Goal: Task Accomplishment & Management: Manage account settings

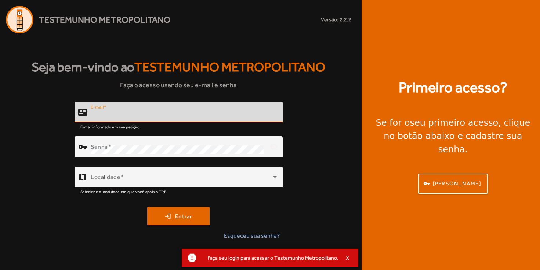
type input "**********"
click at [179, 216] on button "login Entrar" at bounding box center [178, 216] width 62 height 18
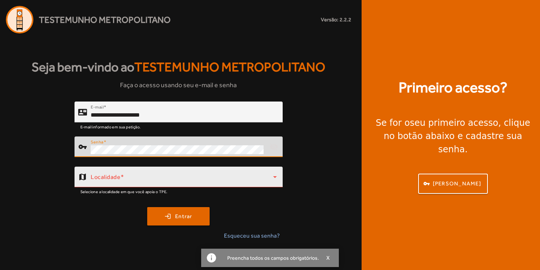
click at [178, 180] on span at bounding box center [182, 179] width 183 height 9
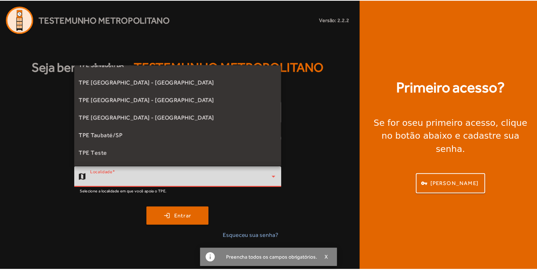
scroll to position [201, 0]
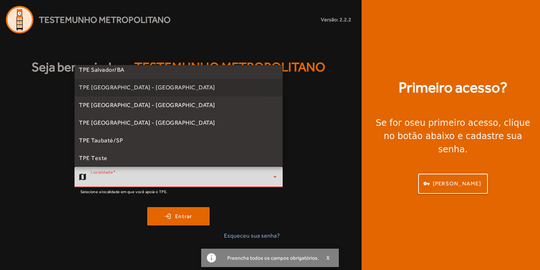
click at [190, 91] on mat-option "TPE [GEOGRAPHIC_DATA] - [GEOGRAPHIC_DATA]" at bounding box center [179, 88] width 208 height 18
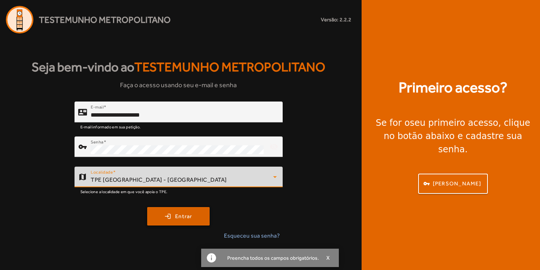
click at [173, 217] on span "submit" at bounding box center [178, 216] width 61 height 18
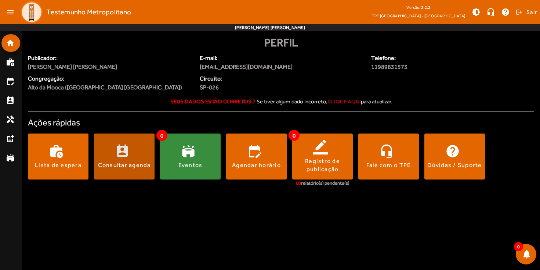
click at [131, 155] on span at bounding box center [124, 157] width 61 height 18
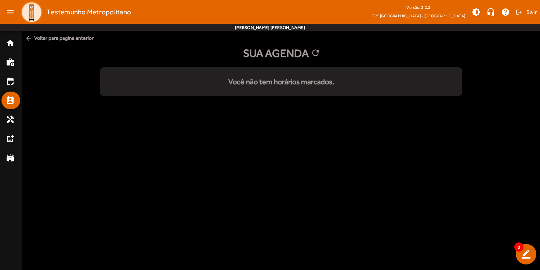
click at [45, 37] on span "arrow_back Voltar para pagina anterior" at bounding box center [281, 38] width 518 height 14
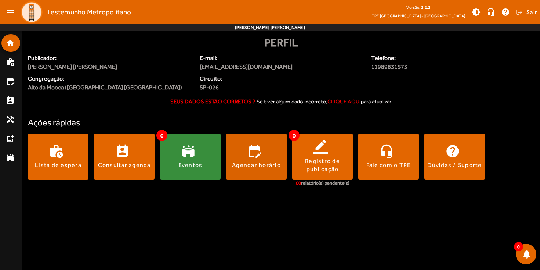
click at [264, 159] on span at bounding box center [256, 157] width 61 height 18
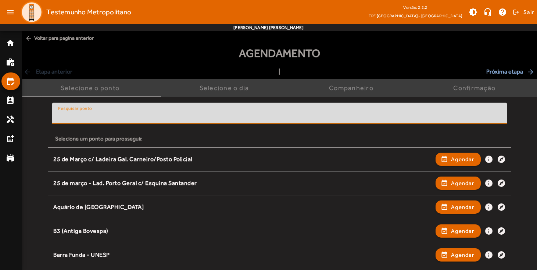
click at [187, 112] on input "Pesquisar ponto" at bounding box center [279, 116] width 443 height 9
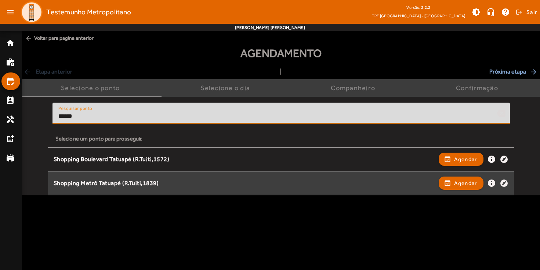
type input "******"
click at [194, 180] on div "Shopping Metrô Tatuapé (R.Tuiti,1839)" at bounding box center [245, 183] width 382 height 8
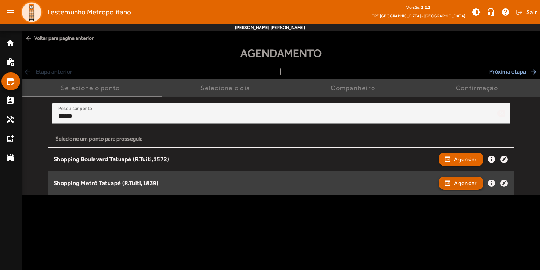
click at [452, 184] on span "button" at bounding box center [462, 183] width 44 height 18
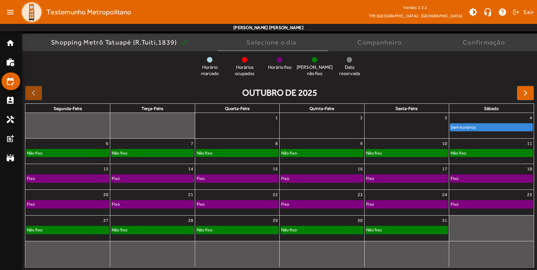
scroll to position [55, 0]
click at [476, 153] on div "Não fixo" at bounding box center [491, 152] width 82 height 7
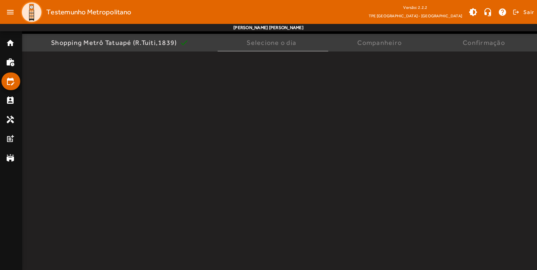
scroll to position [0, 0]
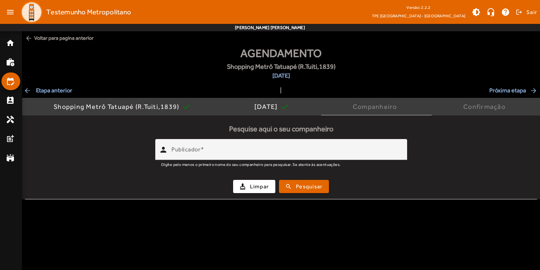
click at [506, 89] on span "Próxima etapa arrow_forward" at bounding box center [514, 90] width 49 height 9
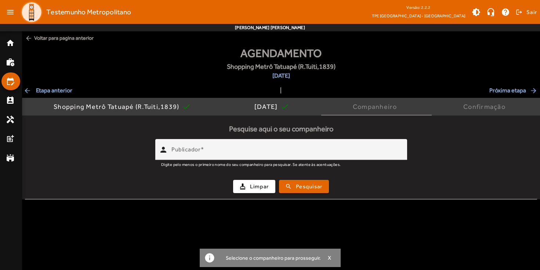
click at [66, 92] on span "arrow_back Etapa anterior" at bounding box center [48, 90] width 49 height 9
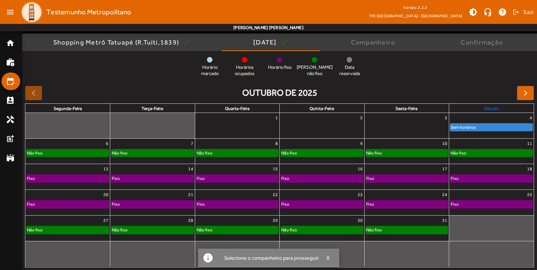
scroll to position [64, 0]
click at [495, 154] on div "Não fixo" at bounding box center [491, 152] width 82 height 7
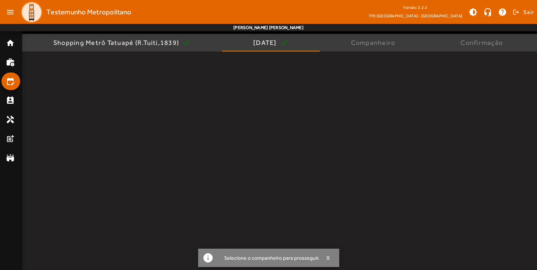
scroll to position [0, 0]
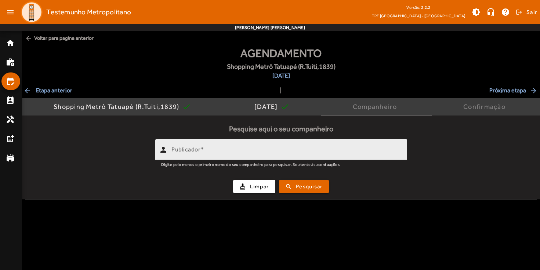
click at [296, 162] on mat-hint "Digite pelo menos o primeiro nome do seu companheiro para pesquisar. Se atente …" at bounding box center [251, 164] width 180 height 8
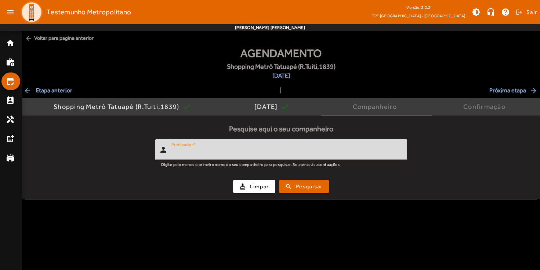
click at [300, 151] on input "Publicador" at bounding box center [287, 152] width 230 height 9
click at [324, 187] on span "submit" at bounding box center [304, 186] width 48 height 18
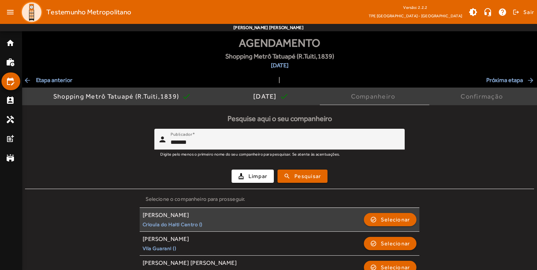
scroll to position [13, 0]
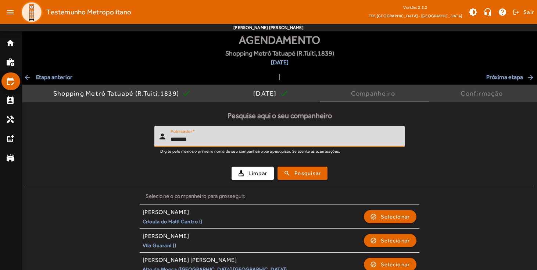
click at [291, 135] on input "*******" at bounding box center [284, 139] width 228 height 9
type input "**********"
click at [300, 177] on span "submit" at bounding box center [302, 173] width 48 height 18
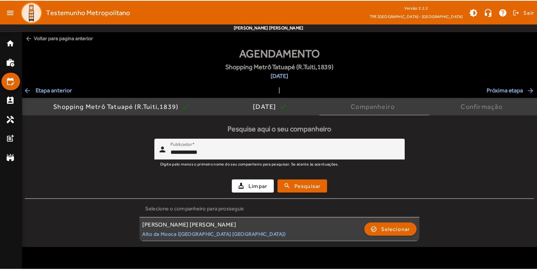
scroll to position [0, 0]
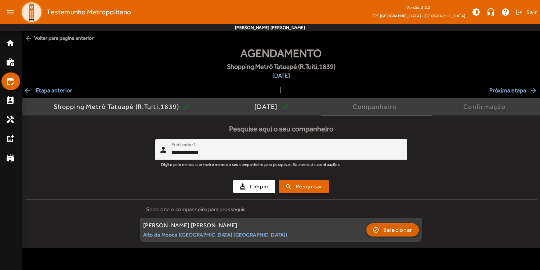
click at [389, 228] on span "Selecionar" at bounding box center [397, 229] width 29 height 9
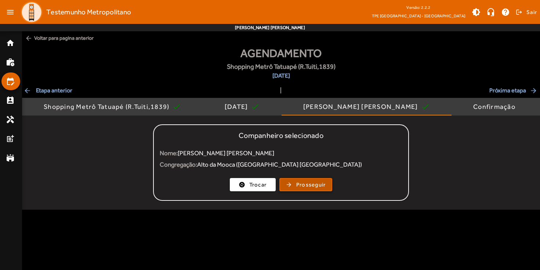
click at [326, 188] on span "button" at bounding box center [306, 185] width 52 height 18
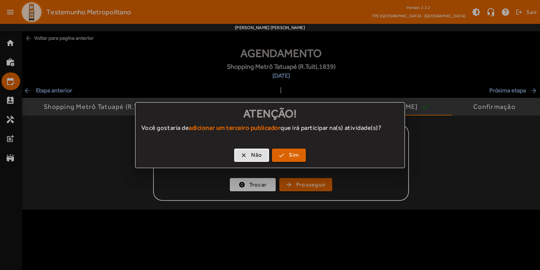
click at [299, 158] on span "button" at bounding box center [289, 155] width 33 height 18
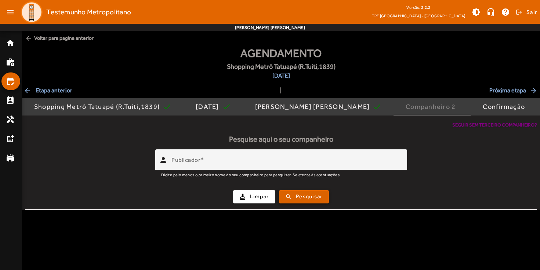
click at [313, 198] on span "Pesquisar" at bounding box center [309, 196] width 26 height 8
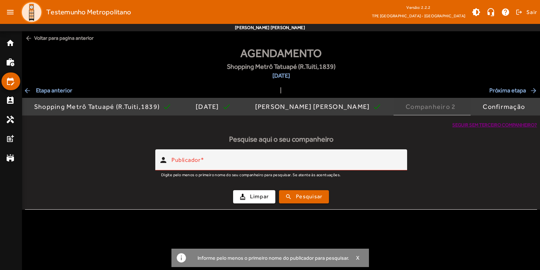
click at [438, 105] on div "Companheiro 2" at bounding box center [432, 106] width 53 height 7
click at [507, 105] on div "Confirmação" at bounding box center [505, 106] width 45 height 7
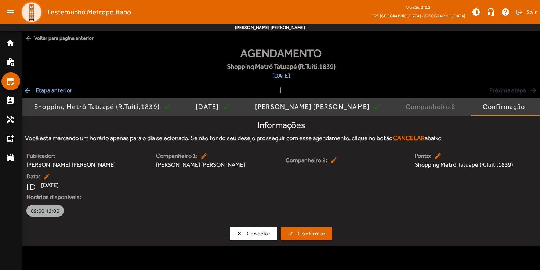
click at [53, 212] on span "09:00 12:00" at bounding box center [45, 210] width 29 height 7
click at [58, 210] on span "09:00 12:00" at bounding box center [55, 210] width 29 height 7
click at [270, 236] on span "Cancelar" at bounding box center [259, 233] width 24 height 8
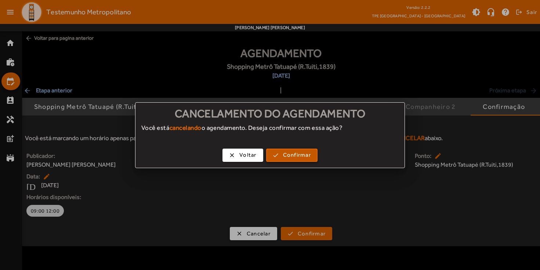
click at [305, 155] on span "Confirmar" at bounding box center [297, 155] width 28 height 8
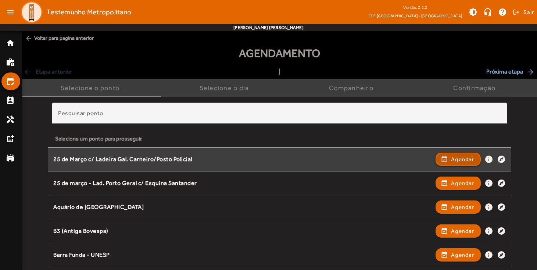
click at [447, 156] on span "button" at bounding box center [458, 159] width 44 height 18
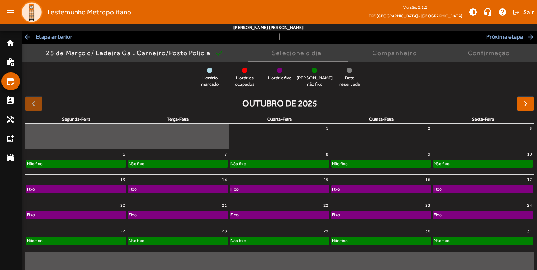
scroll to position [45, 0]
click at [524, 101] on span "button" at bounding box center [525, 103] width 9 height 9
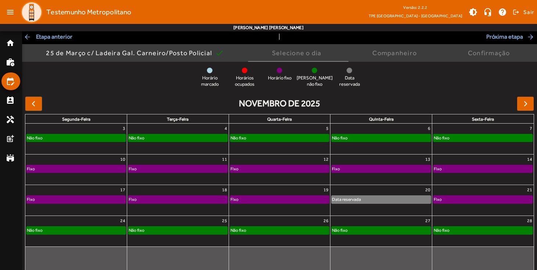
click at [524, 101] on span "button" at bounding box center [525, 103] width 9 height 9
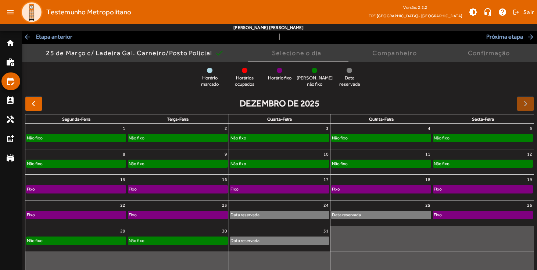
click at [524, 101] on div at bounding box center [524, 103] width 17 height 15
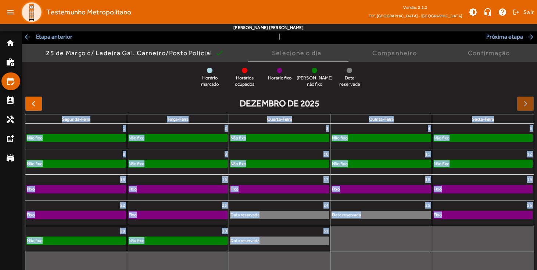
click at [524, 101] on div at bounding box center [524, 103] width 17 height 15
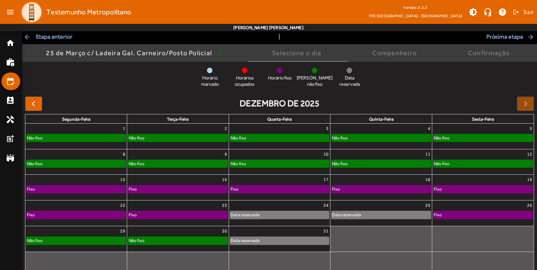
click at [304, 93] on full-calendar "dezembro de 2025 segunda-feira terça-feira quarta-feira quinta-feira sexta-feir…" at bounding box center [279, 186] width 515 height 187
click at [41, 101] on button "button" at bounding box center [33, 103] width 17 height 15
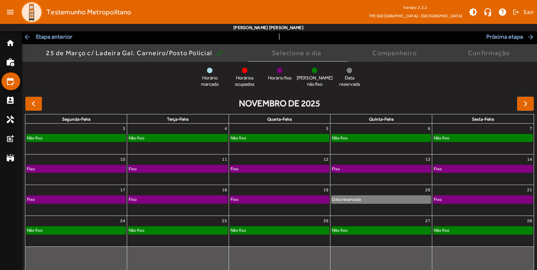
click at [39, 101] on button "button" at bounding box center [33, 103] width 17 height 15
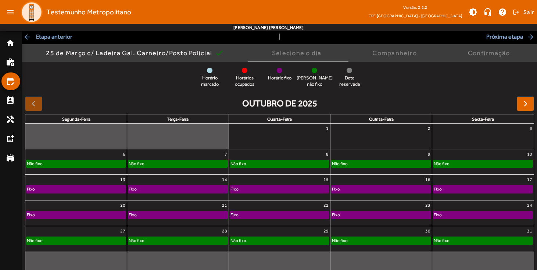
click at [35, 101] on div at bounding box center [33, 103] width 17 height 15
click at [525, 106] on span "button" at bounding box center [525, 103] width 9 height 9
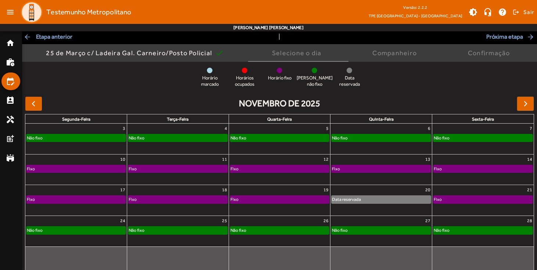
click at [39, 98] on button "button" at bounding box center [33, 103] width 17 height 15
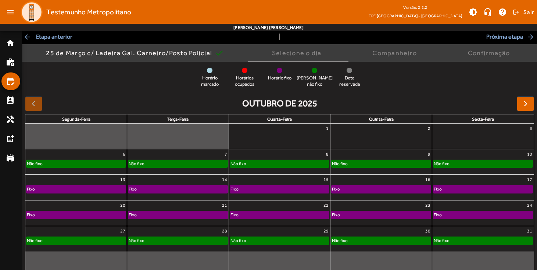
click at [40, 98] on div at bounding box center [33, 103] width 17 height 15
click at [40, 100] on div at bounding box center [33, 103] width 17 height 15
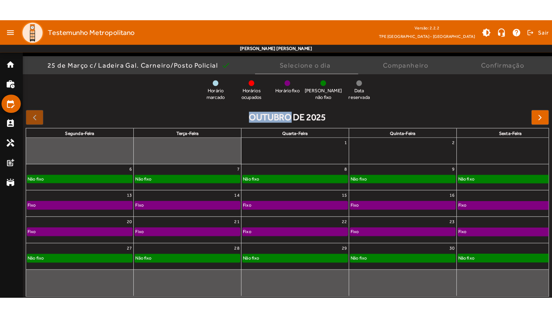
scroll to position [7, 0]
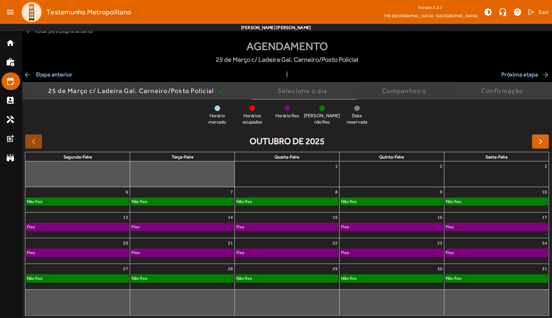
click at [409, 91] on div "Companheiro" at bounding box center [405, 90] width 47 height 7
click at [263, 224] on div "Fixo" at bounding box center [287, 226] width 102 height 7
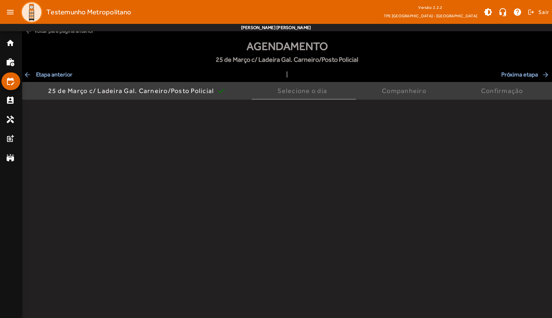
scroll to position [0, 0]
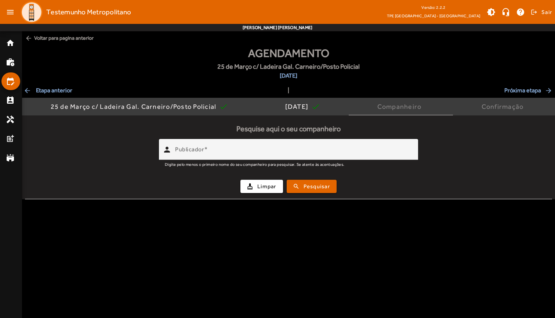
click at [74, 41] on span "arrow_back Voltar para pagina anterior" at bounding box center [288, 38] width 533 height 14
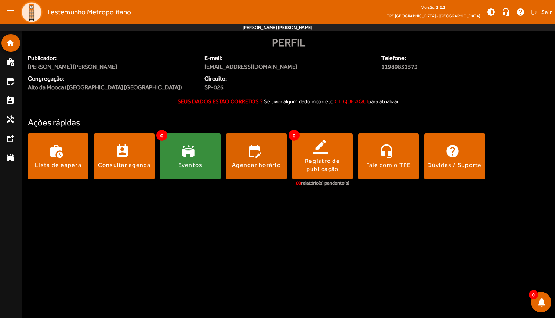
click at [249, 156] on span at bounding box center [256, 157] width 61 height 18
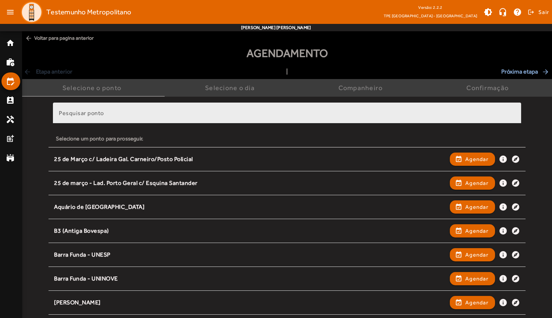
click at [345, 112] on input "Pesquisar ponto" at bounding box center [287, 116] width 456 height 9
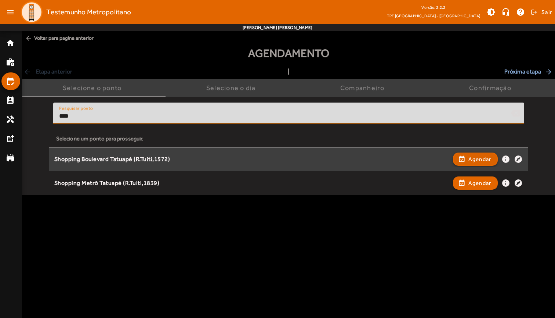
type input "****"
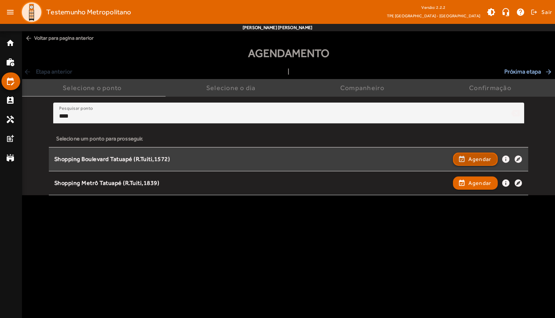
click at [466, 162] on span "button" at bounding box center [476, 159] width 44 height 18
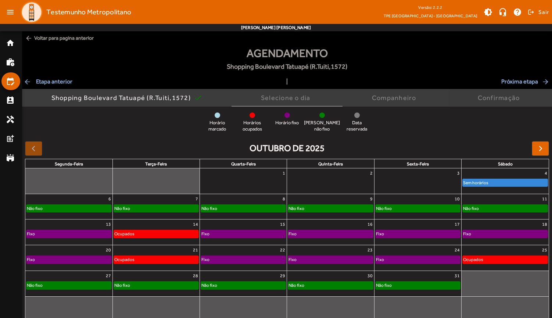
click at [488, 97] on div "Confirmação" at bounding box center [499, 97] width 45 height 7
click at [426, 102] on div "Companheiro" at bounding box center [395, 98] width 106 height 18
click at [296, 98] on div "Selecione o dia" at bounding box center [287, 97] width 53 height 7
click at [80, 210] on div "Não fixo" at bounding box center [68, 208] width 85 height 7
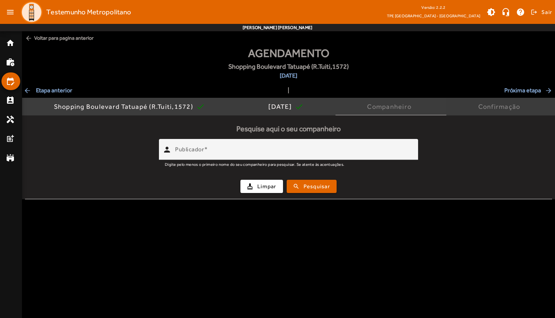
click at [489, 106] on div "Confirmação" at bounding box center [501, 106] width 45 height 7
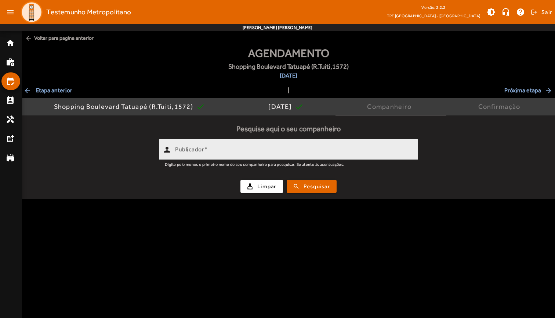
click at [302, 157] on div "Publicador" at bounding box center [293, 149] width 237 height 21
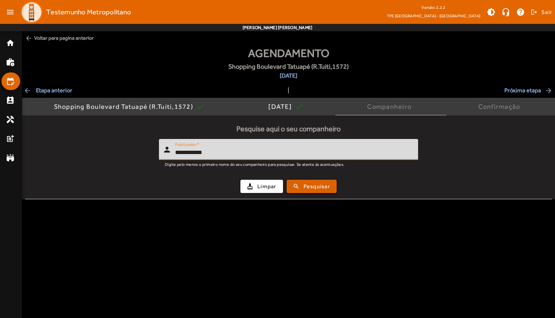
type input "**********"
click at [320, 188] on span "Pesquisar" at bounding box center [317, 186] width 26 height 8
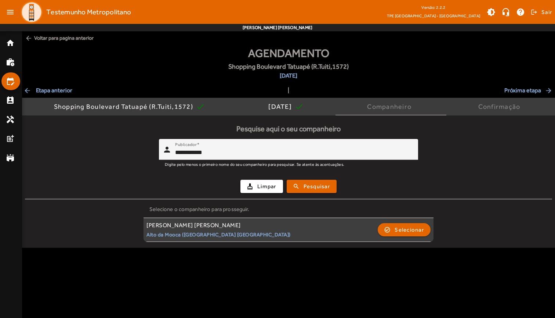
click at [261, 235] on div "Luciana Cruz Cirino Garcia Alto da Mooca (São Paulo SP) check_circle_outline Se…" at bounding box center [289, 229] width 284 height 16
click at [405, 228] on span "Selecionar" at bounding box center [409, 229] width 29 height 9
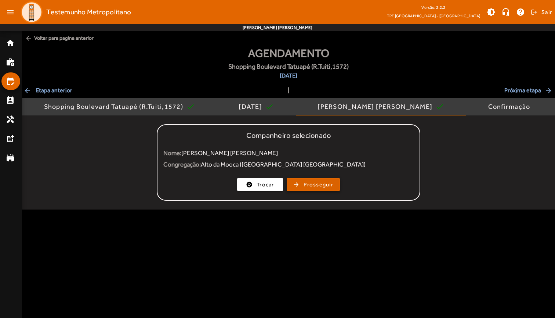
click at [338, 181] on span "button" at bounding box center [314, 185] width 52 height 18
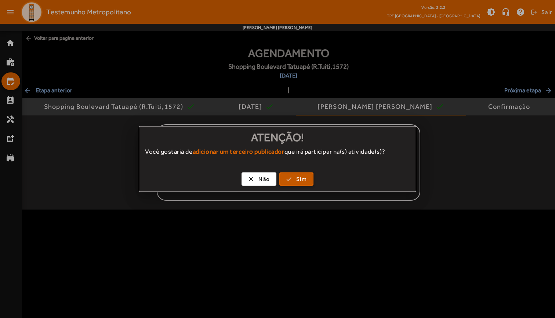
click at [303, 176] on span "Sim" at bounding box center [301, 179] width 11 height 8
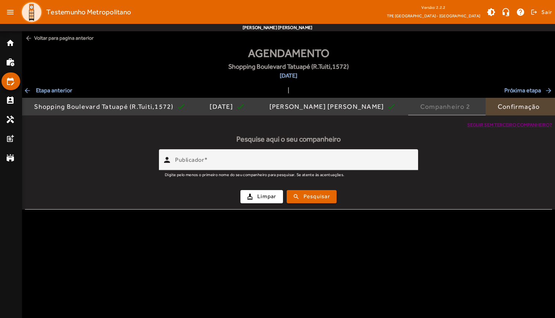
click at [526, 105] on div "Confirmação" at bounding box center [520, 106] width 45 height 7
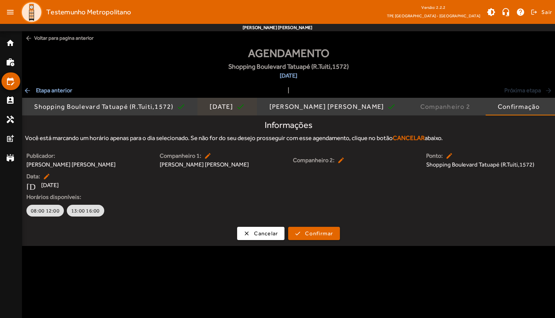
click at [236, 107] on div "06/10/2025" at bounding box center [223, 106] width 26 height 7
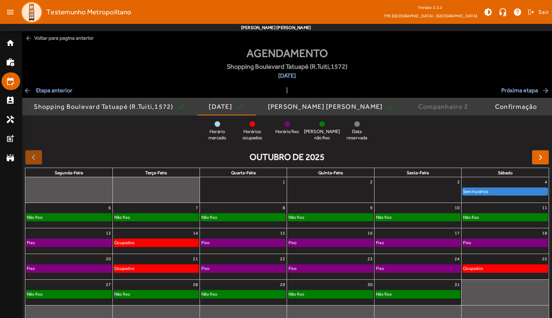
click at [490, 217] on div "Não fixo" at bounding box center [504, 216] width 85 height 7
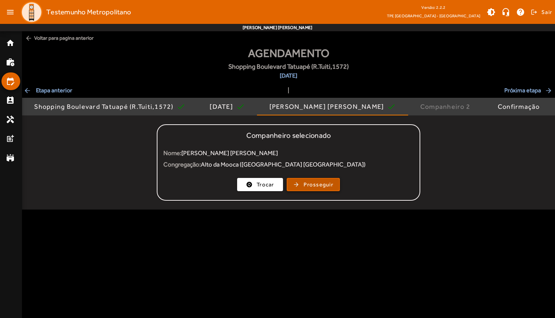
click at [329, 184] on span "Prosseguir" at bounding box center [319, 184] width 30 height 8
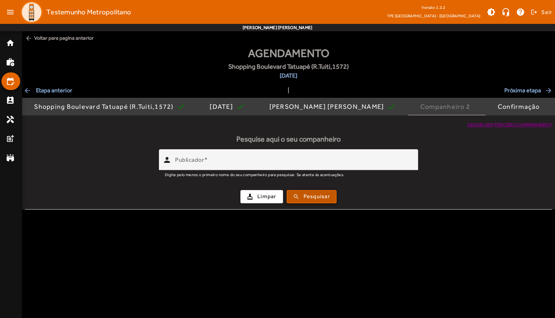
click at [318, 197] on span "Pesquisar" at bounding box center [317, 196] width 26 height 8
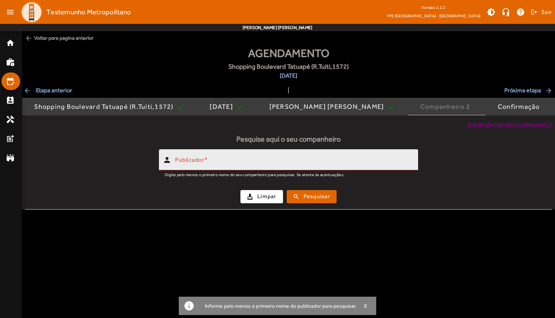
click at [322, 153] on div "Publicador" at bounding box center [293, 159] width 237 height 21
click at [319, 157] on div "Publicador" at bounding box center [293, 159] width 237 height 21
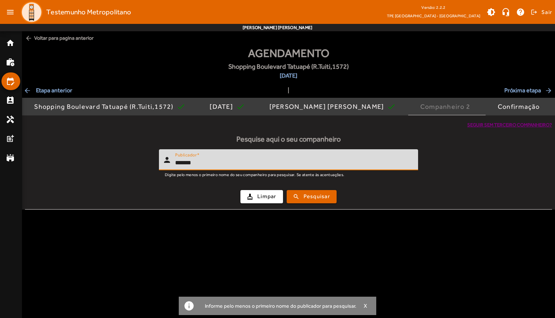
click at [330, 202] on div "cleaning_services Limpar search Pesquisar" at bounding box center [288, 196] width 519 height 25
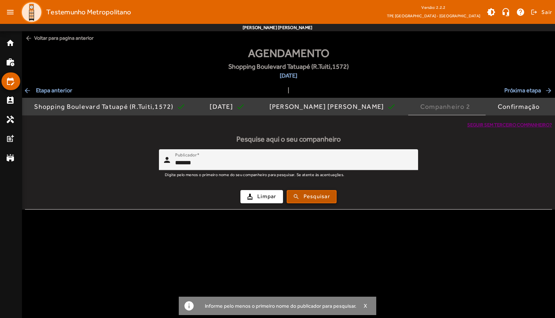
click at [327, 195] on span "Pesquisar" at bounding box center [317, 196] width 26 height 8
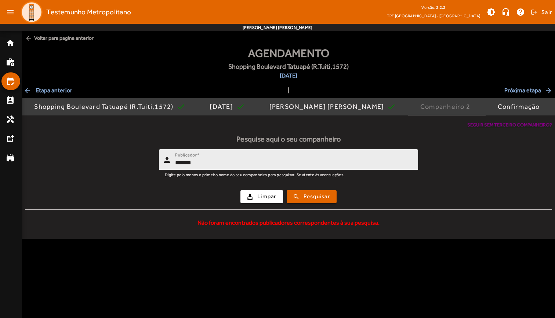
click at [246, 165] on input "*******" at bounding box center [293, 162] width 237 height 9
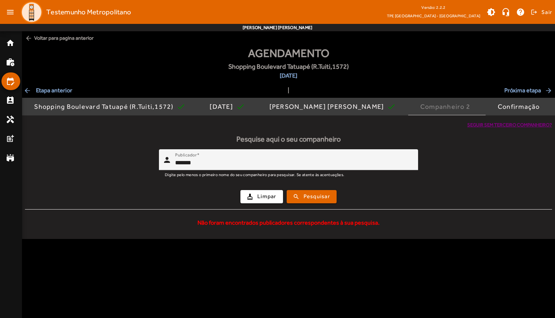
drag, startPoint x: 246, startPoint y: 165, endPoint x: 293, endPoint y: 186, distance: 52.0
click at [293, 186] on div "cleaning_services Limpar search Pesquisar" at bounding box center [288, 196] width 519 height 25
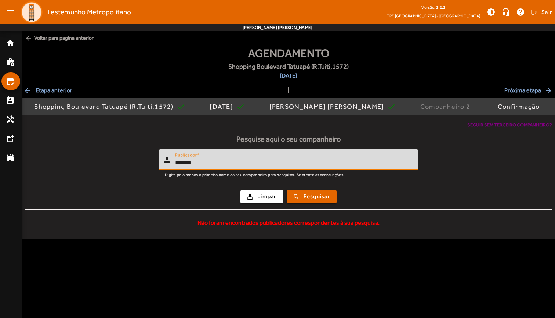
click at [293, 158] on input "*******" at bounding box center [293, 162] width 237 height 9
type input "**********"
click at [335, 198] on span "submit" at bounding box center [312, 197] width 48 height 18
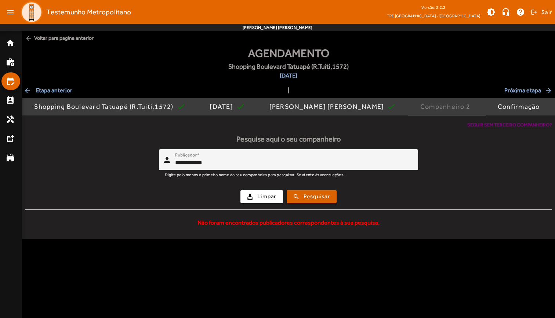
click at [309, 197] on span "Pesquisar" at bounding box center [317, 196] width 26 height 8
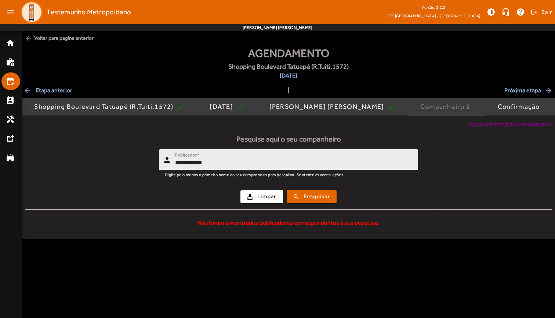
click at [248, 165] on input "**********" at bounding box center [293, 162] width 237 height 9
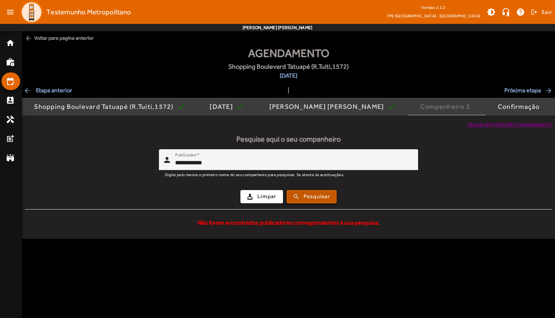
click at [313, 198] on span "Pesquisar" at bounding box center [317, 196] width 26 height 8
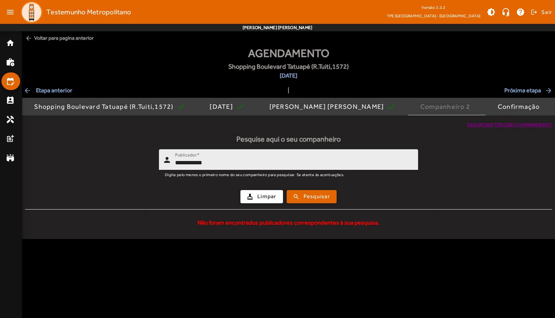
click at [264, 156] on div "**********" at bounding box center [293, 159] width 237 height 21
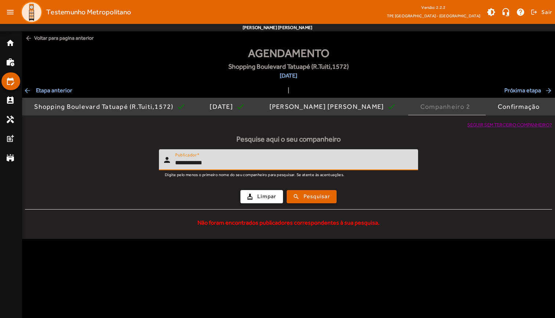
click at [226, 162] on input "**********" at bounding box center [293, 162] width 237 height 9
click at [515, 113] on span "Confirmação" at bounding box center [520, 107] width 45 height 18
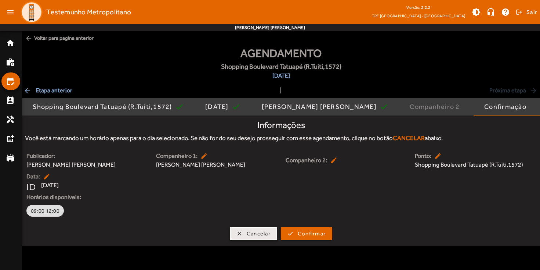
click at [260, 234] on span "Cancelar" at bounding box center [259, 233] width 24 height 8
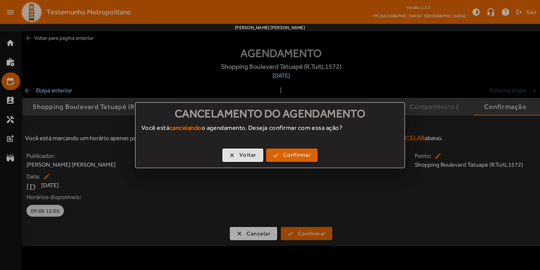
click at [300, 156] on span "Confirmar" at bounding box center [297, 155] width 28 height 8
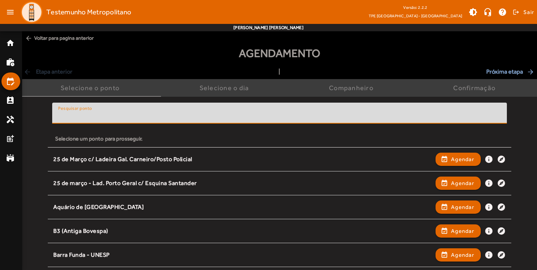
click at [137, 114] on input "Pesquisar ponto" at bounding box center [279, 116] width 443 height 9
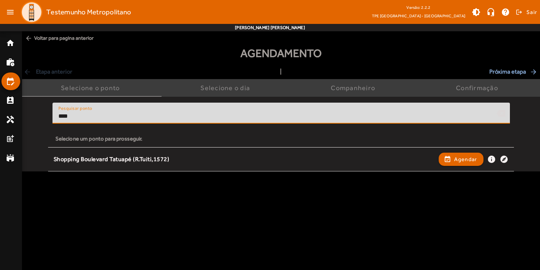
type input "****"
click at [147, 175] on body "menu Testemunho Metropolitano Versão: 2.2.2 TPE São Paulo - Centro brightness_m…" at bounding box center [270, 135] width 540 height 270
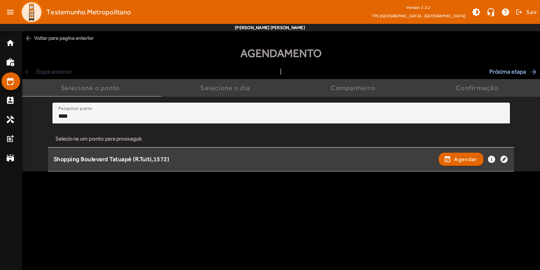
click at [154, 162] on div "Shopping Boulevard Tatuapé (R.Tuiti,1572) event_available Agendar info explore" at bounding box center [281, 159] width 455 height 16
click at [495, 160] on mat-icon "info" at bounding box center [491, 159] width 9 height 9
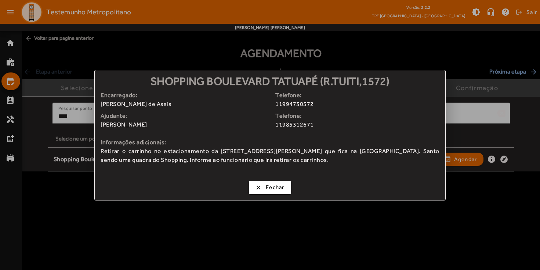
click at [403, 241] on div at bounding box center [270, 135] width 540 height 270
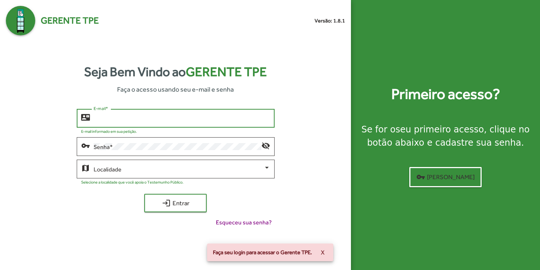
type input "**********"
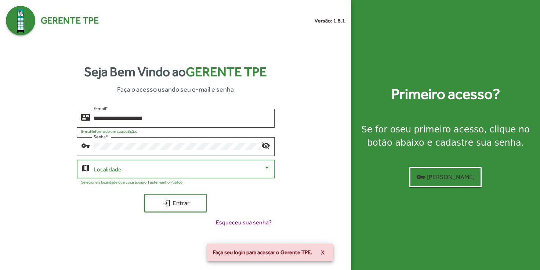
click at [267, 166] on div at bounding box center [267, 167] width 7 height 7
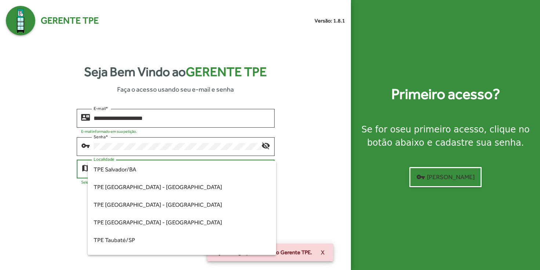
scroll to position [197, 0]
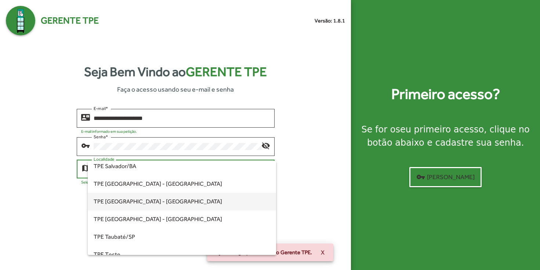
click at [208, 206] on span "TPE [GEOGRAPHIC_DATA] - [GEOGRAPHIC_DATA]" at bounding box center [182, 201] width 177 height 18
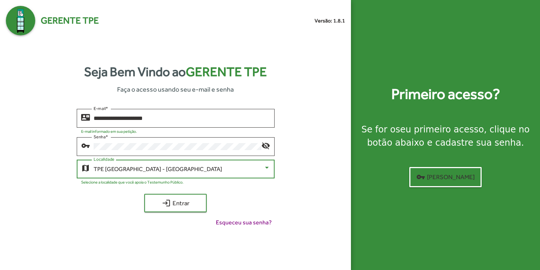
click at [239, 169] on div "TPE [GEOGRAPHIC_DATA] - [GEOGRAPHIC_DATA]" at bounding box center [179, 169] width 170 height 7
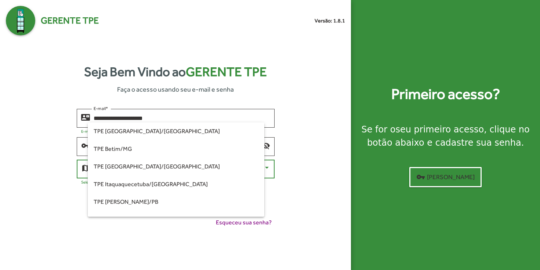
scroll to position [191, 0]
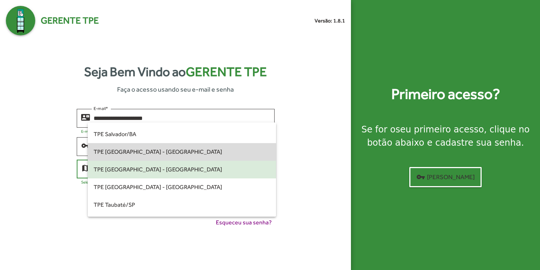
click at [227, 154] on span "TPE [GEOGRAPHIC_DATA] - [GEOGRAPHIC_DATA]" at bounding box center [182, 152] width 177 height 18
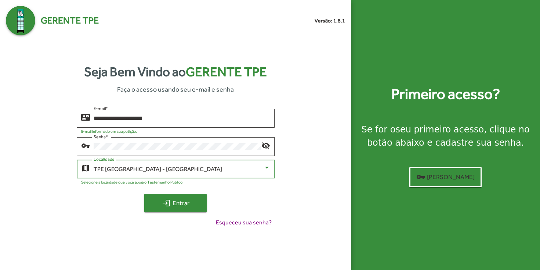
click at [177, 204] on span "login Entrar" at bounding box center [175, 202] width 49 height 13
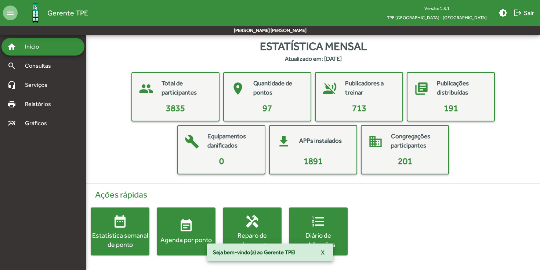
click at [179, 223] on span "event_note Agenda por ponto" at bounding box center [186, 231] width 59 height 26
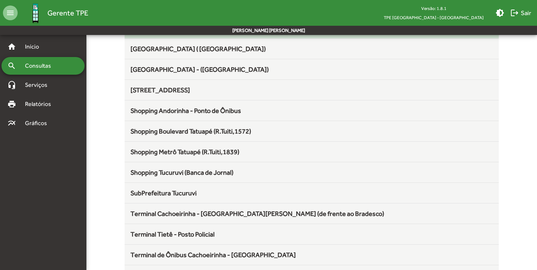
scroll to position [682, 0]
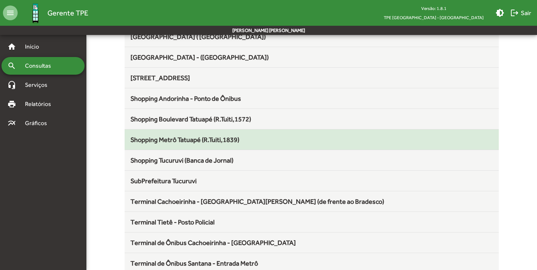
click at [266, 138] on div "Shopping Metrô Tatuapé (R.Tuiti,1839)" at bounding box center [311, 139] width 362 height 10
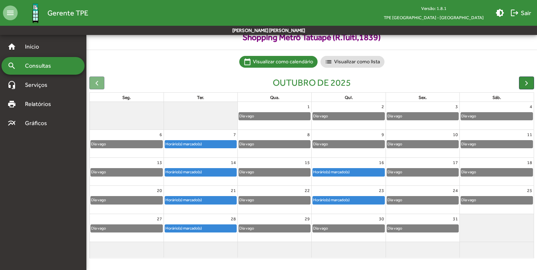
scroll to position [34, 0]
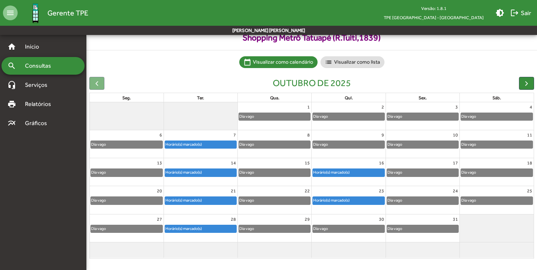
click at [224, 144] on div "Horário(s) marcado(s)" at bounding box center [200, 144] width 71 height 7
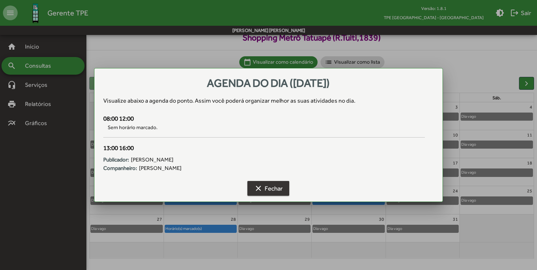
click at [277, 188] on span "clear Fechar" at bounding box center [268, 187] width 29 height 13
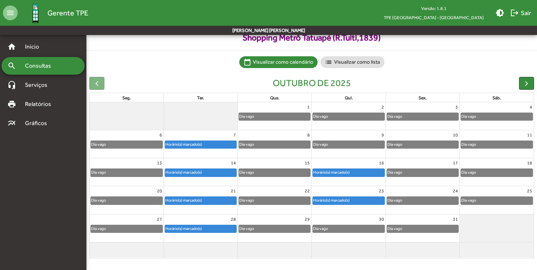
click at [336, 172] on div "Horário(s) marcado(s)" at bounding box center [331, 172] width 37 height 7
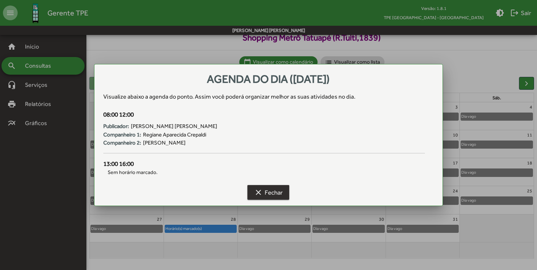
click at [265, 194] on span "clear Fechar" at bounding box center [268, 191] width 29 height 13
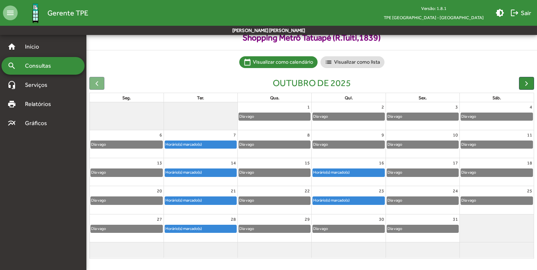
click at [340, 201] on div "Horário(s) marcado(s)" at bounding box center [331, 200] width 37 height 7
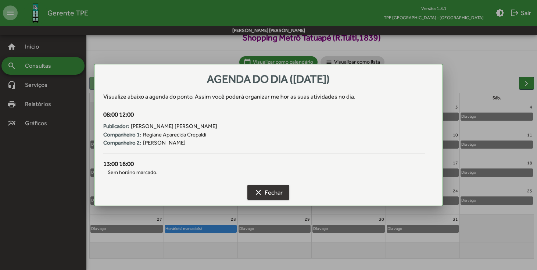
click at [269, 190] on span "clear Fechar" at bounding box center [268, 191] width 29 height 13
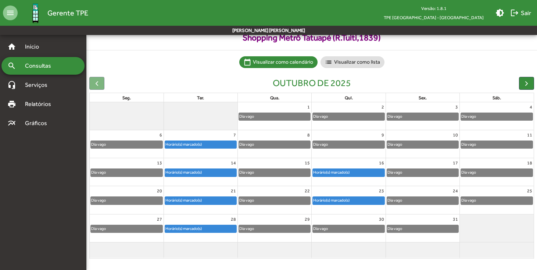
click at [204, 198] on div "Horário(s) marcado(s)" at bounding box center [200, 200] width 71 height 7
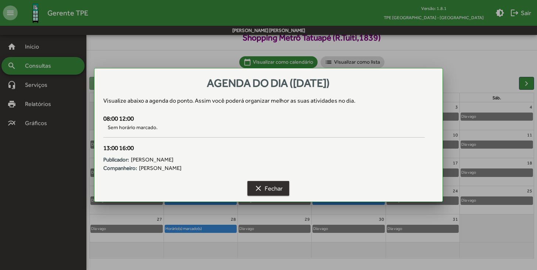
click at [279, 184] on span "clear Fechar" at bounding box center [268, 187] width 29 height 13
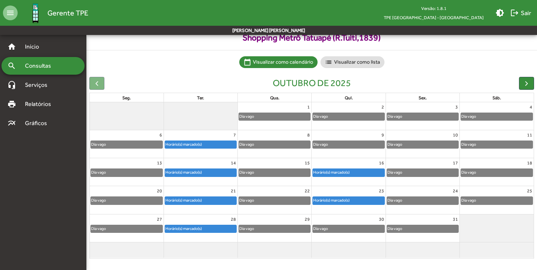
click at [202, 227] on div "Horário(s) marcado(s)" at bounding box center [183, 228] width 37 height 7
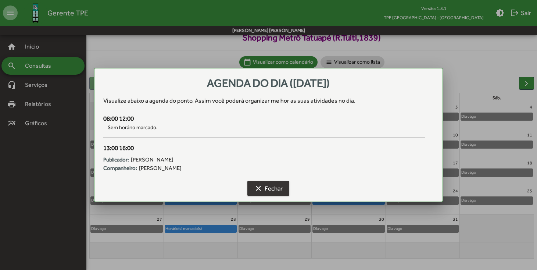
click at [270, 184] on span "clear Fechar" at bounding box center [268, 187] width 29 height 13
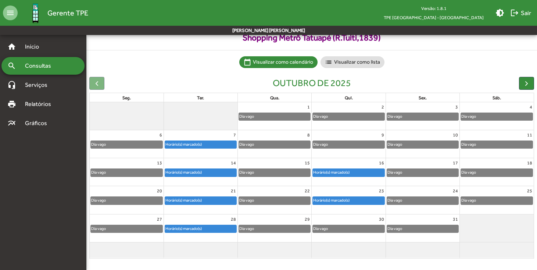
click at [221, 168] on link "Horário(s) marcado(s)" at bounding box center [201, 172] width 72 height 8
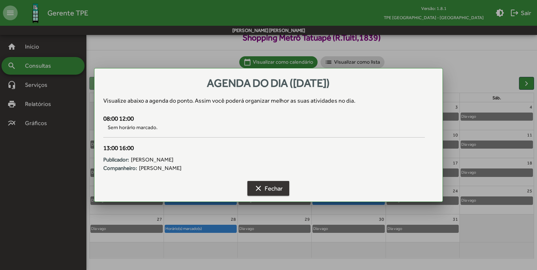
click at [263, 187] on span "clear Fechar" at bounding box center [268, 187] width 29 height 13
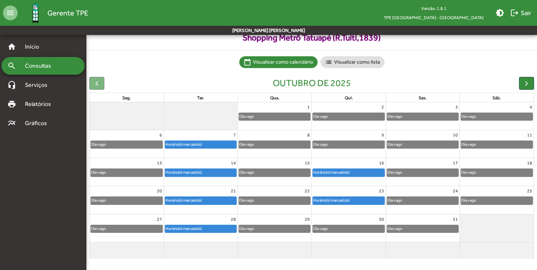
click at [209, 143] on div "Horário(s) marcado(s)" at bounding box center [200, 144] width 71 height 7
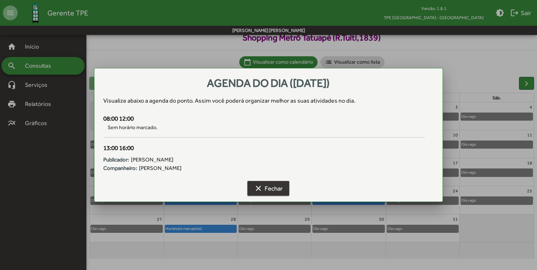
click at [269, 191] on span "clear Fechar" at bounding box center [268, 187] width 29 height 13
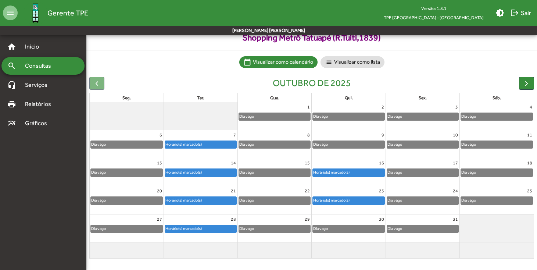
click at [220, 194] on div "21" at bounding box center [200, 191] width 73 height 10
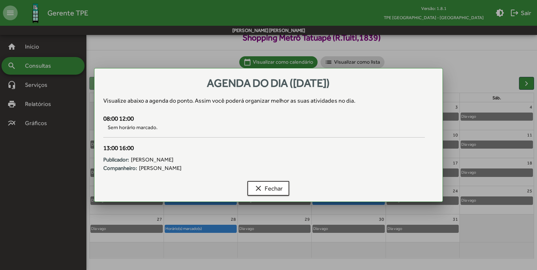
click at [220, 196] on div "clear Fechar" at bounding box center [268, 190] width 331 height 24
click at [259, 181] on span "clear Fechar" at bounding box center [268, 187] width 29 height 13
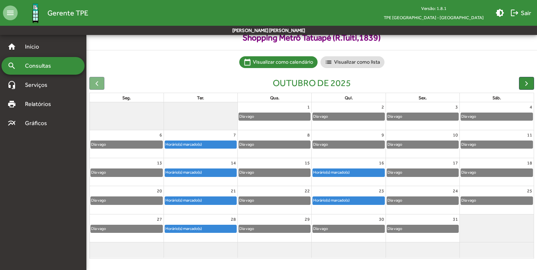
click at [202, 203] on link "Horário(s) marcado(s)" at bounding box center [201, 200] width 72 height 8
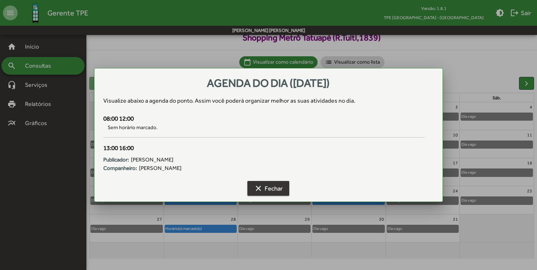
click at [270, 188] on span "clear Fechar" at bounding box center [268, 187] width 29 height 13
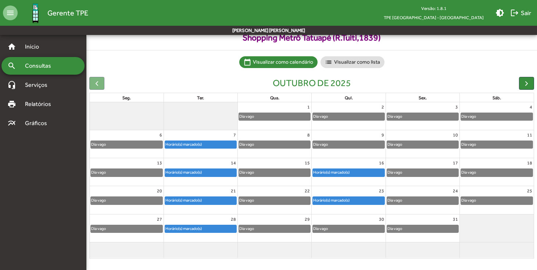
click at [214, 227] on div "Horário(s) marcado(s)" at bounding box center [200, 228] width 71 height 7
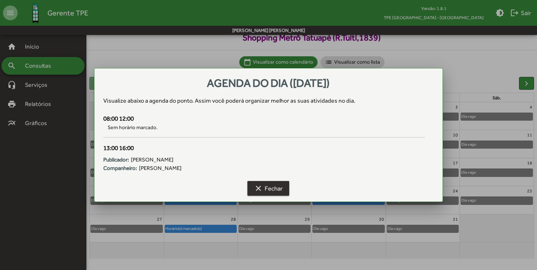
click at [263, 190] on span "clear Fechar" at bounding box center [268, 187] width 29 height 13
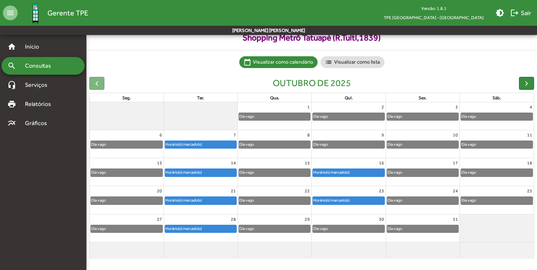
click at [192, 144] on div "Horário(s) marcado(s)" at bounding box center [183, 144] width 37 height 7
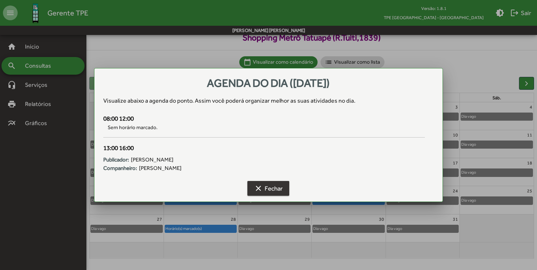
click at [257, 187] on mat-icon "clear" at bounding box center [258, 188] width 9 height 9
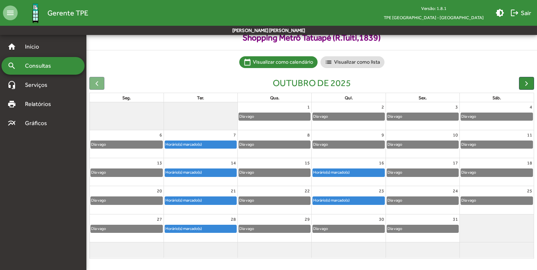
click at [210, 173] on div "Horário(s) marcado(s)" at bounding box center [200, 172] width 71 height 7
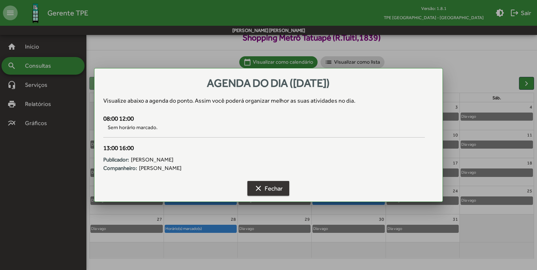
click at [261, 186] on mat-icon "clear" at bounding box center [258, 188] width 9 height 9
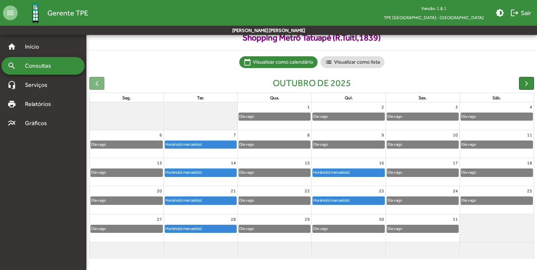
click at [189, 199] on div "Horário(s) marcado(s)" at bounding box center [183, 200] width 37 height 7
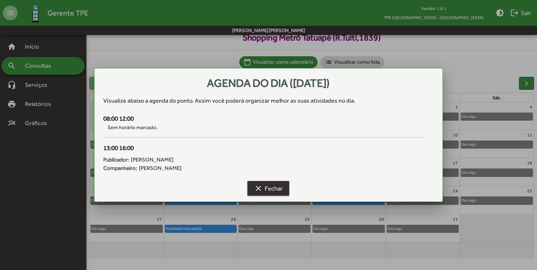
click at [259, 189] on mat-icon "clear" at bounding box center [258, 188] width 9 height 9
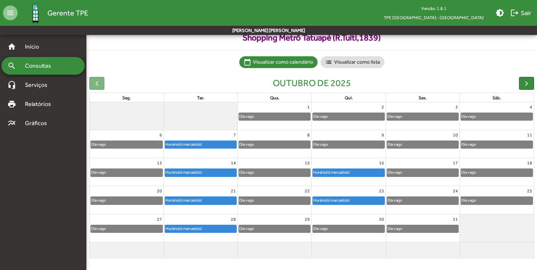
click at [184, 225] on div "Horário(s) marcado(s)" at bounding box center [183, 228] width 37 height 7
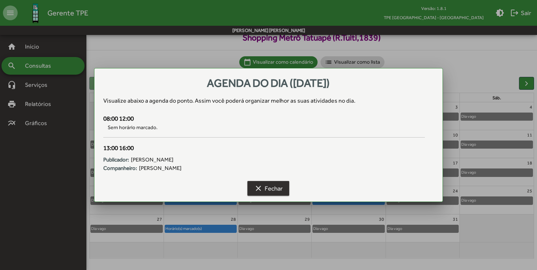
click at [258, 187] on mat-icon "clear" at bounding box center [258, 188] width 9 height 9
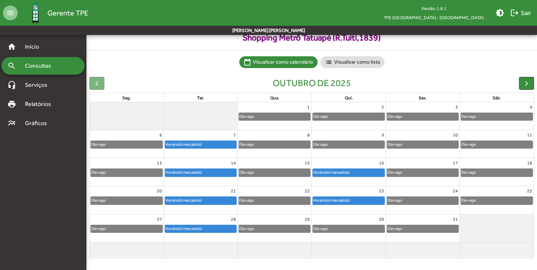
click at [330, 169] on div "Horário(s) marcado(s)" at bounding box center [331, 172] width 37 height 7
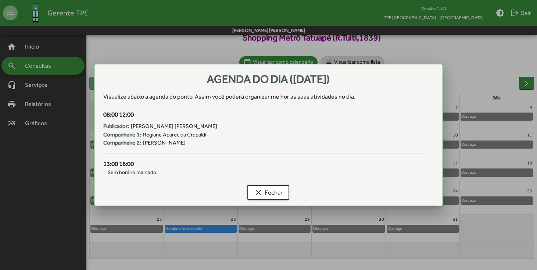
click at [278, 199] on div "clear Fechar" at bounding box center [268, 194] width 331 height 24
click at [278, 197] on span "clear Fechar" at bounding box center [268, 191] width 29 height 13
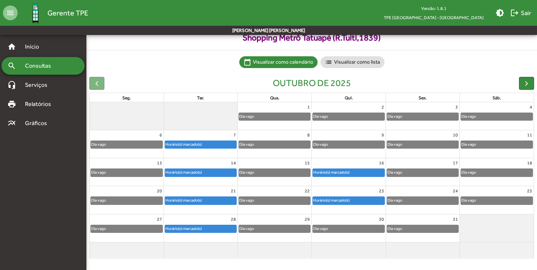
click at [284, 170] on div "Dia vago" at bounding box center [274, 172] width 71 height 7
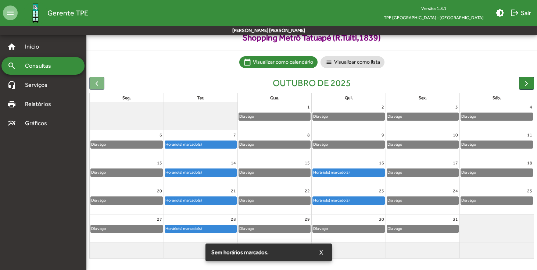
click at [278, 200] on div "Dia vago" at bounding box center [274, 200] width 71 height 7
click at [358, 64] on mat-chip "list Visualizar como lista" at bounding box center [352, 62] width 64 height 12
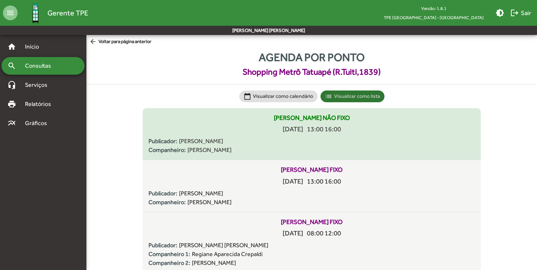
scroll to position [0, 0]
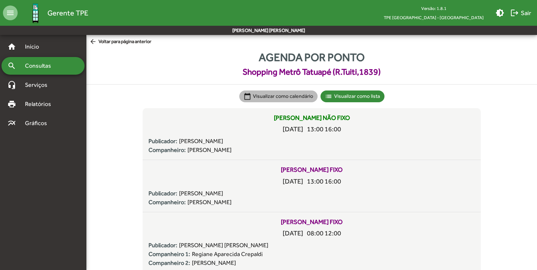
click at [283, 98] on mat-chip "calendar_today Visualizar como calendário" at bounding box center [278, 96] width 78 height 12
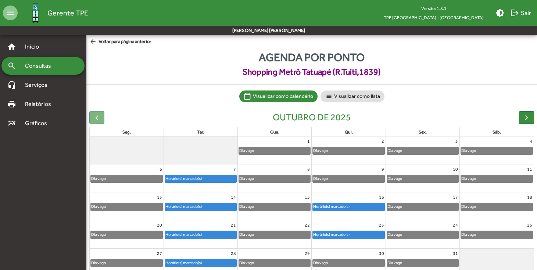
click at [93, 120] on div at bounding box center [96, 117] width 15 height 13
click at [96, 116] on div at bounding box center [96, 117] width 15 height 13
click at [100, 116] on div at bounding box center [96, 117] width 15 height 13
click at [526, 115] on span "button" at bounding box center [526, 117] width 8 height 8
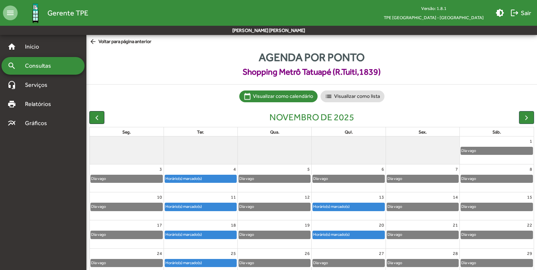
click at [92, 118] on button "button" at bounding box center [96, 117] width 15 height 13
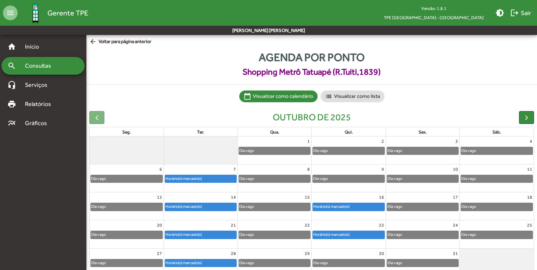
click at [92, 117] on div at bounding box center [96, 117] width 15 height 13
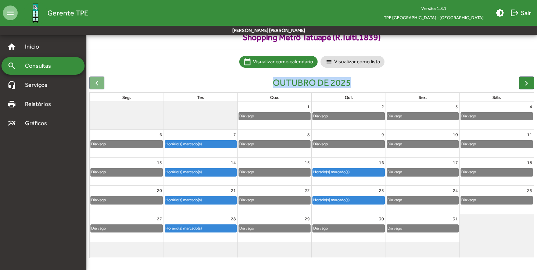
scroll to position [34, 0]
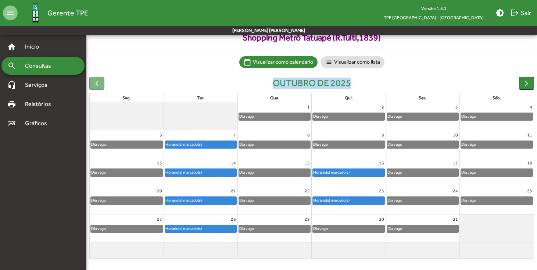
click at [531, 83] on button "button" at bounding box center [526, 83] width 15 height 13
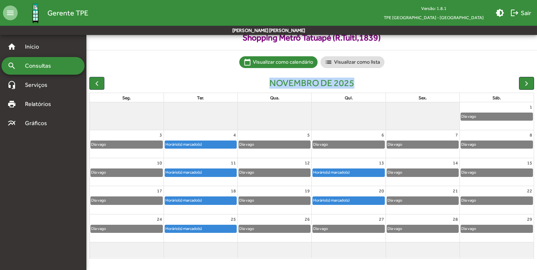
click at [531, 83] on button "button" at bounding box center [526, 83] width 15 height 13
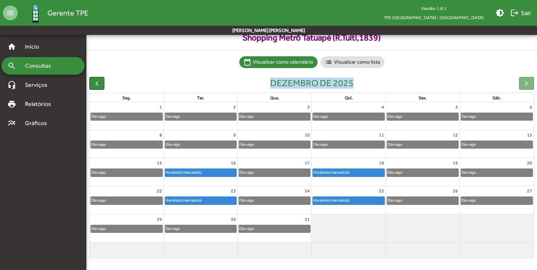
click at [99, 85] on span "button" at bounding box center [97, 83] width 8 height 8
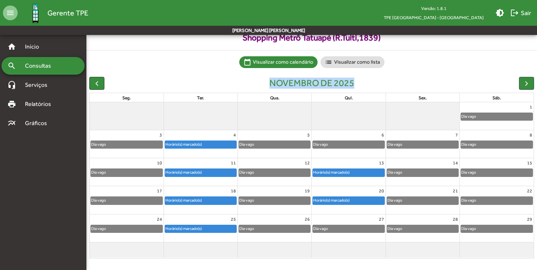
click at [97, 85] on span "button" at bounding box center [97, 83] width 8 height 8
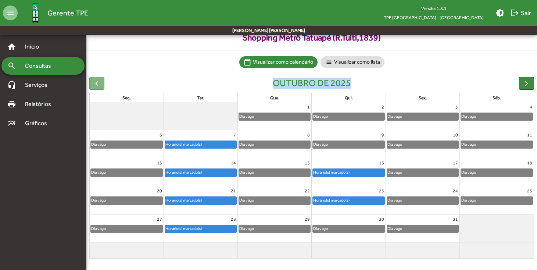
click at [97, 85] on div at bounding box center [96, 83] width 15 height 13
click at [344, 65] on mat-chip "list Visualizar como lista" at bounding box center [352, 62] width 64 height 12
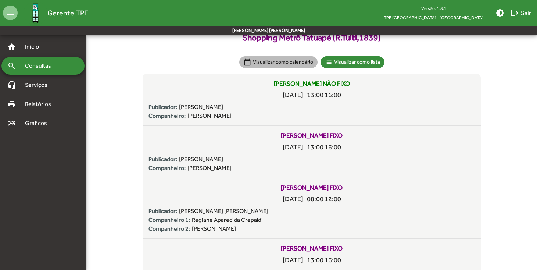
click at [288, 66] on mat-chip "calendar_today Visualizar como calendário" at bounding box center [278, 62] width 78 height 12
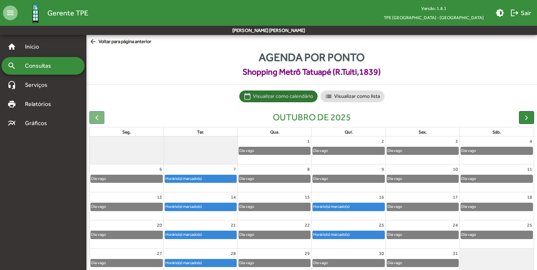
scroll to position [0, 0]
click at [99, 115] on div at bounding box center [96, 117] width 15 height 13
click at [526, 119] on span "button" at bounding box center [526, 117] width 8 height 8
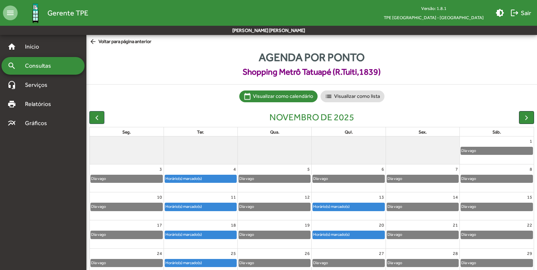
click at [526, 119] on span "button" at bounding box center [526, 117] width 8 height 8
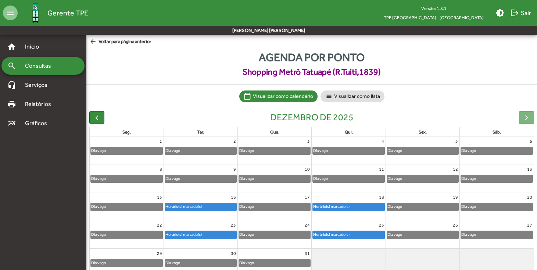
click at [526, 119] on div at bounding box center [526, 117] width 15 height 13
click at [100, 114] on span "button" at bounding box center [97, 117] width 8 height 8
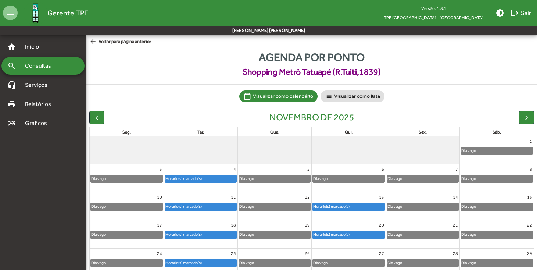
click at [100, 114] on span "button" at bounding box center [97, 117] width 8 height 8
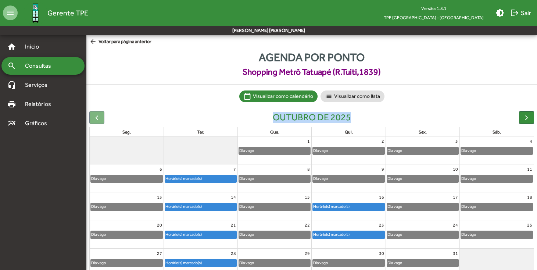
click at [100, 114] on div at bounding box center [96, 117] width 15 height 13
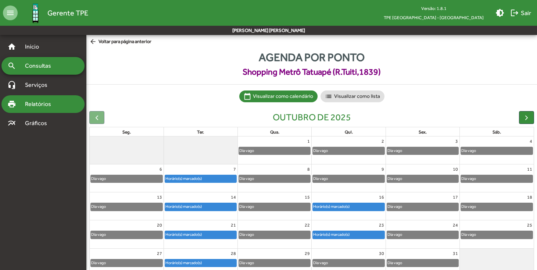
click at [50, 101] on span "Relatórios" at bounding box center [41, 104] width 40 height 9
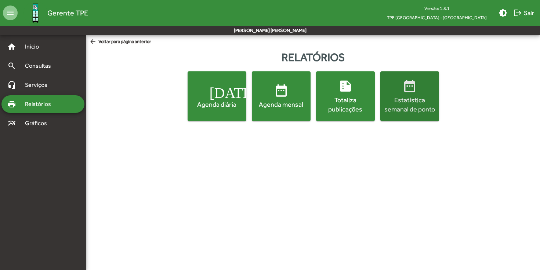
click at [419, 94] on span "date_range Estatística semanal de ponto" at bounding box center [410, 96] width 56 height 35
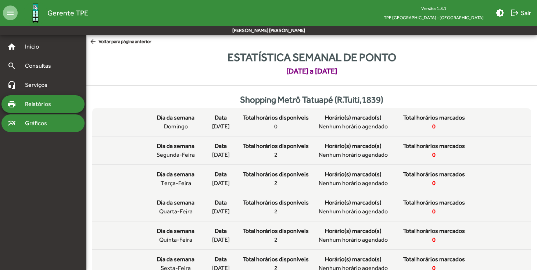
click at [57, 127] on div "multiline_chart Gráficos" at bounding box center [42, 123] width 83 height 18
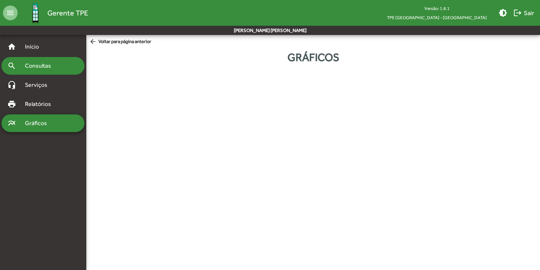
click at [47, 68] on span "Consultas" at bounding box center [41, 65] width 40 height 9
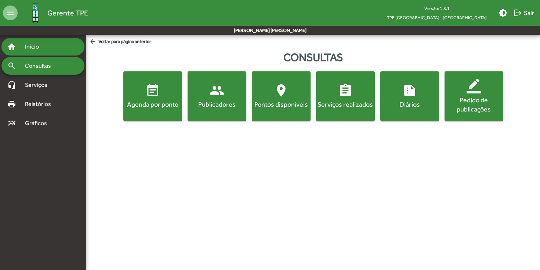
click at [69, 51] on div "home Início" at bounding box center [42, 47] width 83 height 18
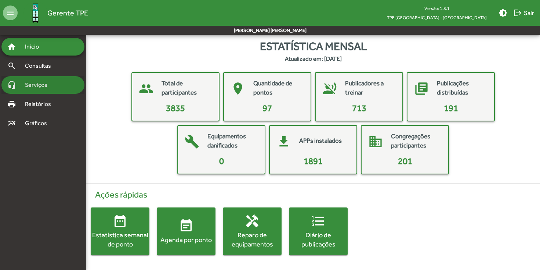
click at [47, 86] on span "Serviços" at bounding box center [39, 84] width 37 height 9
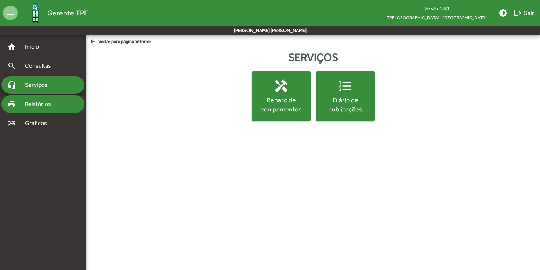
click at [46, 109] on div "print Relatórios" at bounding box center [42, 104] width 83 height 18
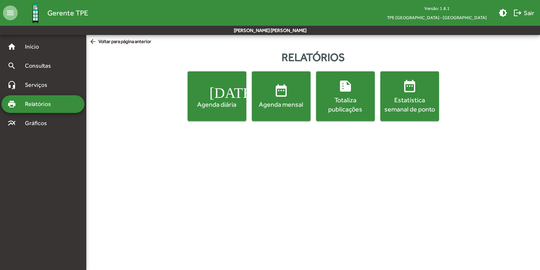
click at [218, 110] on button "today Agenda diária" at bounding box center [217, 96] width 59 height 50
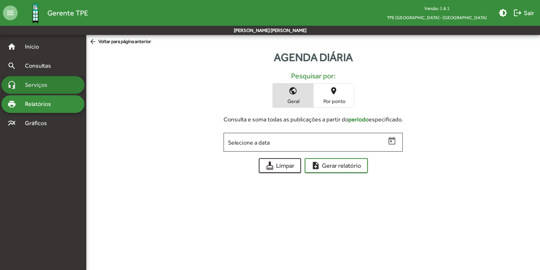
click at [43, 82] on span "Serviços" at bounding box center [39, 84] width 37 height 9
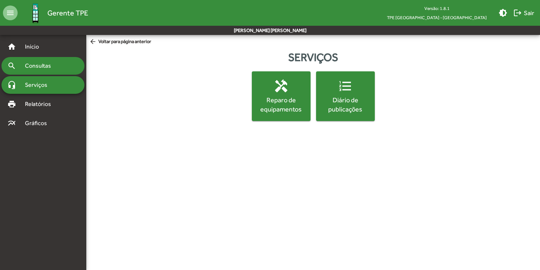
click at [49, 66] on span "Consultas" at bounding box center [41, 65] width 40 height 9
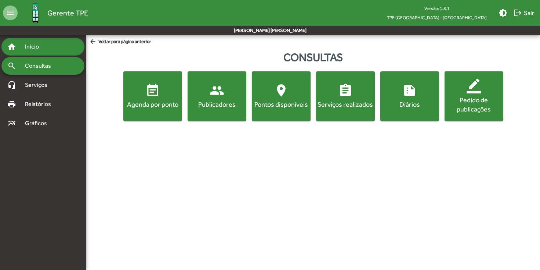
click at [48, 46] on span "Início" at bounding box center [35, 46] width 29 height 9
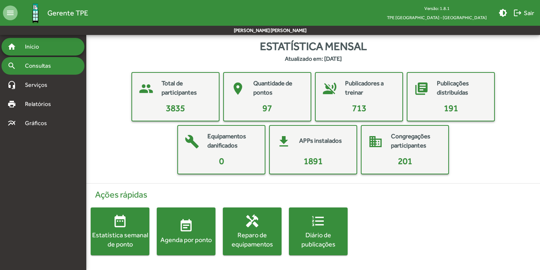
click at [54, 66] on span "Consultas" at bounding box center [41, 65] width 40 height 9
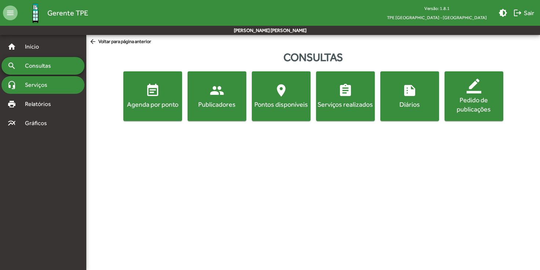
click at [53, 79] on div "headset_mic Serviços" at bounding box center [42, 85] width 83 height 18
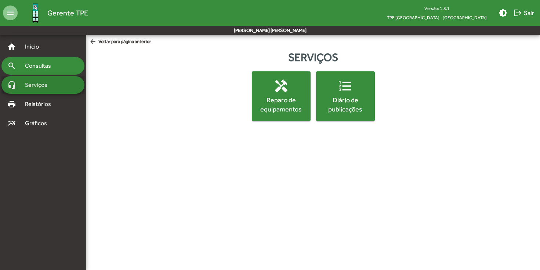
click at [53, 61] on div "search Consultas" at bounding box center [42, 66] width 83 height 18
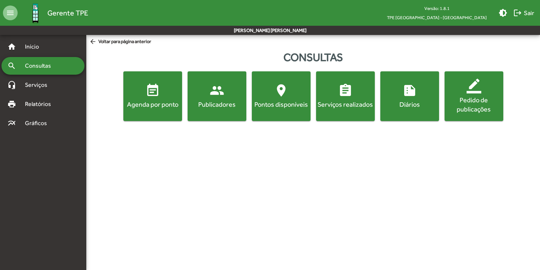
click at [157, 116] on button "event_note Agenda por ponto" at bounding box center [152, 96] width 59 height 50
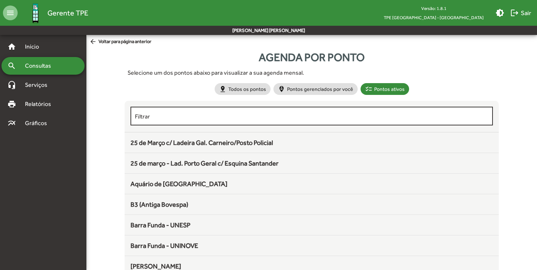
click at [286, 111] on div "Filtrar" at bounding box center [311, 115] width 353 height 20
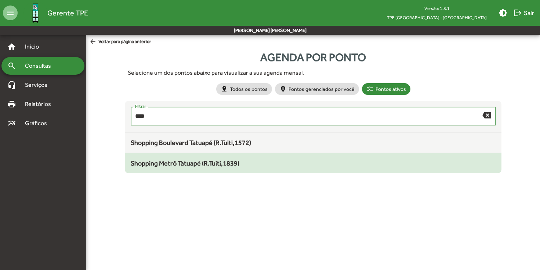
type input "****"
click at [291, 165] on div "Shopping Metrô Tatuapé (R.Tuiti,1839)" at bounding box center [313, 163] width 365 height 10
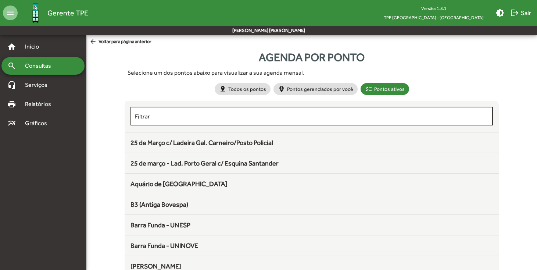
click at [232, 112] on div "Filtrar" at bounding box center [311, 115] width 353 height 20
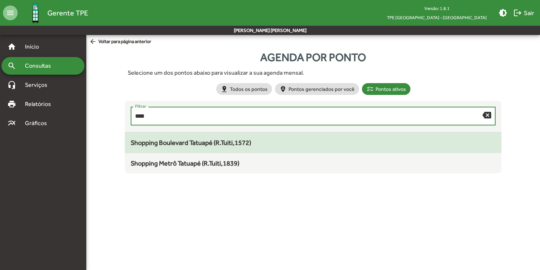
type input "****"
click at [221, 147] on div "Shopping Boulevard Tatuapé (R.Tuiti,1572)" at bounding box center [313, 142] width 365 height 10
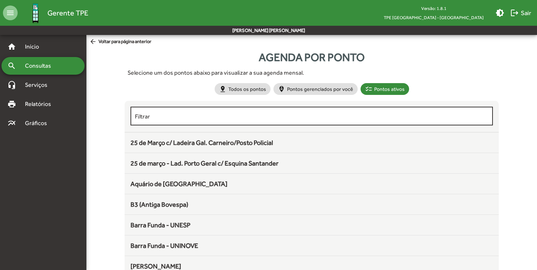
click at [184, 113] on input "Filtrar" at bounding box center [311, 116] width 353 height 7
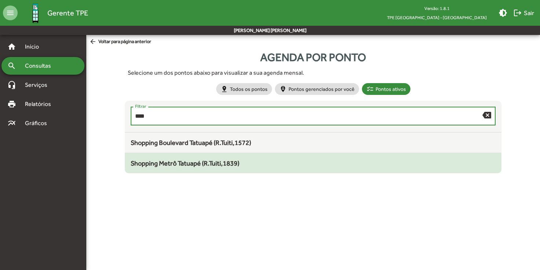
type input "****"
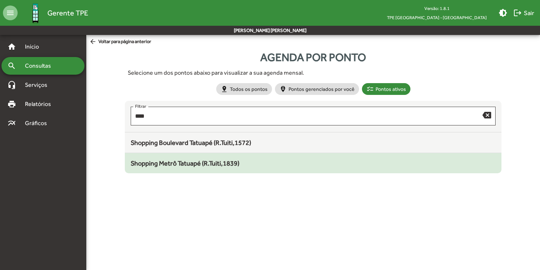
click at [173, 162] on span "Shopping Metrô Tatuapé (R.Tuiti,1839)" at bounding box center [185, 163] width 109 height 8
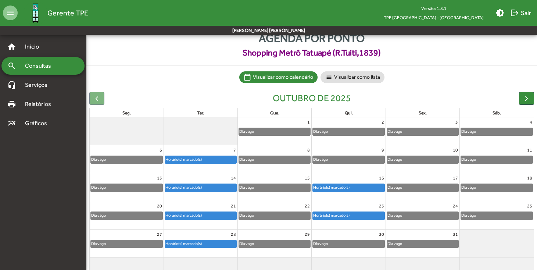
scroll to position [20, 0]
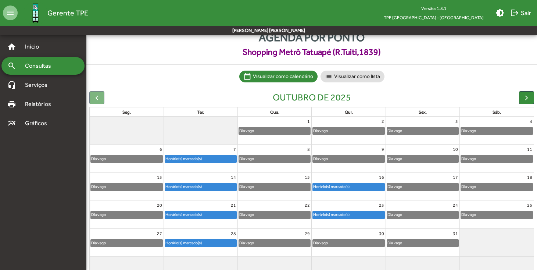
click at [128, 156] on div "Dia vago" at bounding box center [127, 158] width 72 height 7
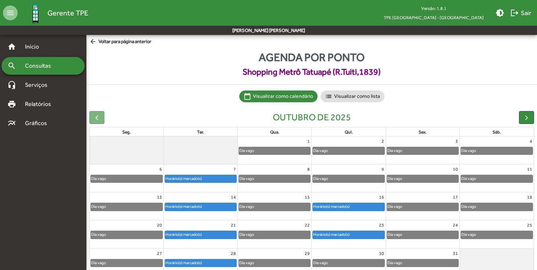
scroll to position [33, 0]
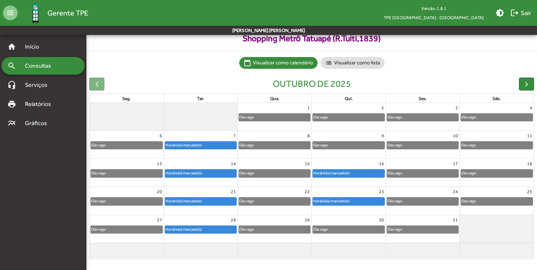
click at [150, 141] on link "Dia vago" at bounding box center [126, 145] width 72 height 8
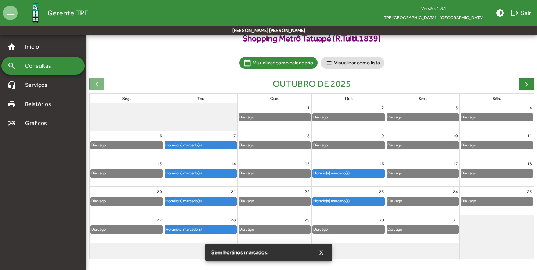
click at [153, 129] on div at bounding box center [127, 117] width 74 height 28
click at [188, 144] on div "Horário(s) marcado(s)" at bounding box center [183, 144] width 37 height 7
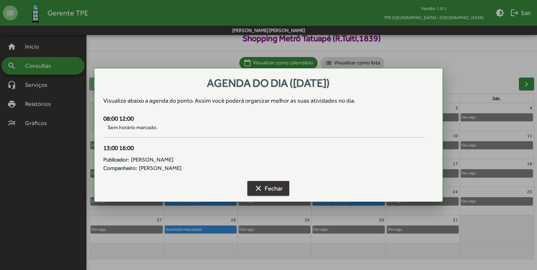
click at [274, 189] on span "clear Fechar" at bounding box center [268, 187] width 29 height 13
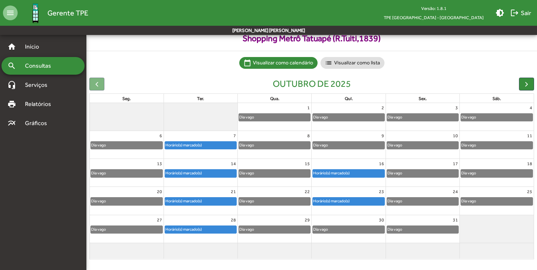
click at [329, 172] on div "Horário(s) marcado(s)" at bounding box center [331, 172] width 37 height 7
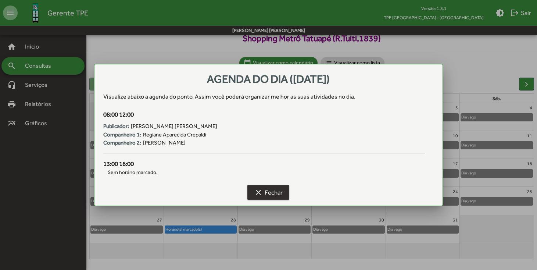
click at [259, 190] on mat-icon "clear" at bounding box center [258, 192] width 9 height 9
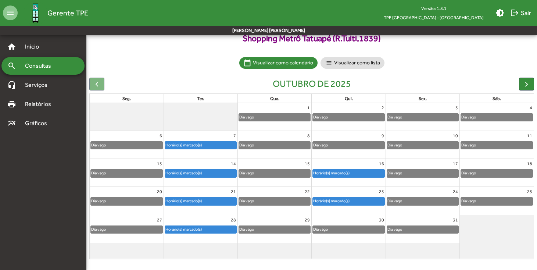
click at [318, 174] on div "Horário(s) marcado(s)" at bounding box center [331, 172] width 37 height 7
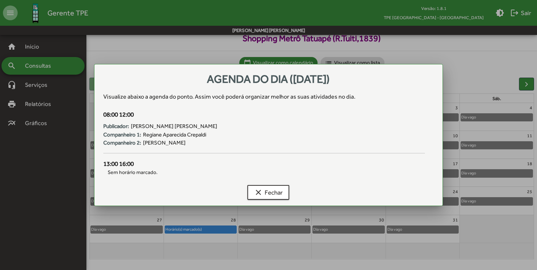
click at [198, 138] on span "Regiane Aparecida Crepaldi" at bounding box center [174, 134] width 63 height 8
click at [274, 198] on button "clear Fechar" at bounding box center [268, 192] width 42 height 15
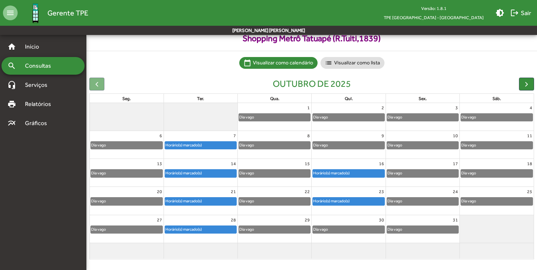
click at [202, 175] on div "Horário(s) marcado(s)" at bounding box center [183, 172] width 37 height 7
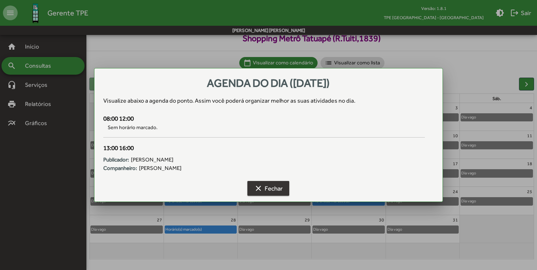
click at [276, 187] on span "clear Fechar" at bounding box center [268, 187] width 29 height 13
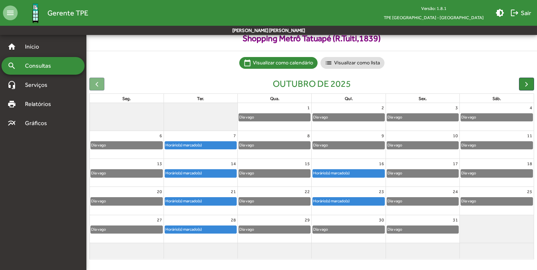
click at [346, 172] on div "Horário(s) marcado(s)" at bounding box center [331, 172] width 37 height 7
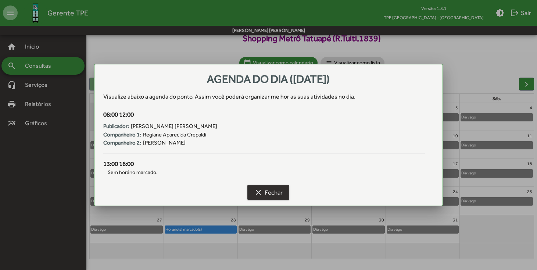
click at [263, 194] on span "clear Fechar" at bounding box center [268, 191] width 29 height 13
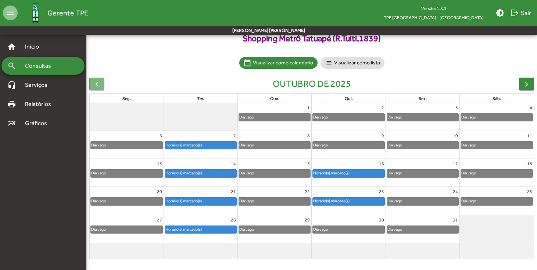
click at [210, 145] on div "Horário(s) marcado(s)" at bounding box center [200, 144] width 71 height 7
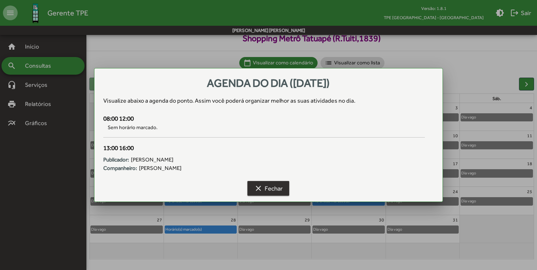
click at [275, 188] on span "clear Fechar" at bounding box center [268, 187] width 29 height 13
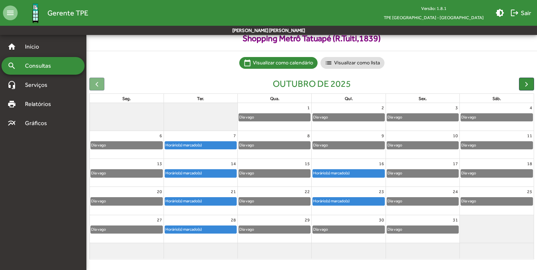
click at [194, 169] on link "Horário(s) marcado(s)" at bounding box center [201, 173] width 72 height 8
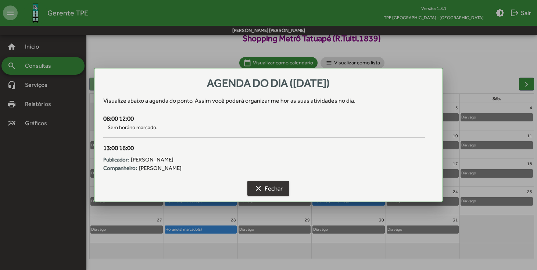
click at [281, 191] on span "clear Fechar" at bounding box center [268, 187] width 29 height 13
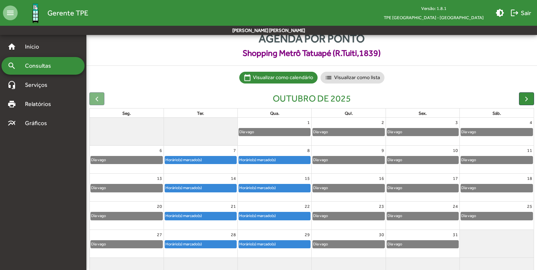
scroll to position [29, 0]
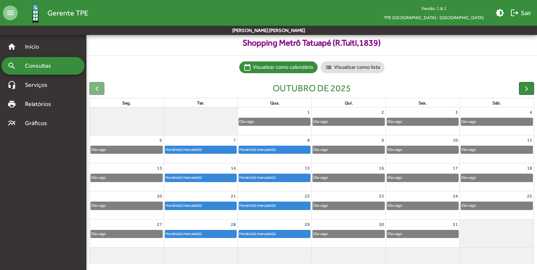
click at [506, 121] on div "Dia vago" at bounding box center [497, 121] width 72 height 7
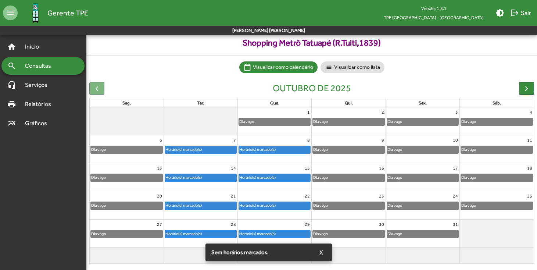
click at [500, 146] on div "Dia vago" at bounding box center [497, 149] width 72 height 7
click at [496, 169] on div "18" at bounding box center [496, 168] width 74 height 10
click at [496, 174] on div "Dia vago" at bounding box center [497, 177] width 72 height 7
click at [490, 202] on div "Dia vago" at bounding box center [497, 205] width 72 height 7
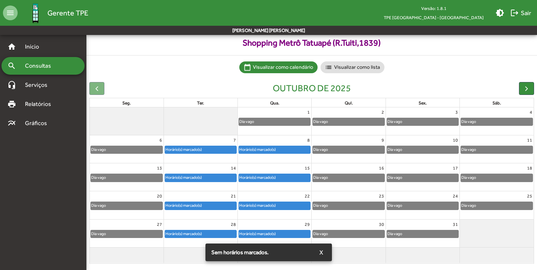
click at [512, 115] on div "4" at bounding box center [496, 112] width 74 height 10
click at [529, 86] on span "button" at bounding box center [526, 88] width 8 height 8
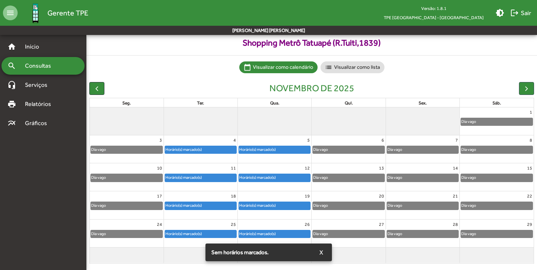
click at [95, 89] on span "button" at bounding box center [97, 88] width 8 height 8
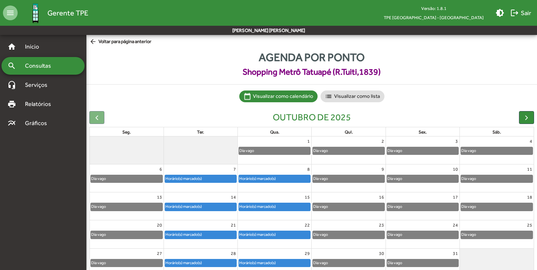
scroll to position [29, 0]
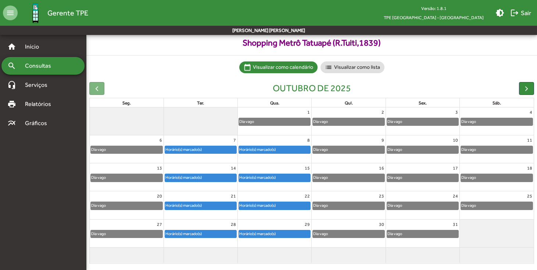
click at [44, 65] on span "Consultas" at bounding box center [41, 65] width 40 height 9
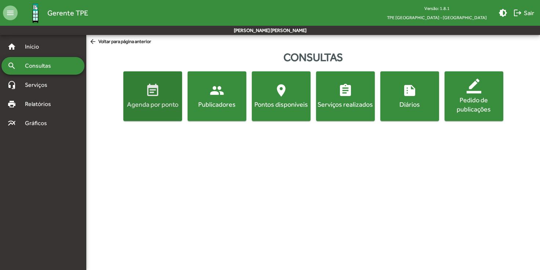
click at [154, 95] on mat-icon "event_note" at bounding box center [152, 90] width 15 height 15
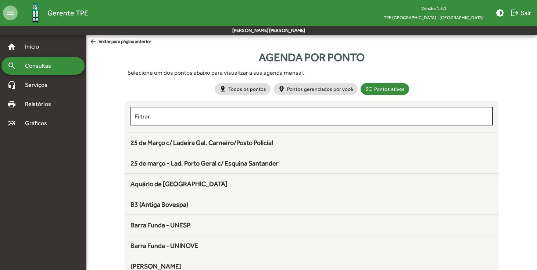
click at [223, 113] on input "Filtrar" at bounding box center [311, 116] width 353 height 7
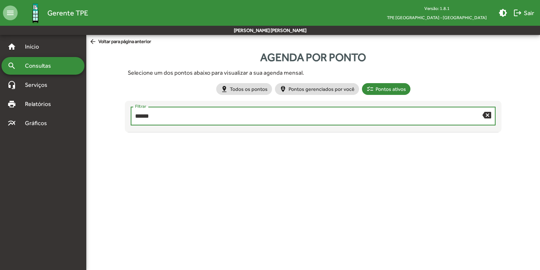
click at [221, 118] on input "******" at bounding box center [308, 116] width 347 height 7
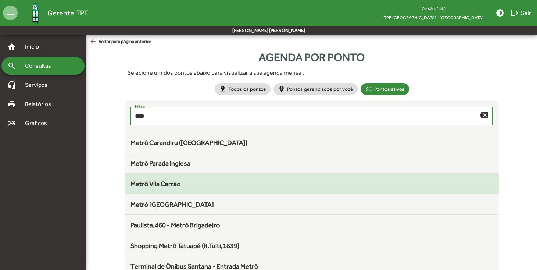
type input "****"
click at [229, 187] on div "Metrô Vila Carrão" at bounding box center [311, 184] width 362 height 10
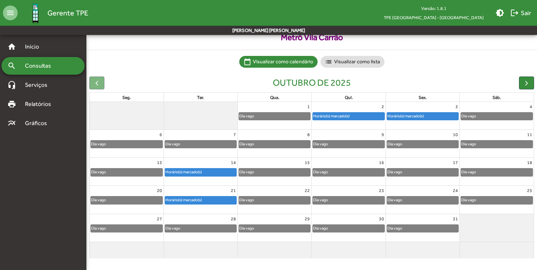
scroll to position [34, 0]
click at [190, 171] on div "Horário(s) marcado(s)" at bounding box center [183, 172] width 37 height 7
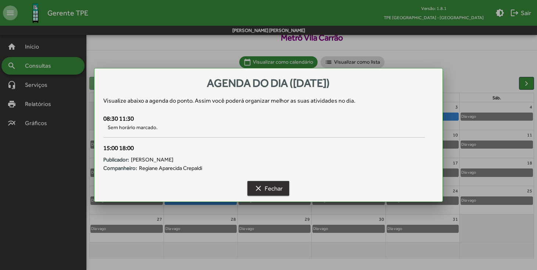
click at [261, 191] on mat-icon "clear" at bounding box center [258, 188] width 9 height 9
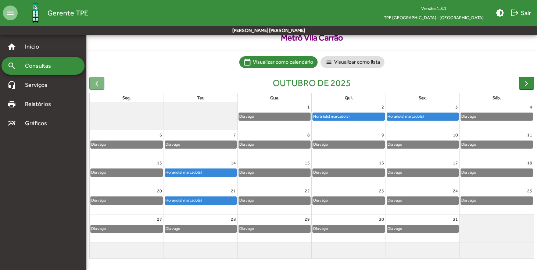
click at [199, 197] on div "Horário(s) marcado(s)" at bounding box center [183, 200] width 37 height 7
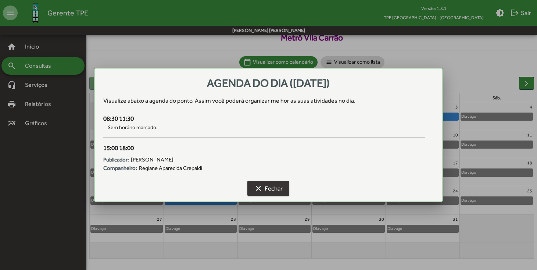
click at [279, 194] on span "clear Fechar" at bounding box center [268, 187] width 29 height 13
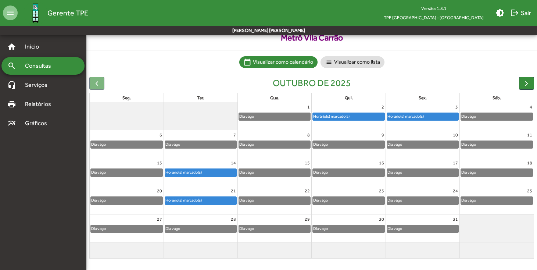
click at [202, 198] on div "Horário(s) marcado(s)" at bounding box center [183, 200] width 37 height 7
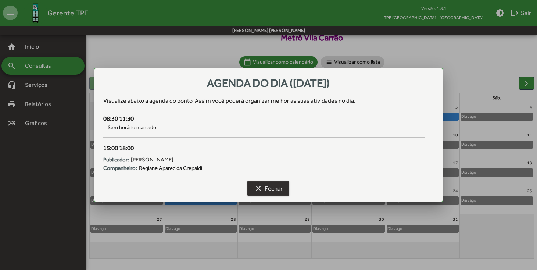
click at [274, 190] on span "clear Fechar" at bounding box center [268, 187] width 29 height 13
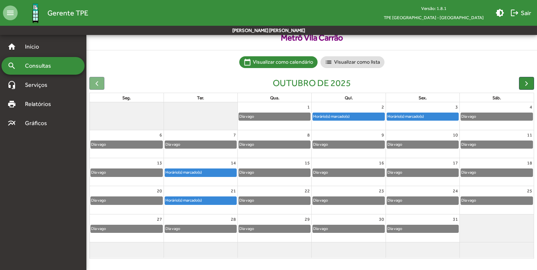
click at [357, 113] on div "Horário(s) marcado(s)" at bounding box center [348, 116] width 71 height 7
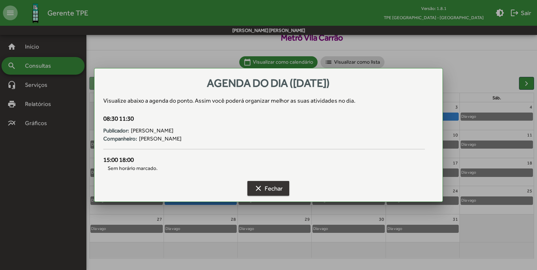
click at [262, 188] on mat-icon "clear" at bounding box center [258, 188] width 9 height 9
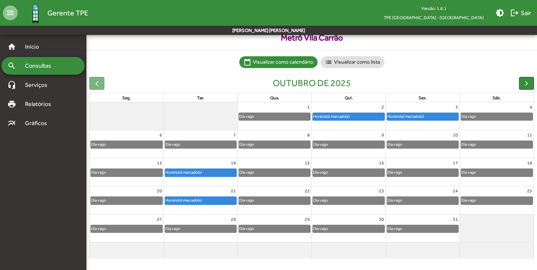
click at [411, 118] on div "Horário(s) marcado(s)" at bounding box center [405, 116] width 37 height 7
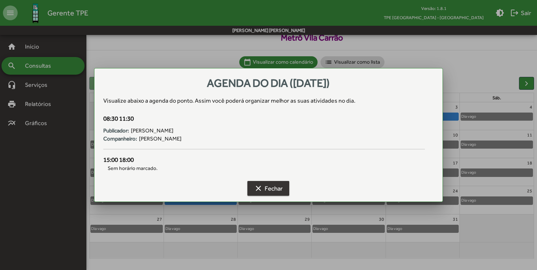
click at [266, 191] on span "clear Fechar" at bounding box center [268, 187] width 29 height 13
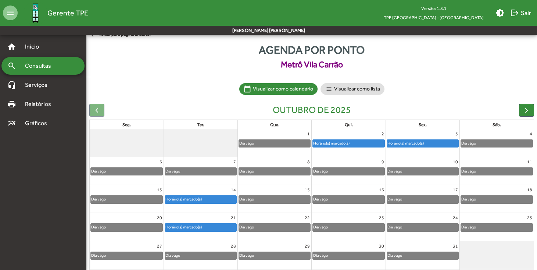
scroll to position [8, 0]
click at [187, 198] on div "Horário(s) marcado(s)" at bounding box center [183, 198] width 37 height 7
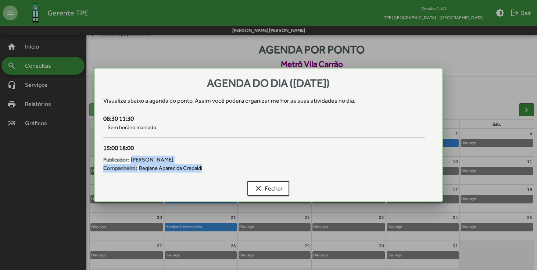
drag, startPoint x: 135, startPoint y: 158, endPoint x: 213, endPoint y: 168, distance: 78.2
click at [213, 168] on div "Publicador: Marina Irene Glebova Martins Companheiro: Regiane Aparecida Crepaldi" at bounding box center [264, 161] width 322 height 19
click at [213, 168] on div "Companheiro: Regiane Aparecida Crepaldi" at bounding box center [264, 168] width 322 height 8
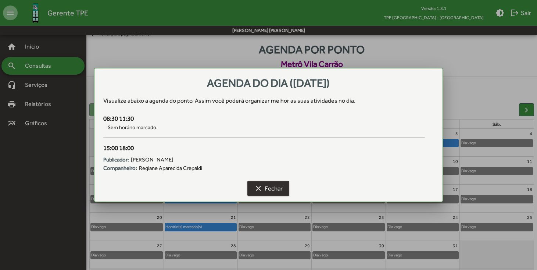
click at [271, 187] on span "clear Fechar" at bounding box center [268, 187] width 29 height 13
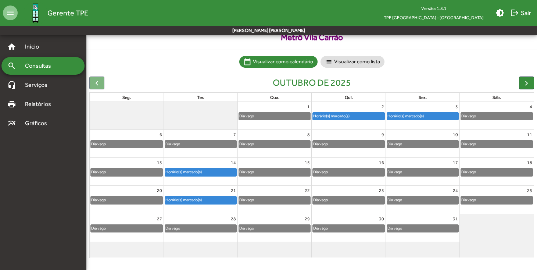
scroll to position [34, 0]
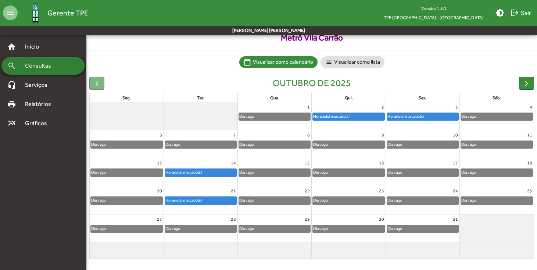
click at [20, 67] on link "search Consultas" at bounding box center [29, 65] width 44 height 9
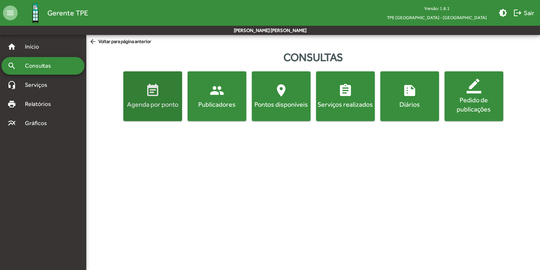
click at [172, 108] on div "Agenda por ponto" at bounding box center [153, 104] width 56 height 9
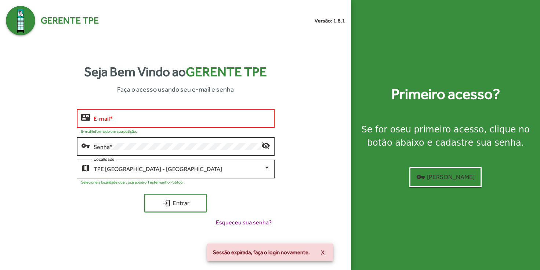
type input "**********"
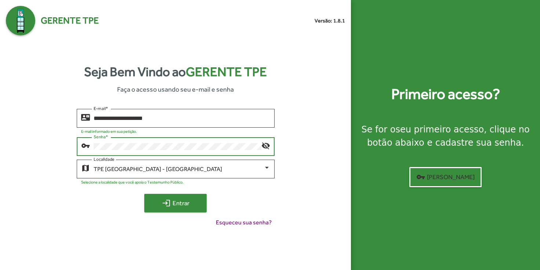
click at [182, 207] on span "login Entrar" at bounding box center [175, 202] width 49 height 13
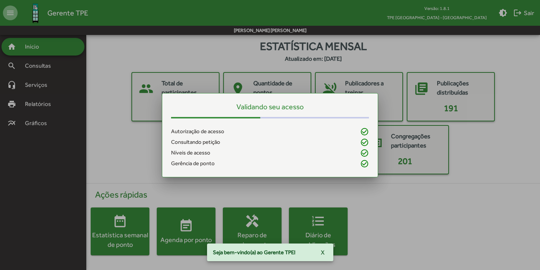
click at [187, 241] on div at bounding box center [270, 135] width 540 height 270
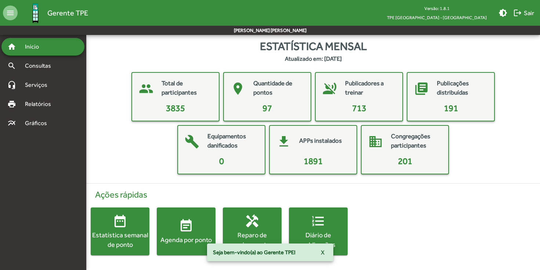
click at [188, 236] on div "Agenda por ponto" at bounding box center [186, 239] width 59 height 9
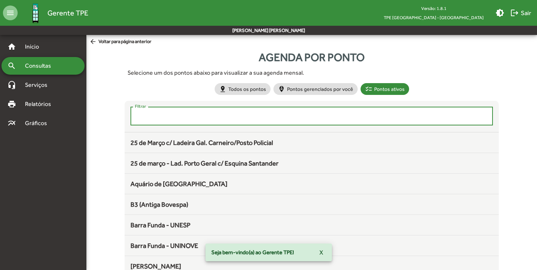
click at [243, 115] on input "Filtrar" at bounding box center [311, 116] width 353 height 7
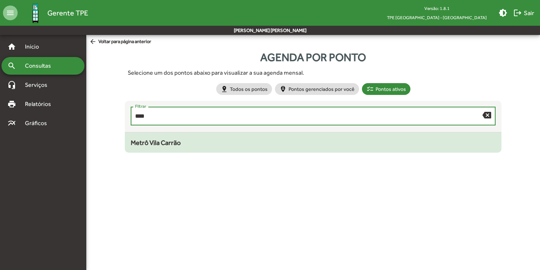
type input "****"
click at [334, 147] on div "Metrô Vila Carrão" at bounding box center [313, 142] width 365 height 10
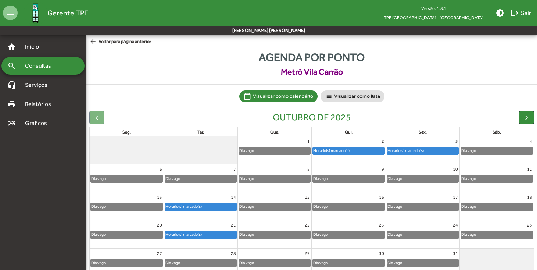
click at [520, 121] on button "button" at bounding box center [526, 117] width 15 height 13
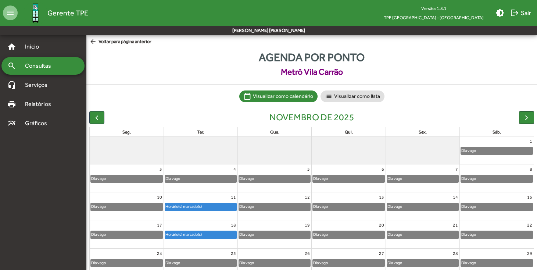
click at [523, 120] on span "button" at bounding box center [526, 117] width 8 height 8
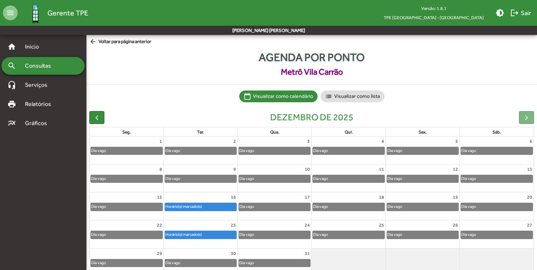
click at [523, 120] on div at bounding box center [526, 117] width 15 height 13
click at [94, 118] on span "button" at bounding box center [97, 117] width 8 height 8
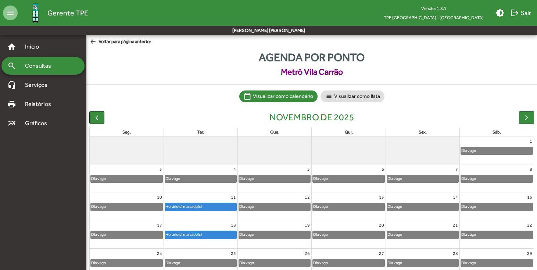
click at [94, 118] on span "button" at bounding box center [97, 117] width 8 height 8
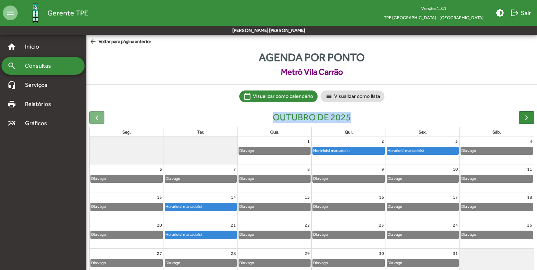
click at [94, 118] on div at bounding box center [96, 117] width 15 height 13
click at [51, 65] on span "Consultas" at bounding box center [41, 65] width 40 height 9
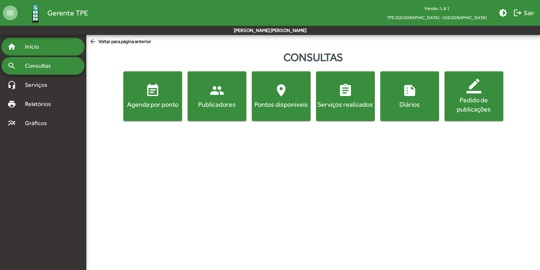
click at [40, 44] on span "Início" at bounding box center [35, 46] width 29 height 9
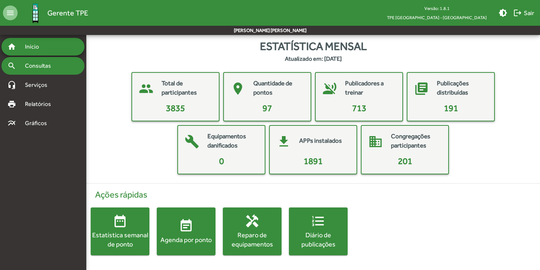
click at [50, 69] on span "Consultas" at bounding box center [41, 65] width 40 height 9
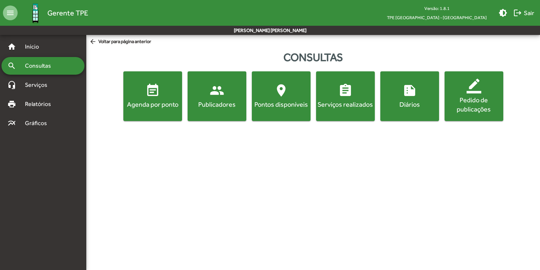
click at [212, 89] on mat-icon "people" at bounding box center [217, 90] width 15 height 15
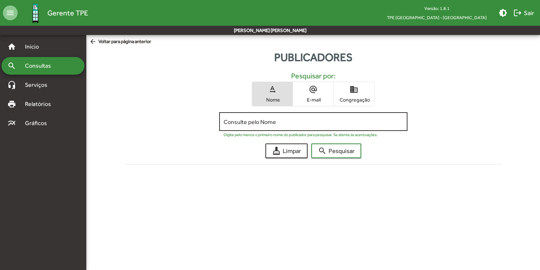
click at [277, 123] on input "Consulte pelo Nome" at bounding box center [314, 121] width 180 height 7
click at [31, 68] on span "Consultas" at bounding box center [41, 65] width 40 height 9
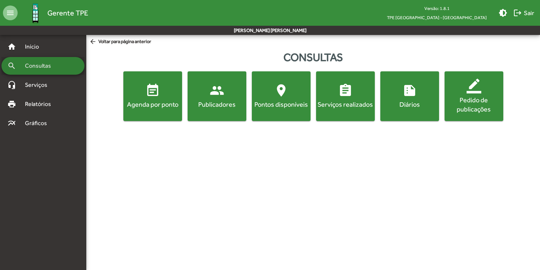
click at [33, 37] on mat-nav-list "home Início search Consultas headset_mic Serviços print Relatórios multiline_ch…" at bounding box center [43, 146] width 86 height 222
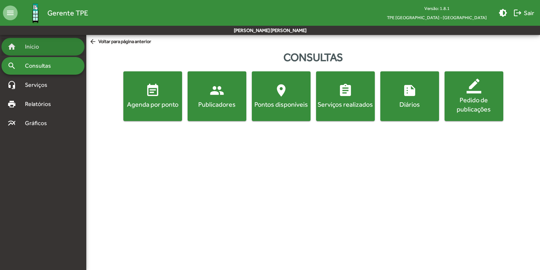
click at [33, 45] on span "Início" at bounding box center [35, 46] width 29 height 9
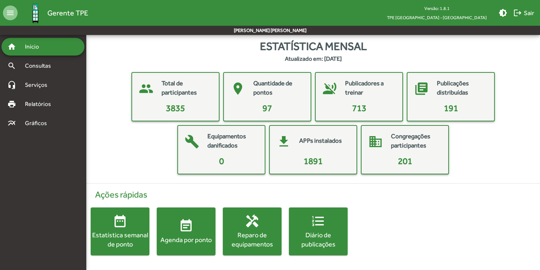
click at [194, 239] on div "Agenda por ponto" at bounding box center [186, 239] width 59 height 9
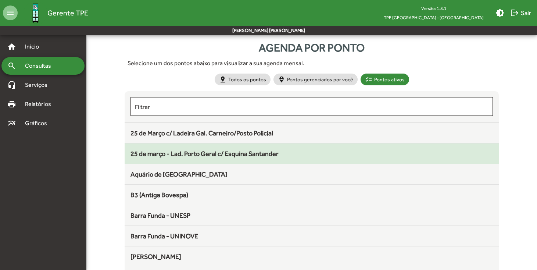
scroll to position [19, 0]
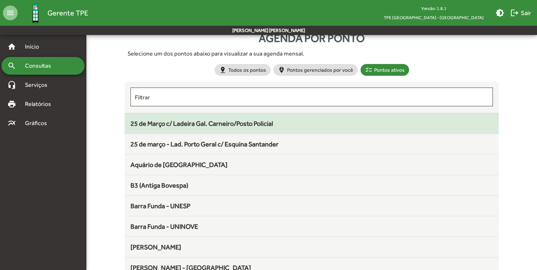
click at [224, 125] on span "25 de Março c/ Ladeira Gal. Carneiro/Posto Policial" at bounding box center [201, 123] width 143 height 8
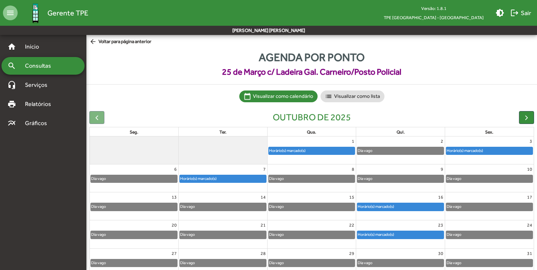
click at [124, 42] on span "arrow_back Voltar para página anterior" at bounding box center [120, 42] width 62 height 8
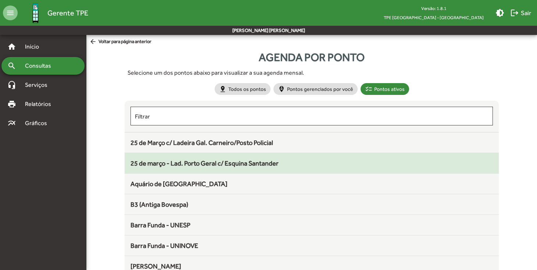
click at [176, 162] on span "25 de março - Lad. Porto Geral c/ Esquina Santander" at bounding box center [204, 163] width 148 height 8
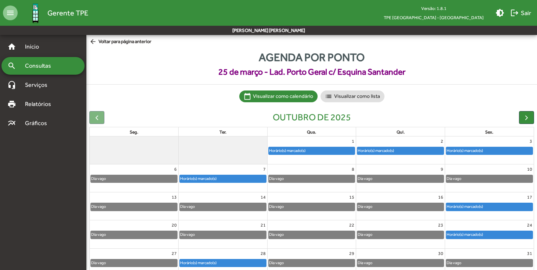
click at [149, 40] on span "arrow_back Voltar para página anterior" at bounding box center [120, 42] width 62 height 8
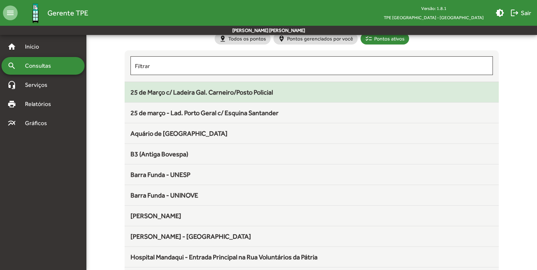
scroll to position [51, 0]
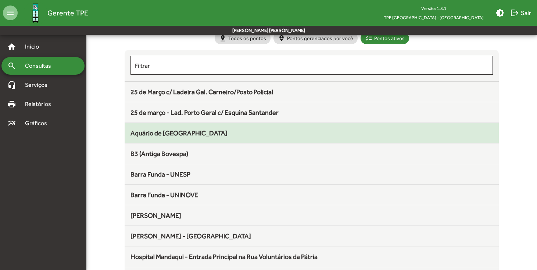
click at [173, 138] on div "Aquário de São Paulo" at bounding box center [311, 133] width 362 height 10
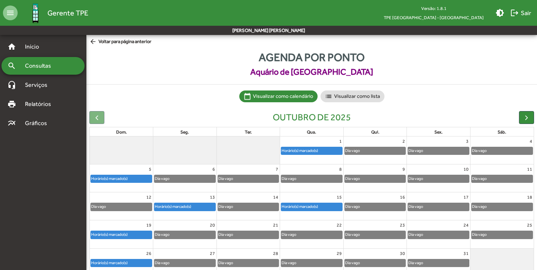
click at [143, 43] on span "arrow_back Voltar para página anterior" at bounding box center [120, 42] width 62 height 8
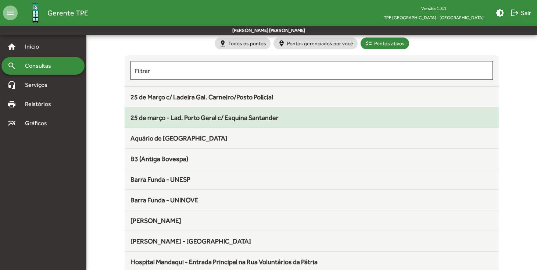
scroll to position [49, 0]
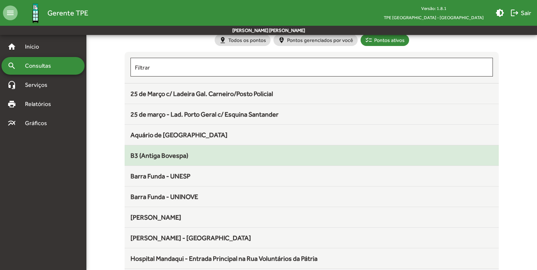
click at [176, 157] on span "B3 (Antiga Bovespa)" at bounding box center [159, 155] width 58 height 8
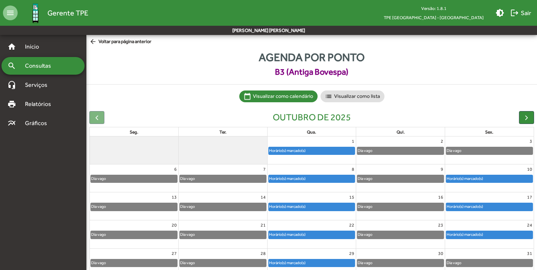
click at [116, 42] on span "arrow_back Voltar para página anterior" at bounding box center [120, 42] width 62 height 8
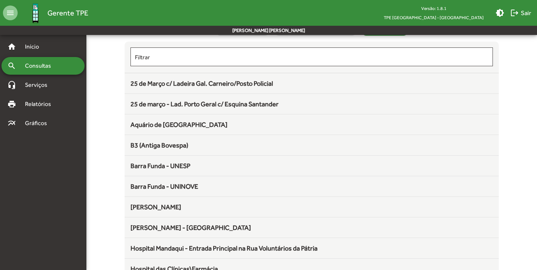
scroll to position [72, 0]
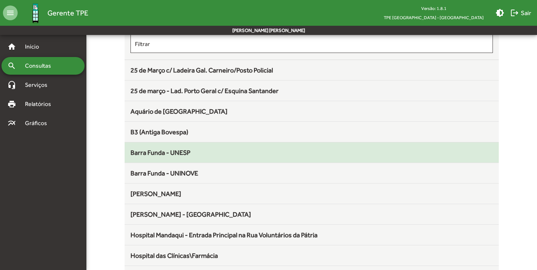
click at [169, 157] on div "Barra Funda - UNESP" at bounding box center [311, 152] width 362 height 10
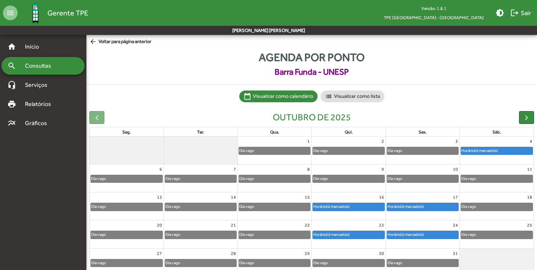
click at [126, 43] on span "arrow_back Voltar para página anterior" at bounding box center [120, 42] width 62 height 8
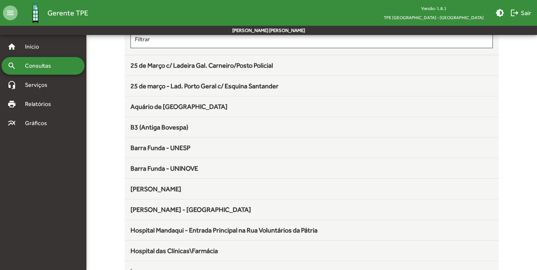
scroll to position [89, 0]
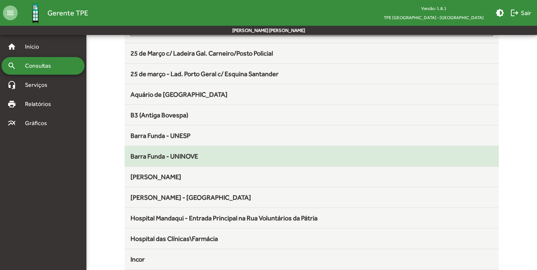
click at [160, 163] on mat-list-item "Barra Funda - UNINOVE" at bounding box center [312, 156] width 374 height 21
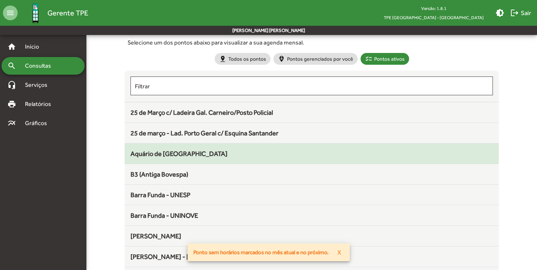
scroll to position [45, 0]
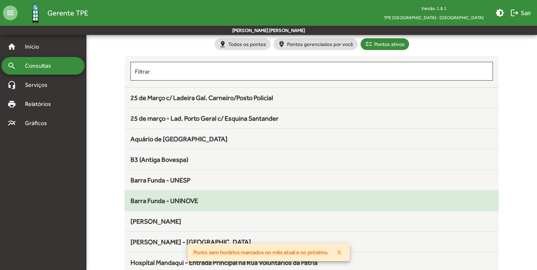
click at [165, 201] on span "Barra Funda - UNINOVE" at bounding box center [164, 201] width 68 height 8
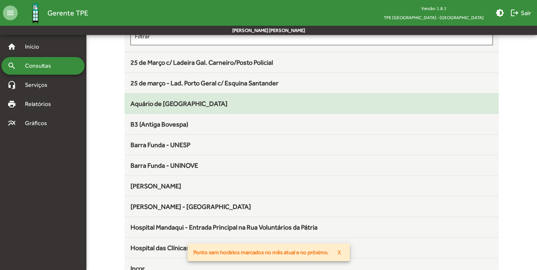
scroll to position [86, 0]
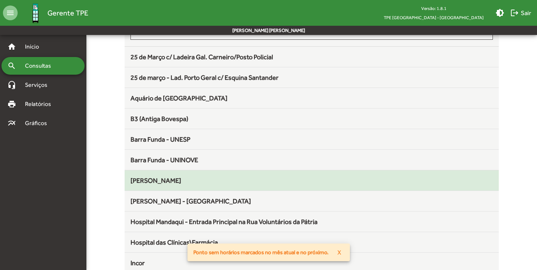
click at [162, 185] on div "Edifício Martinelli" at bounding box center [311, 180] width 362 height 10
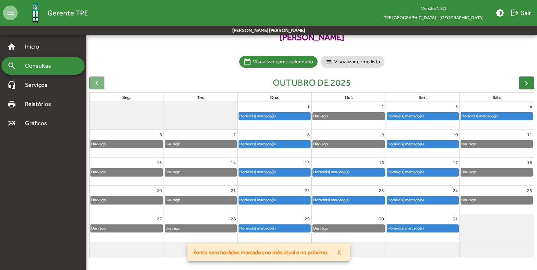
scroll to position [34, 0]
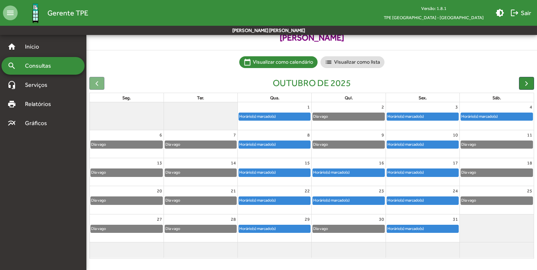
click at [285, 201] on div "Horário(s) marcado(s)" at bounding box center [274, 200] width 71 height 7
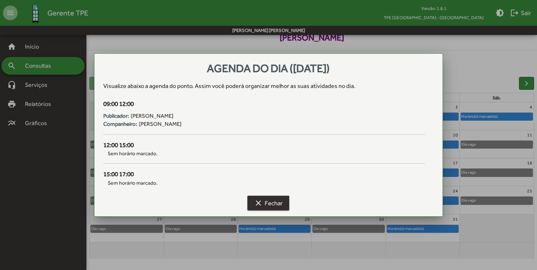
click at [262, 204] on mat-icon "clear" at bounding box center [258, 202] width 9 height 9
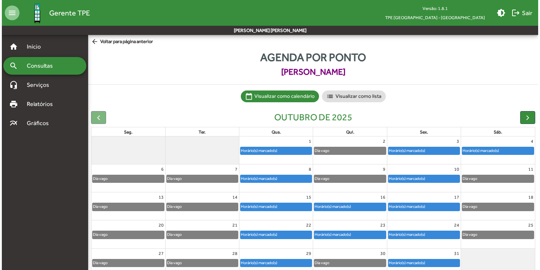
scroll to position [0, 0]
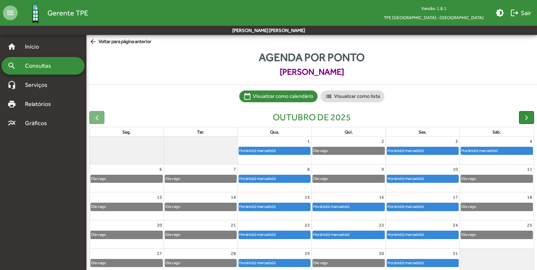
click at [128, 44] on span "arrow_back Voltar para página anterior" at bounding box center [120, 42] width 62 height 8
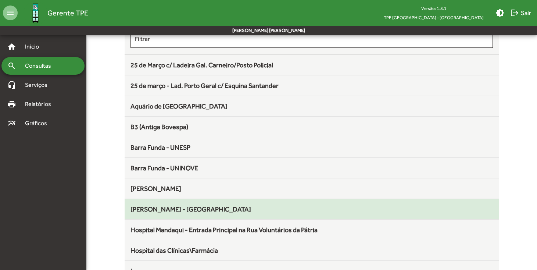
click at [175, 208] on span "Faria Lima - Largo da Batata" at bounding box center [190, 209] width 120 height 8
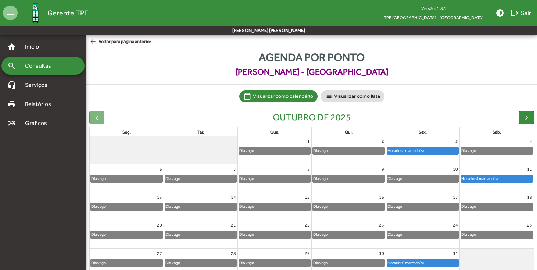
click at [136, 42] on span "arrow_back Voltar para página anterior" at bounding box center [120, 42] width 62 height 8
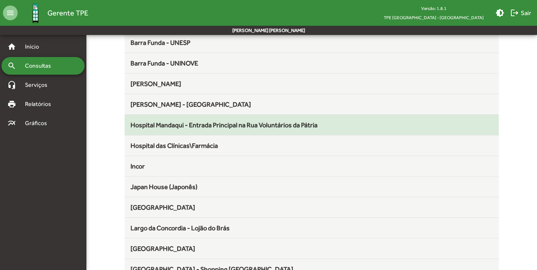
click at [184, 126] on span "Hospital Mandaqui - Entrada Principal na Rua Voluntários da Pátria" at bounding box center [223, 125] width 187 height 8
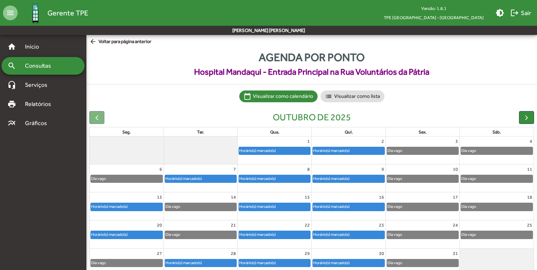
click at [282, 149] on div "Horário(s) marcado(s)" at bounding box center [274, 150] width 71 height 7
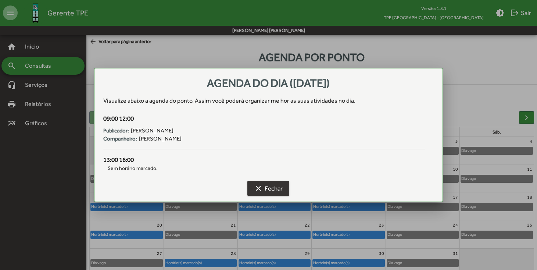
click at [270, 185] on span "clear Fechar" at bounding box center [268, 187] width 29 height 13
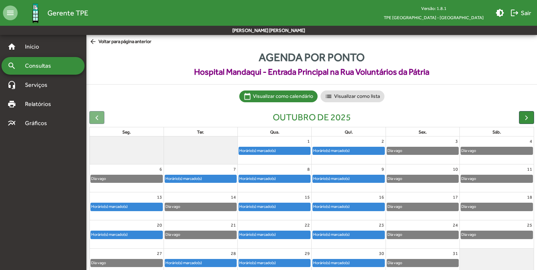
click at [331, 151] on div "Horário(s) marcado(s)" at bounding box center [331, 150] width 37 height 7
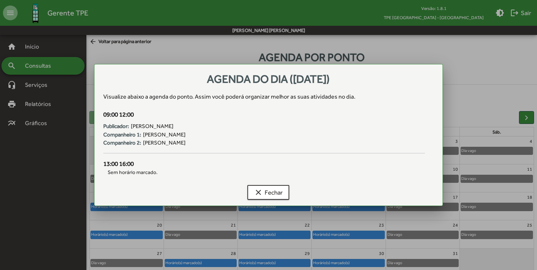
click at [274, 200] on div "clear Fechar" at bounding box center [268, 194] width 331 height 24
click at [274, 193] on span "clear Fechar" at bounding box center [268, 191] width 29 height 13
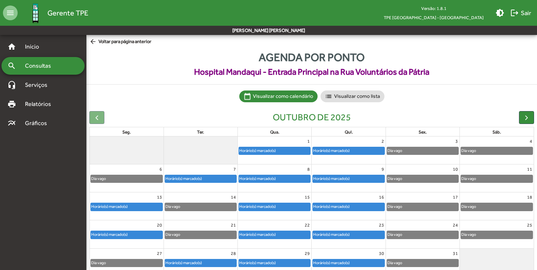
click at [196, 178] on div "Horário(s) marcado(s)" at bounding box center [183, 178] width 37 height 7
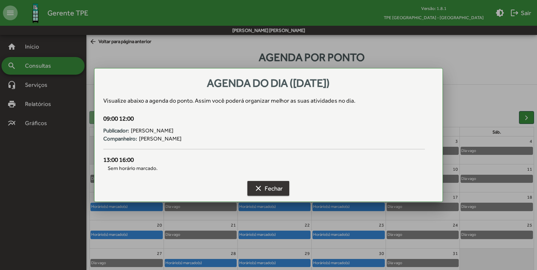
click at [286, 192] on button "clear Fechar" at bounding box center [268, 188] width 42 height 15
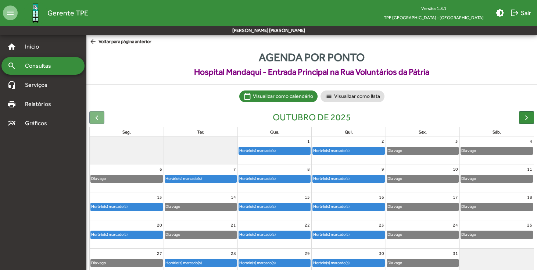
click at [227, 259] on div "Horário(s) marcado(s)" at bounding box center [200, 262] width 71 height 7
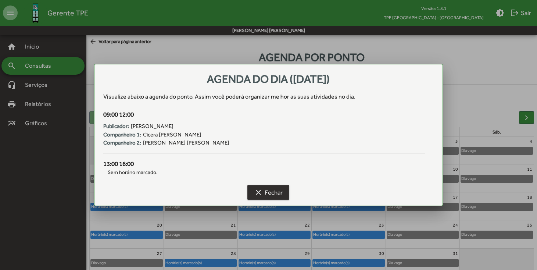
click at [262, 190] on mat-icon "clear" at bounding box center [258, 192] width 9 height 9
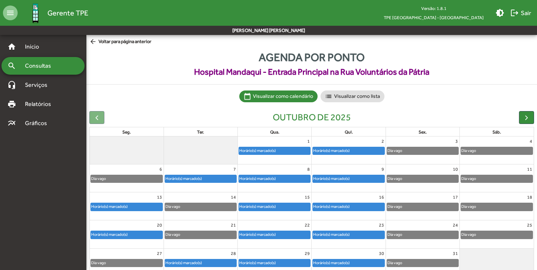
click at [115, 234] on div "Horário(s) marcado(s)" at bounding box center [109, 234] width 37 height 7
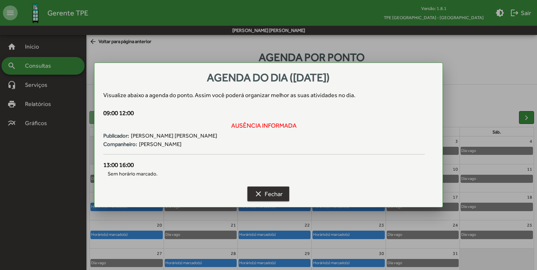
click at [262, 193] on mat-icon "clear" at bounding box center [258, 193] width 9 height 9
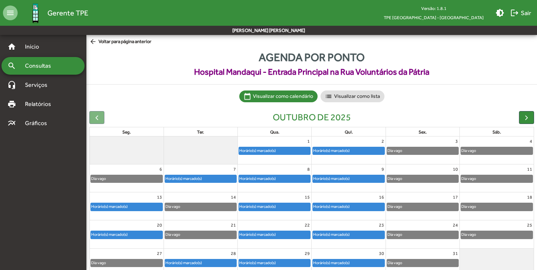
click at [127, 41] on span "arrow_back Voltar para página anterior" at bounding box center [120, 42] width 62 height 8
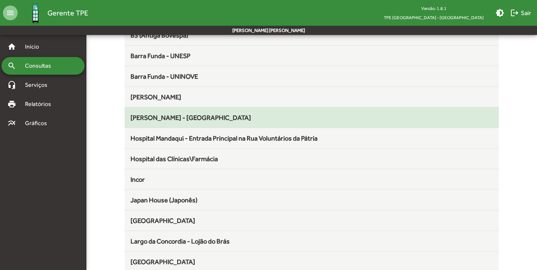
click at [184, 123] on mat-list-item "Faria Lima - Largo da Batata" at bounding box center [312, 117] width 374 height 21
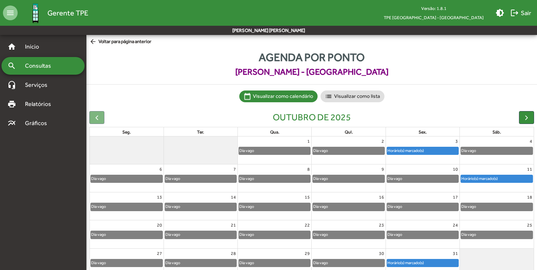
click at [139, 43] on span "arrow_back Voltar para página anterior" at bounding box center [120, 42] width 62 height 8
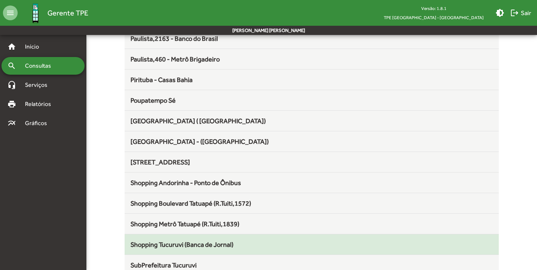
scroll to position [594, 0]
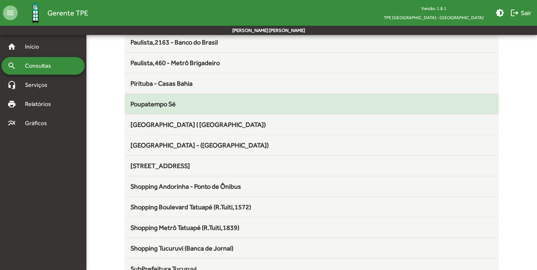
click at [214, 103] on div "Poupatempo Sé" at bounding box center [311, 104] width 362 height 10
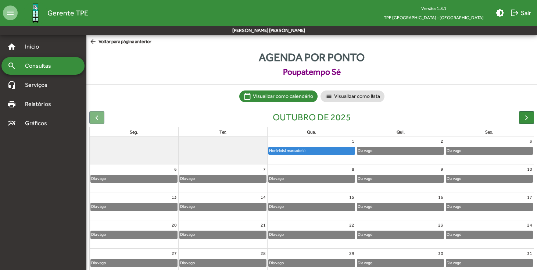
click at [129, 42] on span "arrow_back Voltar para página anterior" at bounding box center [120, 42] width 62 height 8
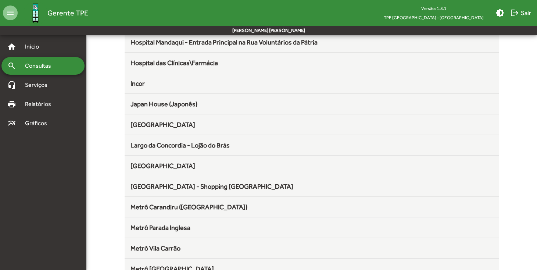
scroll to position [266, 0]
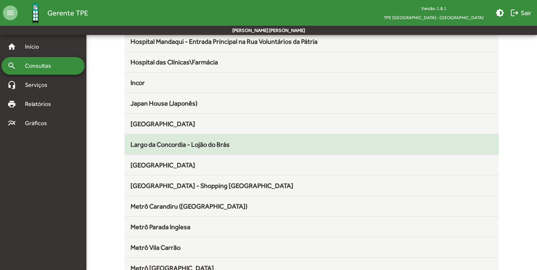
click at [186, 149] on mat-list-item "Largo da Concordia - Lojão do Brás" at bounding box center [312, 144] width 374 height 21
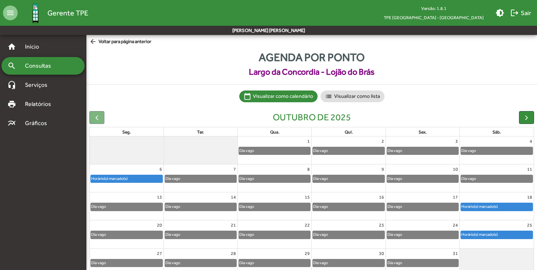
click at [139, 45] on span "arrow_back Voltar para página anterior" at bounding box center [120, 42] width 62 height 8
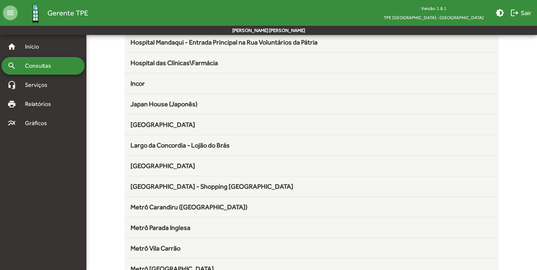
scroll to position [286, 0]
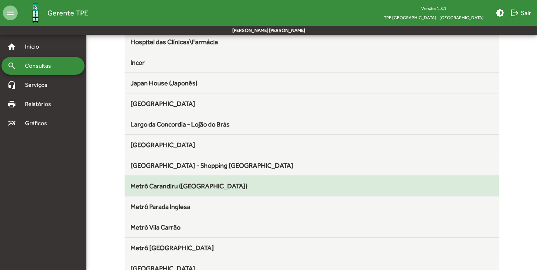
click at [167, 191] on mat-list-item "Metrô Carandiru (Lado Parque da Juventude)" at bounding box center [312, 186] width 374 height 21
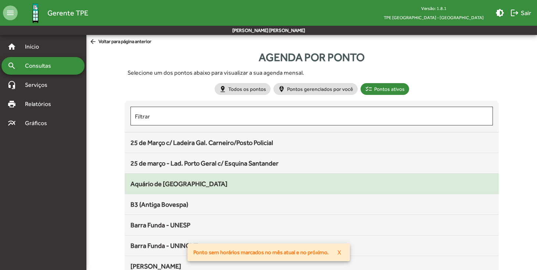
scroll to position [2, 0]
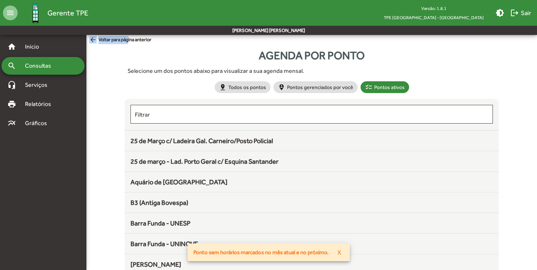
click at [134, 39] on span "arrow_back Voltar para página anterior" at bounding box center [120, 40] width 62 height 8
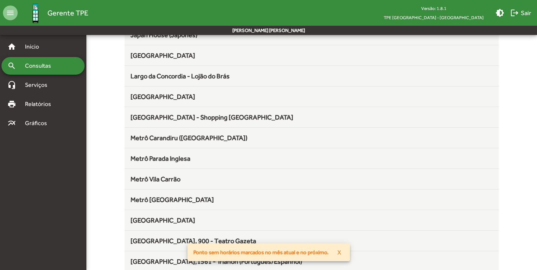
scroll to position [337, 0]
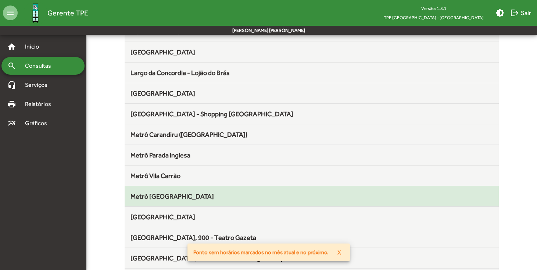
click at [187, 195] on span "Metrô Vila Prudente" at bounding box center [171, 196] width 83 height 8
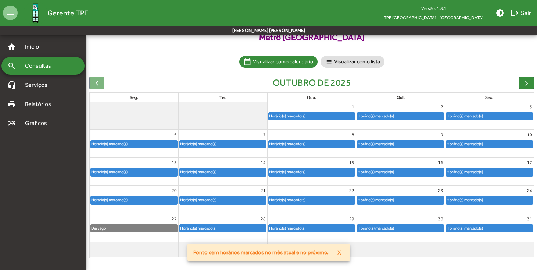
scroll to position [34, 0]
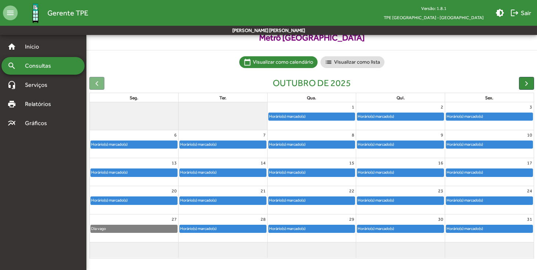
click at [212, 142] on div "Horário(s) marcado(s)" at bounding box center [198, 144] width 37 height 7
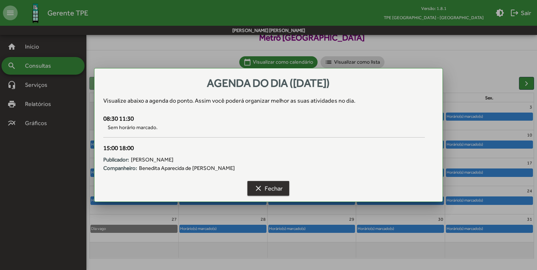
click at [271, 192] on span "clear Fechar" at bounding box center [268, 187] width 29 height 13
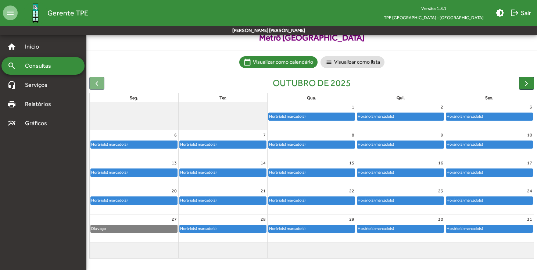
click at [244, 221] on div "28" at bounding box center [223, 219] width 89 height 10
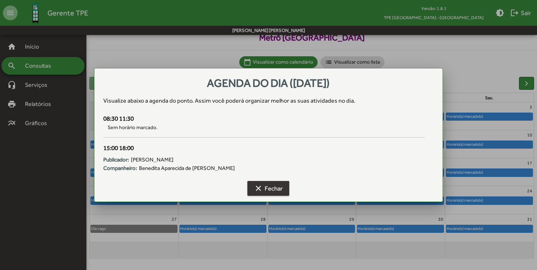
click at [271, 191] on span "clear Fechar" at bounding box center [268, 187] width 29 height 13
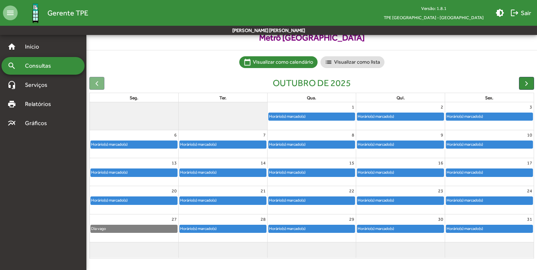
click at [311, 115] on div "Horário(s) marcado(s)" at bounding box center [312, 116] width 86 height 7
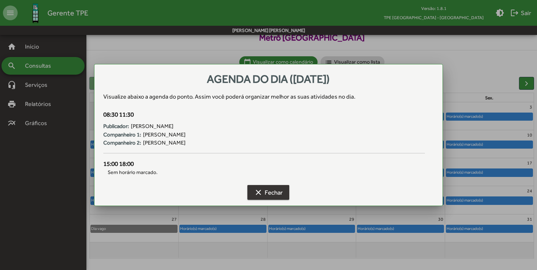
click at [263, 187] on span "clear Fechar" at bounding box center [268, 191] width 29 height 13
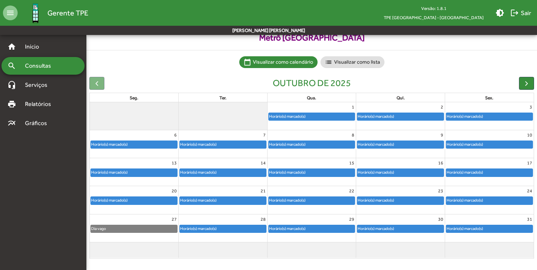
click at [298, 111] on div "1" at bounding box center [311, 107] width 89 height 10
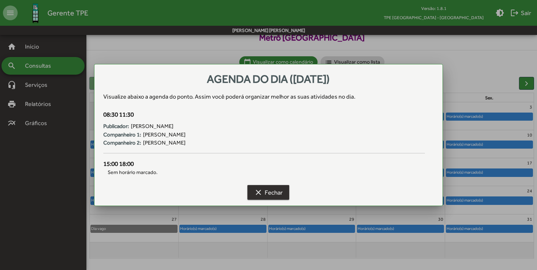
click at [266, 195] on span "clear Fechar" at bounding box center [268, 191] width 29 height 13
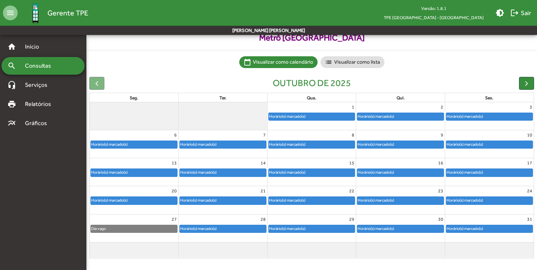
click at [324, 141] on div "Horário(s) marcado(s)" at bounding box center [312, 144] width 86 height 7
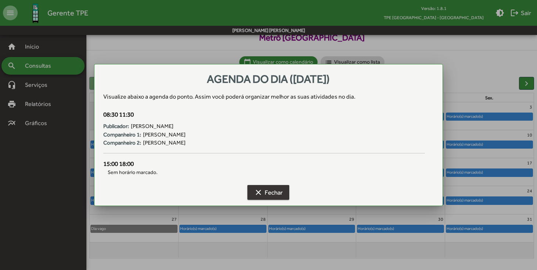
click at [257, 193] on mat-icon "clear" at bounding box center [258, 192] width 9 height 9
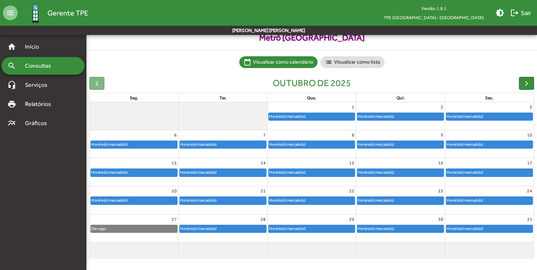
click at [390, 115] on div "Horário(s) marcado(s)" at bounding box center [375, 116] width 37 height 7
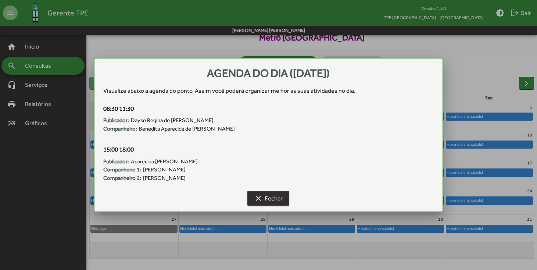
click at [264, 201] on span "clear Fechar" at bounding box center [268, 197] width 29 height 13
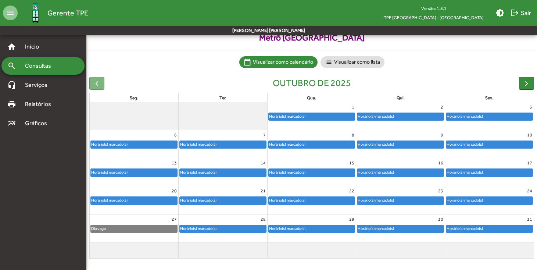
click at [487, 118] on div "Horário(s) marcado(s)" at bounding box center [489, 116] width 86 height 7
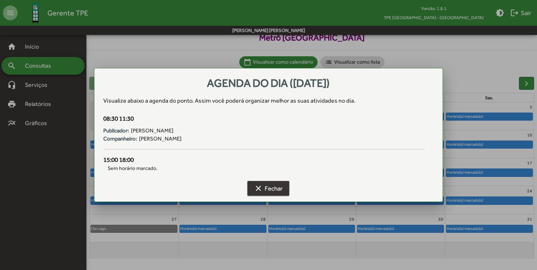
click at [270, 188] on span "clear Fechar" at bounding box center [268, 187] width 29 height 13
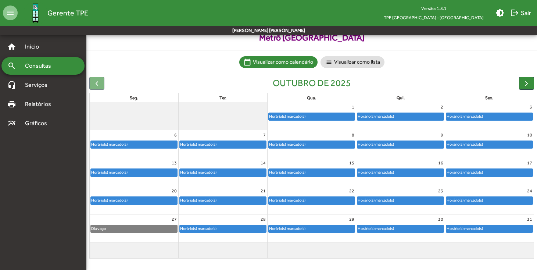
click at [388, 196] on div "Horário(s) marcado(s)" at bounding box center [400, 200] width 89 height 8
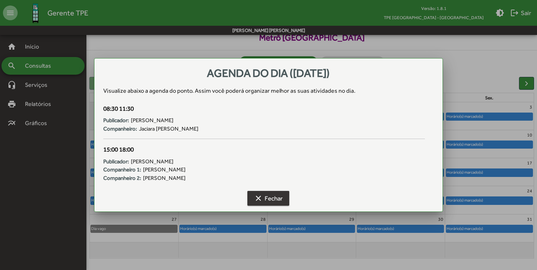
click at [288, 202] on button "clear Fechar" at bounding box center [268, 198] width 42 height 15
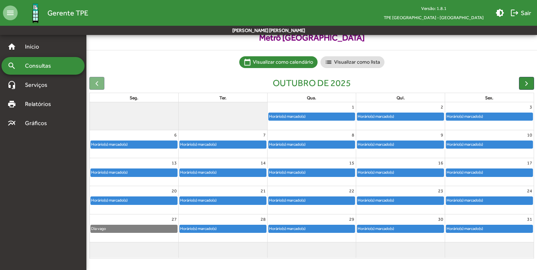
click at [315, 198] on div "Horário(s) marcado(s)" at bounding box center [312, 200] width 86 height 7
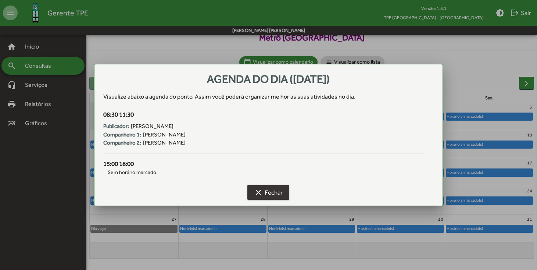
click at [289, 192] on button "clear Fechar" at bounding box center [268, 192] width 42 height 15
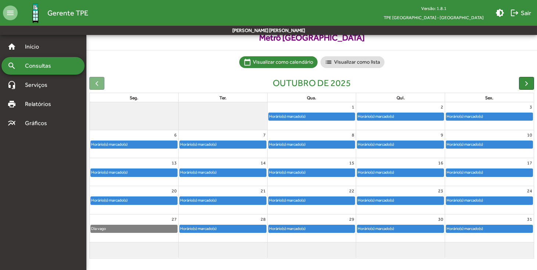
click at [303, 227] on div "Horário(s) marcado(s)" at bounding box center [287, 228] width 37 height 7
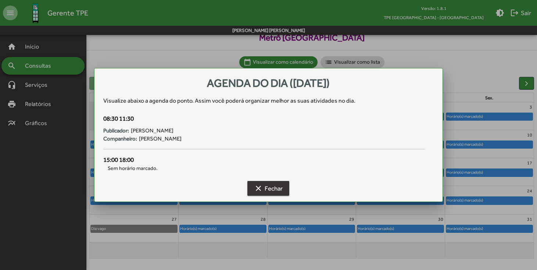
click at [271, 190] on span "clear Fechar" at bounding box center [268, 187] width 29 height 13
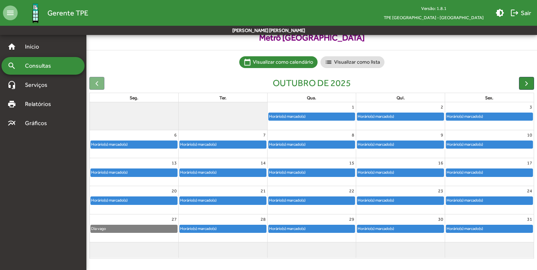
click at [128, 199] on div "Horário(s) marcado(s)" at bounding box center [109, 200] width 37 height 7
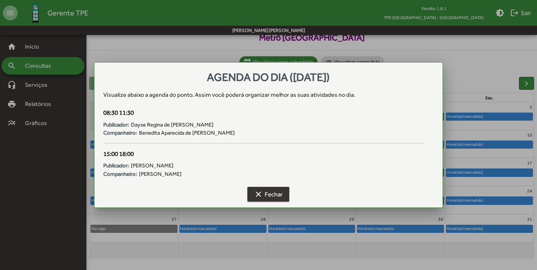
click at [273, 194] on span "clear Fechar" at bounding box center [268, 193] width 29 height 13
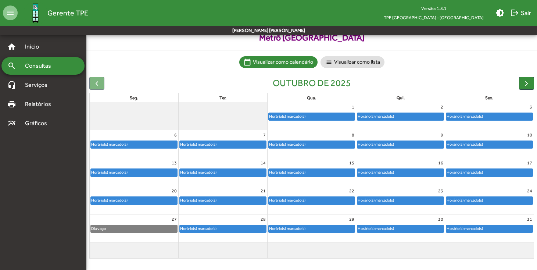
click at [142, 169] on div "Horário(s) marcado(s)" at bounding box center [134, 172] width 86 height 7
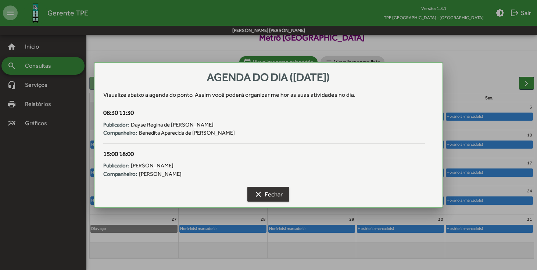
click at [276, 191] on span "clear Fechar" at bounding box center [268, 193] width 29 height 13
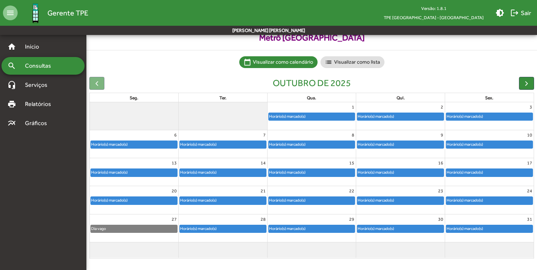
click at [157, 147] on div "Horário(s) marcado(s)" at bounding box center [134, 144] width 86 height 7
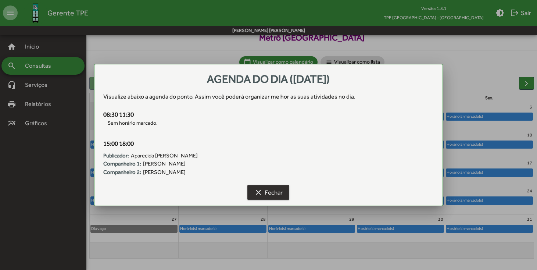
click at [263, 189] on span "clear Fechar" at bounding box center [268, 191] width 29 height 13
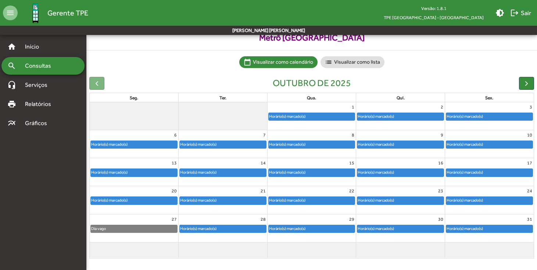
click at [166, 174] on div "Horário(s) marcado(s)" at bounding box center [134, 172] width 86 height 7
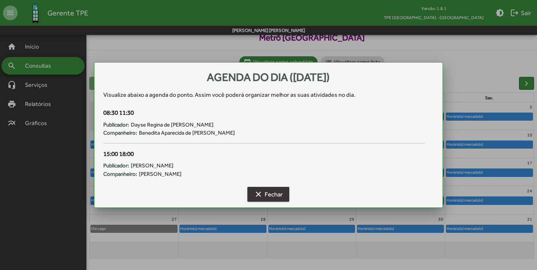
click at [271, 191] on span "clear Fechar" at bounding box center [268, 193] width 29 height 13
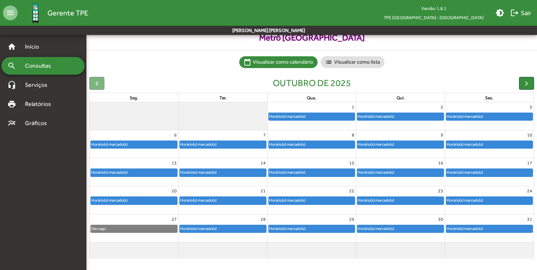
click at [325, 200] on div "Horário(s) marcado(s)" at bounding box center [312, 200] width 86 height 7
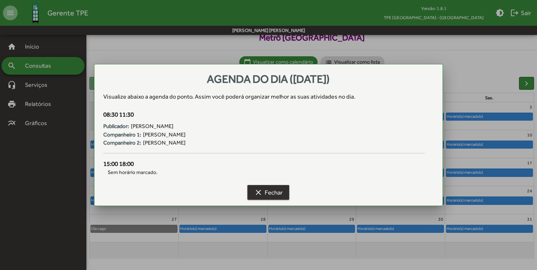
click at [271, 194] on span "clear Fechar" at bounding box center [268, 191] width 29 height 13
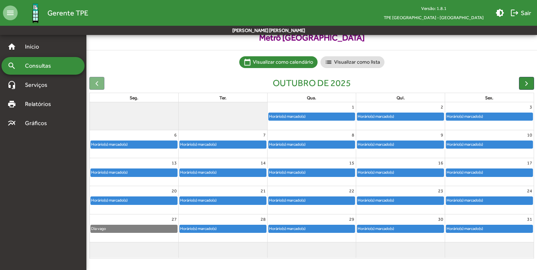
click at [388, 192] on div "23" at bounding box center [400, 191] width 89 height 10
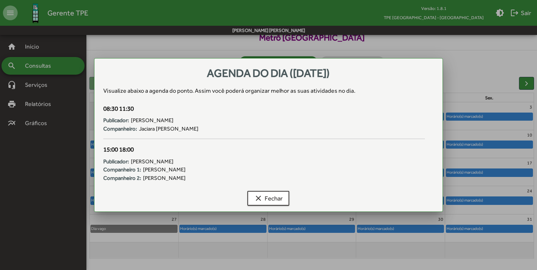
click at [388, 197] on div "clear Fechar" at bounding box center [268, 200] width 331 height 24
click at [283, 201] on button "clear Fechar" at bounding box center [268, 198] width 42 height 15
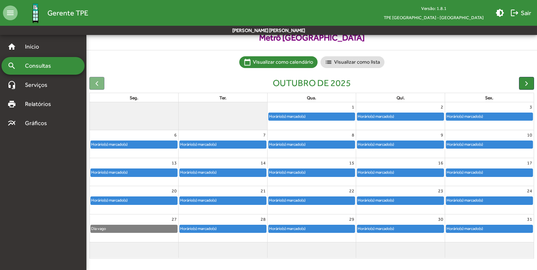
click at [352, 199] on div "Horário(s) marcado(s)" at bounding box center [312, 200] width 86 height 7
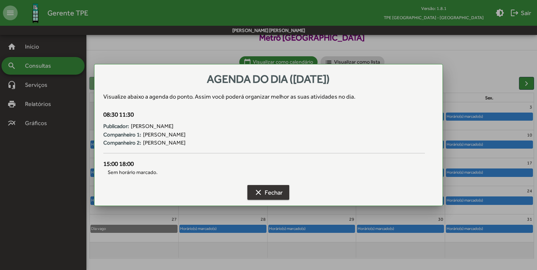
click at [271, 196] on span "clear Fechar" at bounding box center [268, 191] width 29 height 13
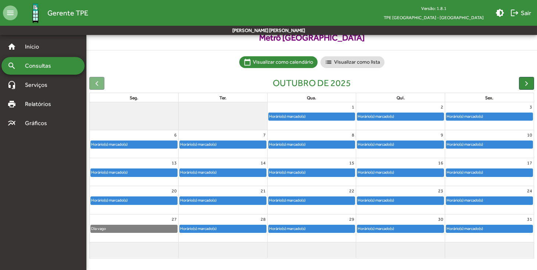
click at [382, 115] on div "Horário(s) marcado(s)" at bounding box center [375, 116] width 37 height 7
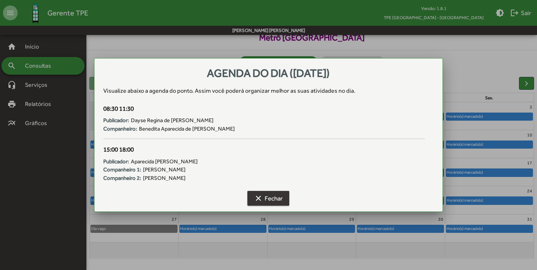
click at [263, 198] on span "clear Fechar" at bounding box center [268, 197] width 29 height 13
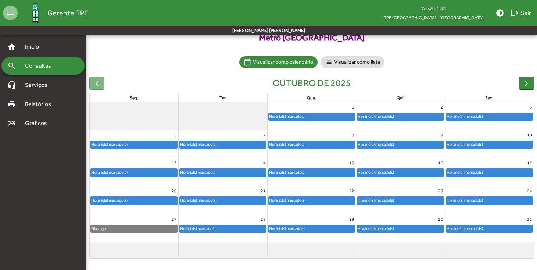
click at [507, 118] on div "Horário(s) marcado(s)" at bounding box center [489, 116] width 86 height 7
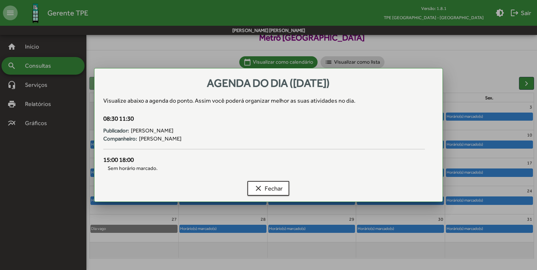
click at [273, 199] on div "clear Fechar" at bounding box center [268, 190] width 331 height 24
click at [277, 188] on span "clear Fechar" at bounding box center [268, 187] width 29 height 13
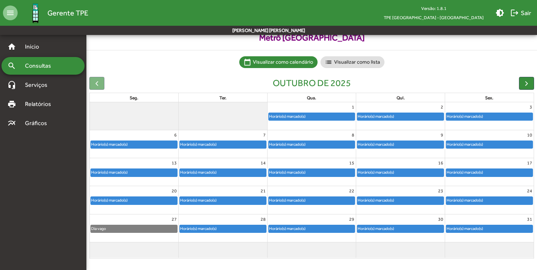
click at [505, 173] on div "Horário(s) marcado(s)" at bounding box center [489, 172] width 86 height 7
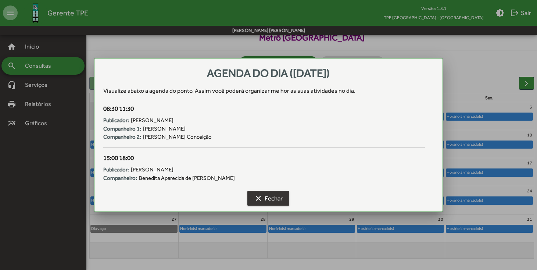
click at [281, 200] on span "clear Fechar" at bounding box center [268, 197] width 29 height 13
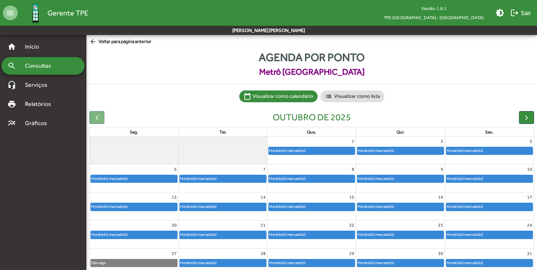
scroll to position [0, 0]
click at [47, 65] on span "Consultas" at bounding box center [41, 65] width 40 height 9
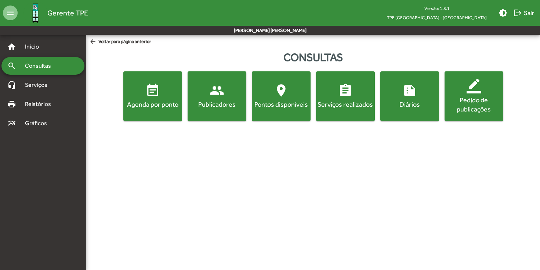
click at [165, 98] on span "event_note Agenda por ponto" at bounding box center [153, 96] width 56 height 26
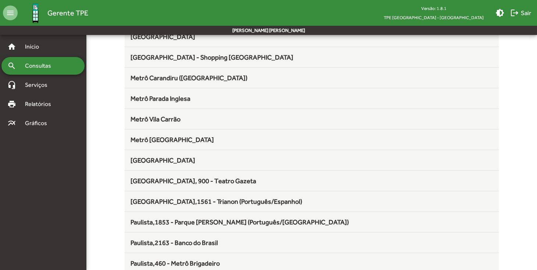
scroll to position [414, 0]
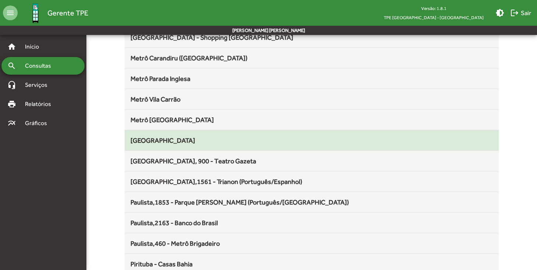
click at [212, 144] on div "Museu do Ipiranga" at bounding box center [311, 140] width 362 height 10
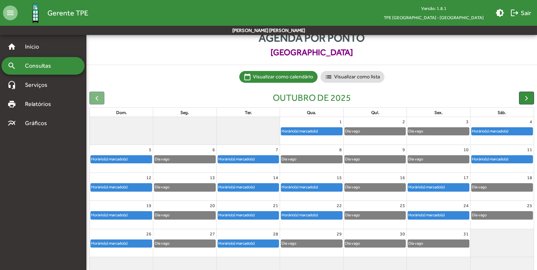
scroll to position [29, 0]
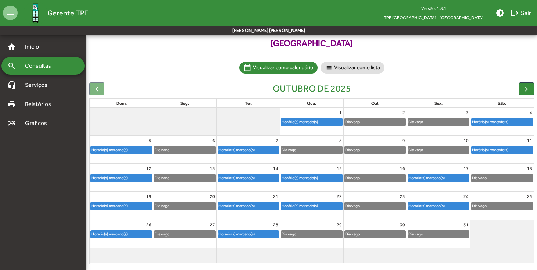
click at [130, 148] on div "Horário(s) marcado(s)" at bounding box center [121, 149] width 61 height 7
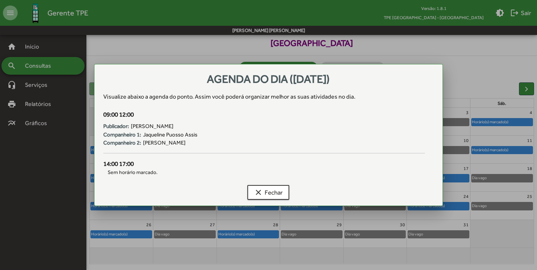
click at [266, 183] on div "clear Fechar" at bounding box center [268, 194] width 331 height 24
click at [268, 194] on span "clear Fechar" at bounding box center [268, 191] width 29 height 13
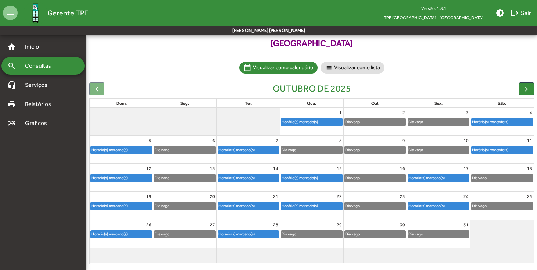
click at [255, 150] on div "Horário(s) marcado(s)" at bounding box center [236, 149] width 37 height 7
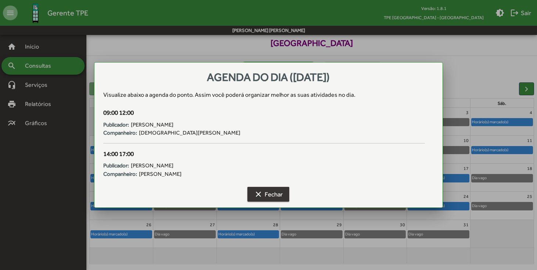
click at [261, 199] on span "clear Fechar" at bounding box center [268, 193] width 29 height 13
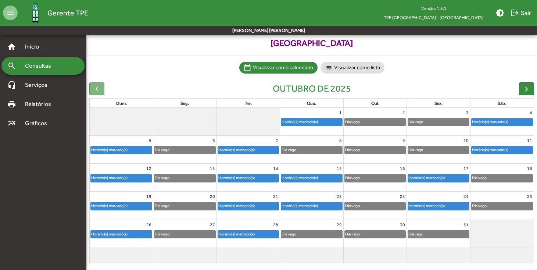
click at [311, 117] on div "1" at bounding box center [311, 113] width 63 height 10
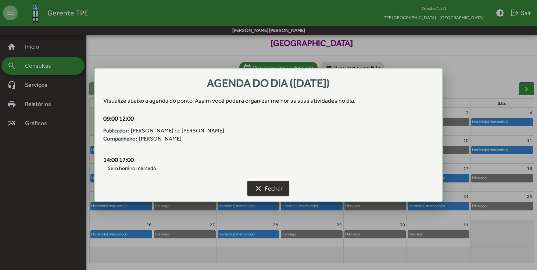
click at [252, 188] on button "clear Fechar" at bounding box center [268, 188] width 42 height 15
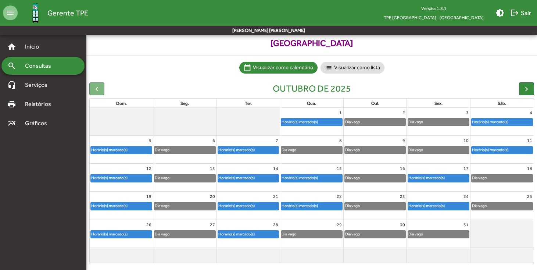
click at [428, 178] on div "Horário(s) marcado(s)" at bounding box center [426, 177] width 37 height 7
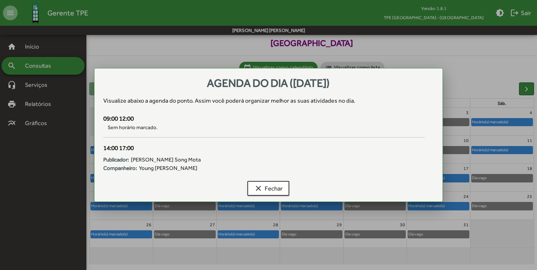
click at [257, 195] on div "clear Fechar" at bounding box center [268, 190] width 331 height 24
click at [282, 186] on span "clear Fechar" at bounding box center [268, 187] width 29 height 13
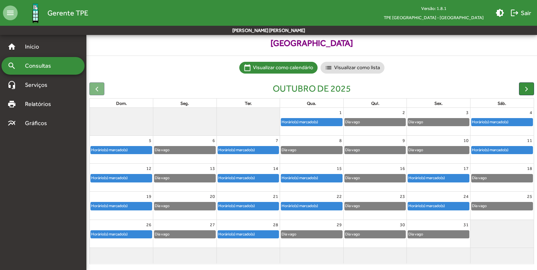
click at [501, 121] on div "Horário(s) marcado(s)" at bounding box center [489, 121] width 37 height 7
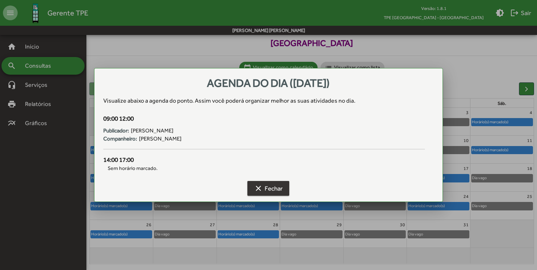
click at [280, 188] on span "clear Fechar" at bounding box center [268, 187] width 29 height 13
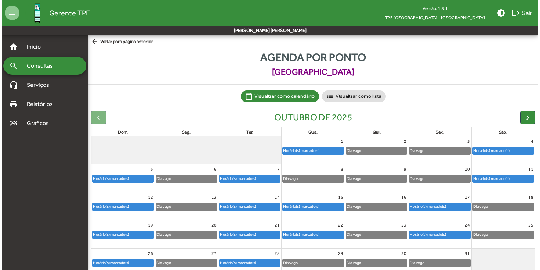
scroll to position [0, 0]
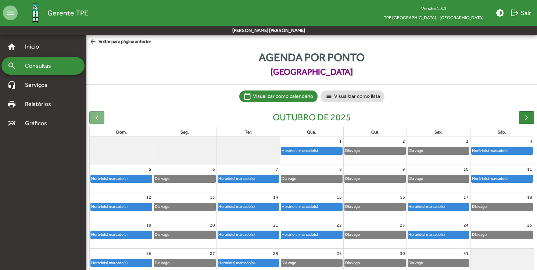
click at [129, 42] on span "arrow_back Voltar para página anterior" at bounding box center [120, 42] width 62 height 8
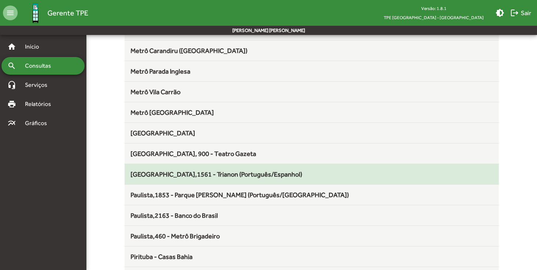
scroll to position [445, 0]
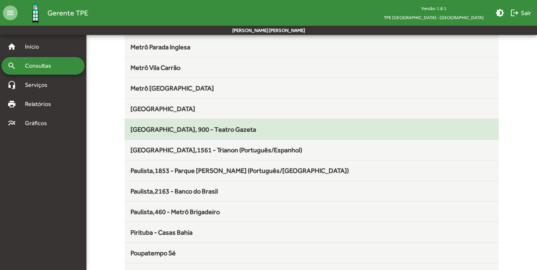
click at [188, 127] on span "Paulista, 900 - Teatro Gazeta" at bounding box center [193, 129] width 126 height 8
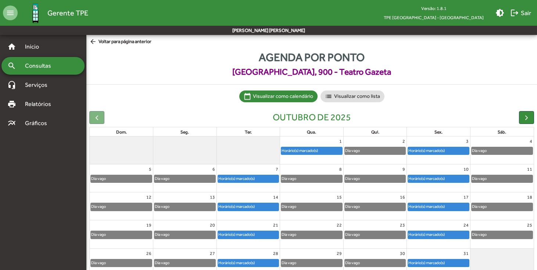
click at [138, 41] on span "arrow_back Voltar para página anterior" at bounding box center [120, 42] width 62 height 8
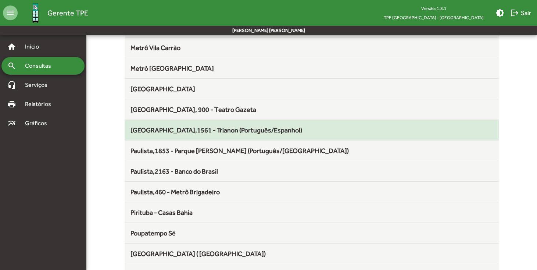
scroll to position [475, 0]
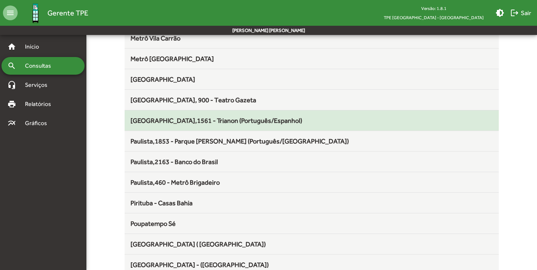
click at [202, 121] on span "Paulista,1561 - Trianon (Português/Espanhol)" at bounding box center [216, 120] width 172 height 8
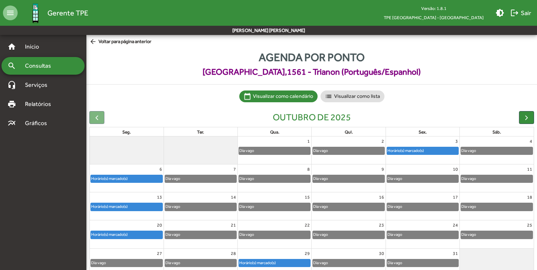
click at [131, 43] on span "arrow_back Voltar para página anterior" at bounding box center [120, 42] width 62 height 8
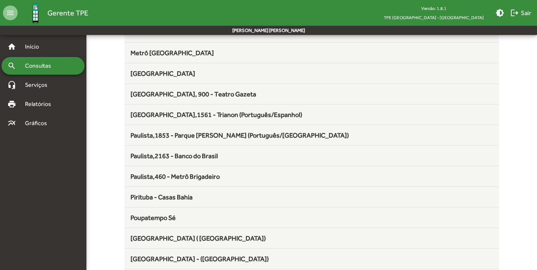
scroll to position [481, 0]
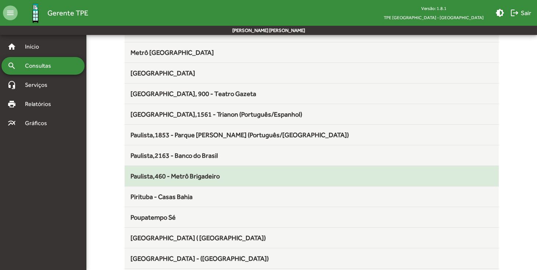
click at [185, 181] on mat-list-item "Paulista,460 - Metrô Brigadeiro" at bounding box center [312, 176] width 374 height 21
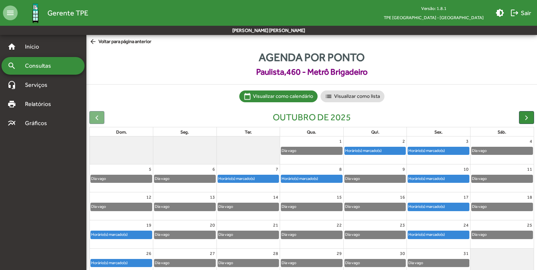
click at [130, 41] on span "arrow_back Voltar para página anterior" at bounding box center [120, 42] width 62 height 8
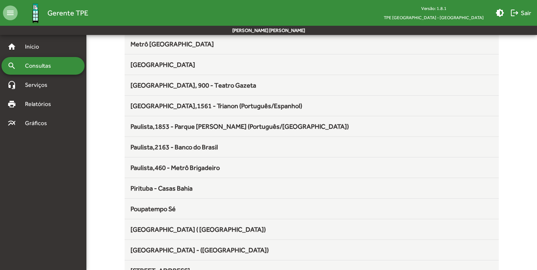
scroll to position [520, 0]
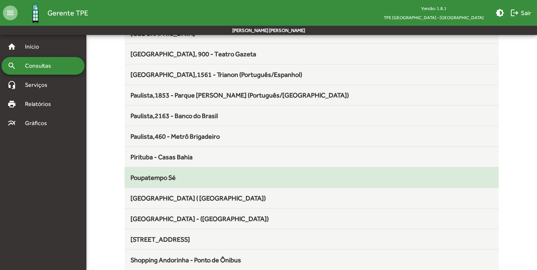
click at [170, 176] on span "Poupatempo Sé" at bounding box center [152, 177] width 45 height 8
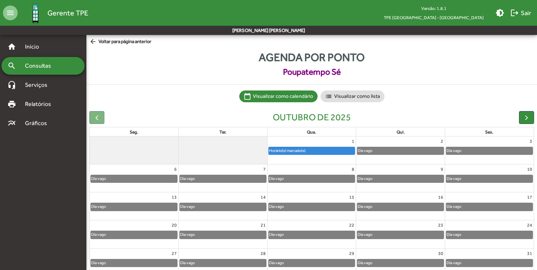
click at [136, 45] on span "arrow_back Voltar para página anterior" at bounding box center [120, 42] width 62 height 8
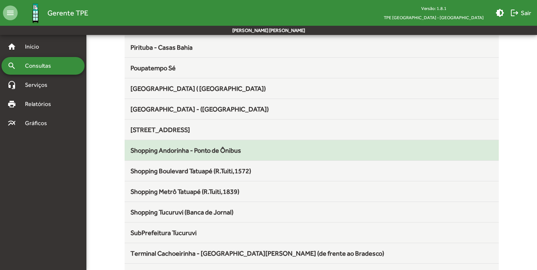
scroll to position [641, 0]
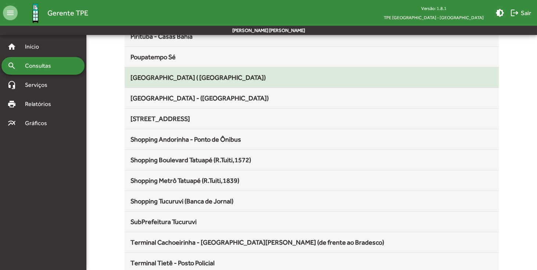
click at [168, 80] on span "Praça Kantuta ( Espanhol)" at bounding box center [197, 77] width 135 height 8
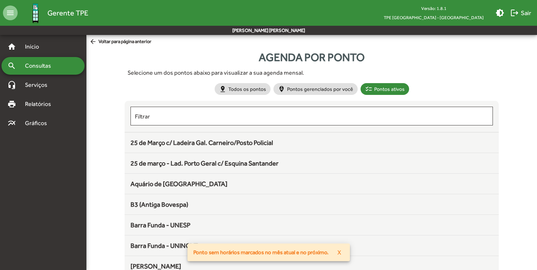
click at [113, 41] on span "arrow_back Voltar para página anterior" at bounding box center [120, 42] width 62 height 8
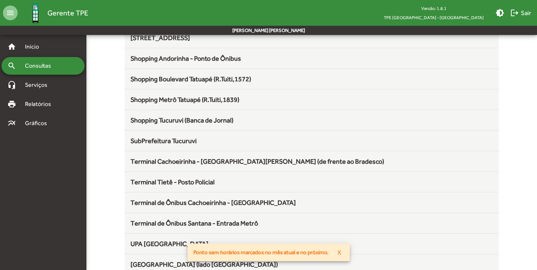
scroll to position [729, 0]
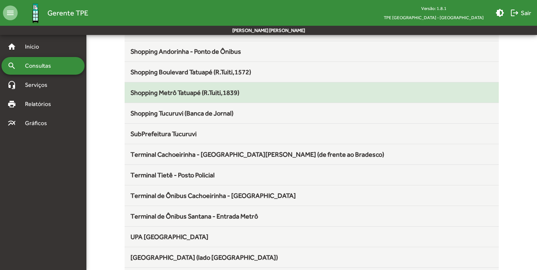
click at [188, 93] on span "Shopping Metrô Tatuapé (R.Tuiti,1839)" at bounding box center [184, 93] width 109 height 8
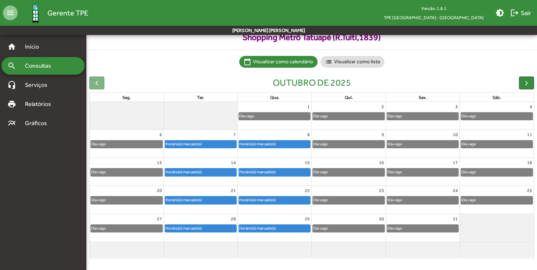
scroll to position [34, 0]
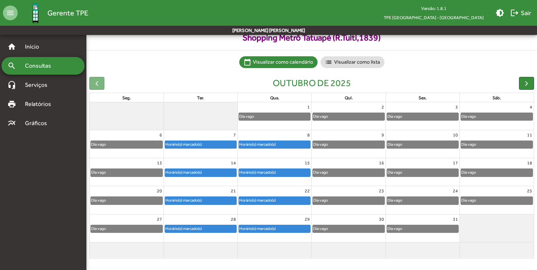
click at [198, 144] on div "Horário(s) marcado(s)" at bounding box center [183, 144] width 37 height 7
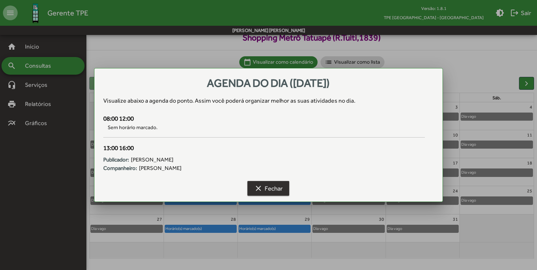
click at [268, 184] on span "clear Fechar" at bounding box center [268, 187] width 29 height 13
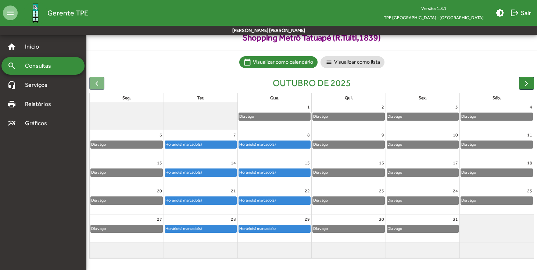
click at [276, 142] on div "Horário(s) marcado(s)" at bounding box center [257, 144] width 37 height 7
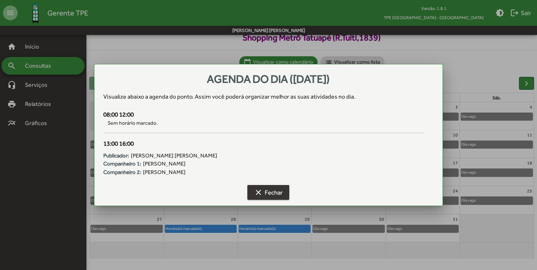
click at [254, 194] on mat-icon "clear" at bounding box center [258, 192] width 9 height 9
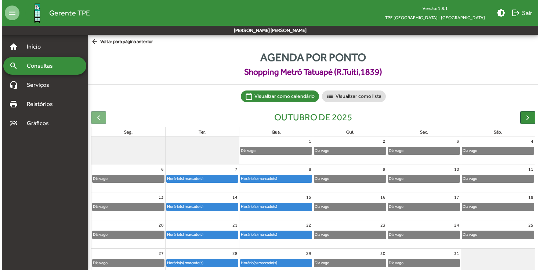
scroll to position [0, 0]
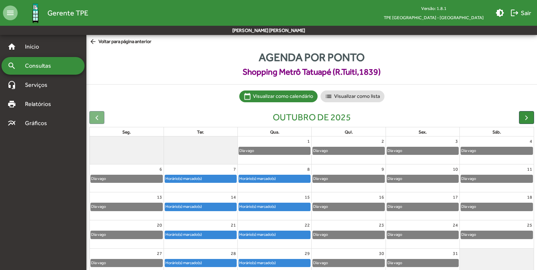
click at [120, 40] on span "arrow_back Voltar para página anterior" at bounding box center [120, 42] width 62 height 8
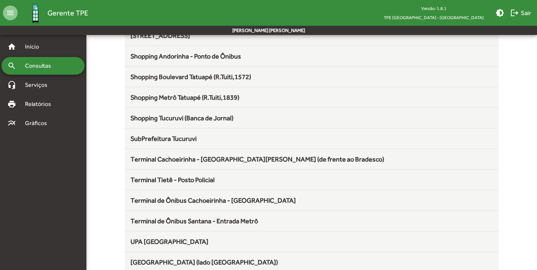
scroll to position [722, 0]
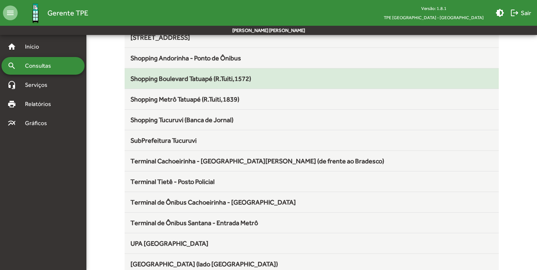
click at [174, 78] on span "Shopping Boulevard Tatuapé (R.Tuiti,1572)" at bounding box center [190, 79] width 120 height 8
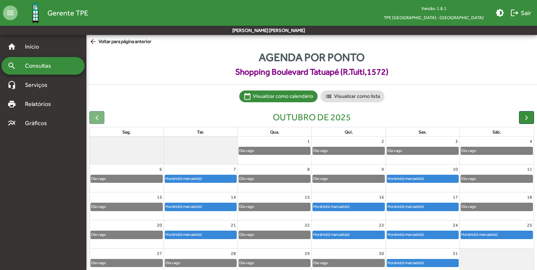
click at [214, 169] on div "7" at bounding box center [200, 169] width 73 height 10
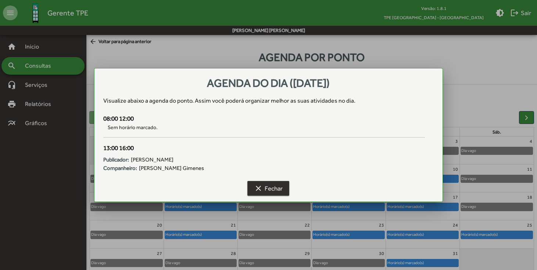
click at [266, 187] on span "clear Fechar" at bounding box center [268, 187] width 29 height 13
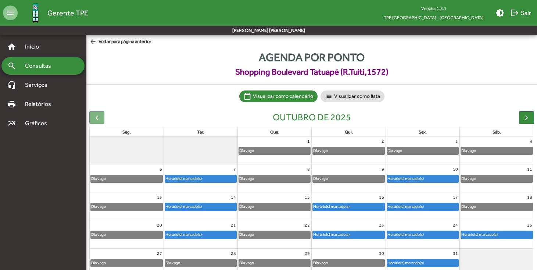
click at [212, 174] on div "Horário(s) marcado(s)" at bounding box center [200, 178] width 73 height 8
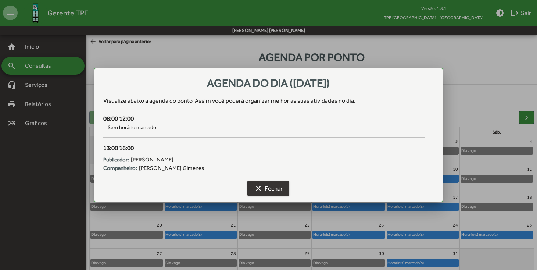
click at [271, 187] on span "clear Fechar" at bounding box center [268, 187] width 29 height 13
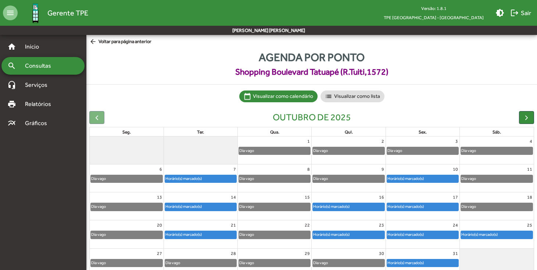
click at [214, 177] on div "Horário(s) marcado(s)" at bounding box center [200, 178] width 71 height 7
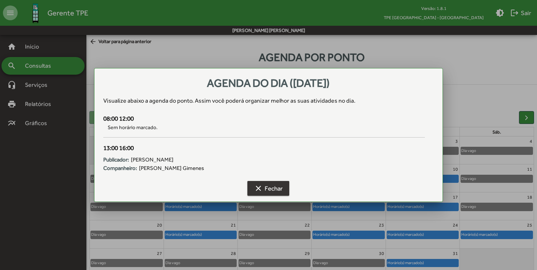
click at [263, 187] on span "clear Fechar" at bounding box center [268, 187] width 29 height 13
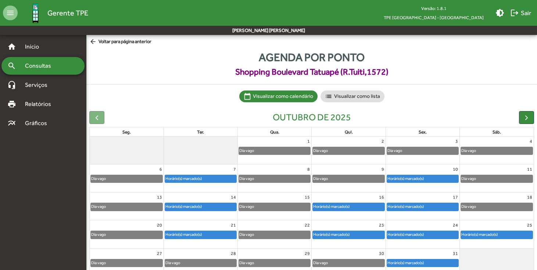
click at [213, 209] on div "Horário(s) marcado(s)" at bounding box center [200, 206] width 71 height 7
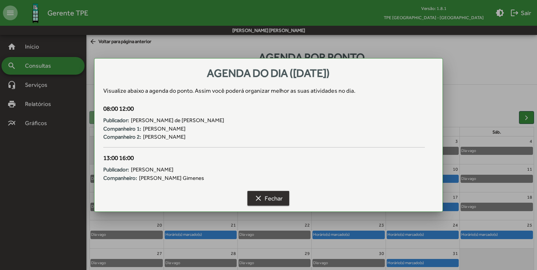
click at [280, 202] on span "clear Fechar" at bounding box center [268, 197] width 29 height 13
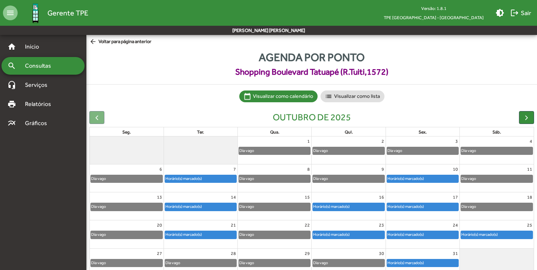
click at [224, 234] on div "Horário(s) marcado(s)" at bounding box center [200, 234] width 71 height 7
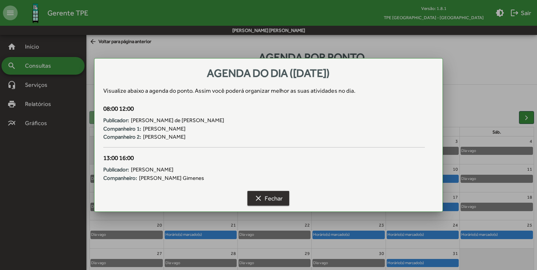
click at [274, 193] on span "clear Fechar" at bounding box center [268, 197] width 29 height 13
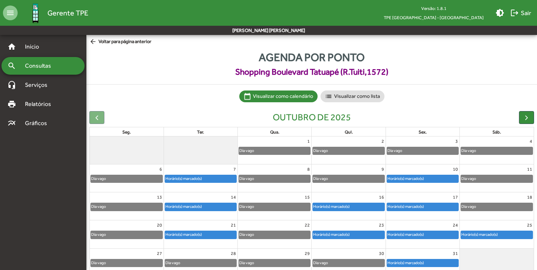
click at [198, 231] on div "Horário(s) marcado(s)" at bounding box center [183, 234] width 37 height 7
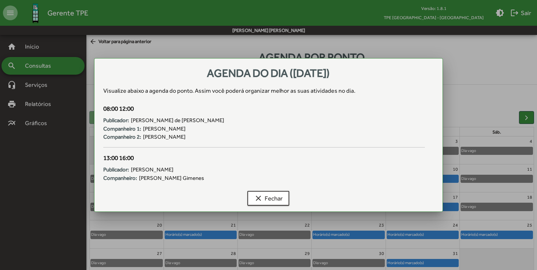
click at [339, 233] on div at bounding box center [268, 135] width 537 height 270
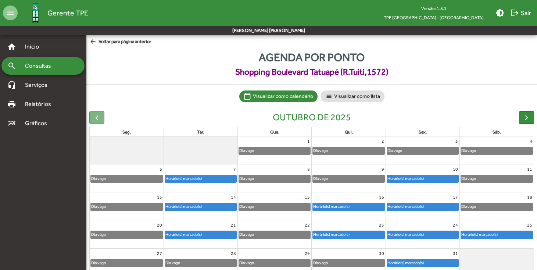
click at [339, 233] on div "Horário(s) marcado(s)" at bounding box center [331, 234] width 37 height 7
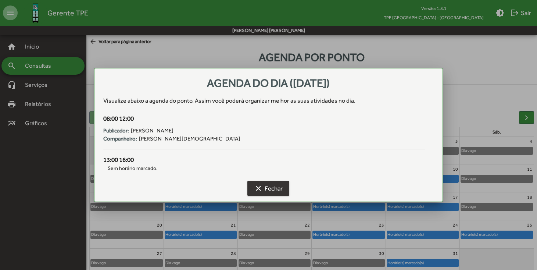
click at [284, 190] on button "clear Fechar" at bounding box center [268, 188] width 42 height 15
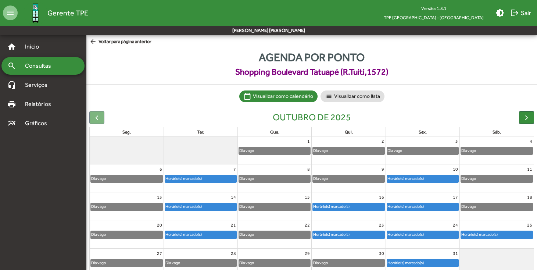
click at [350, 208] on div "Horário(s) marcado(s)" at bounding box center [331, 206] width 37 height 7
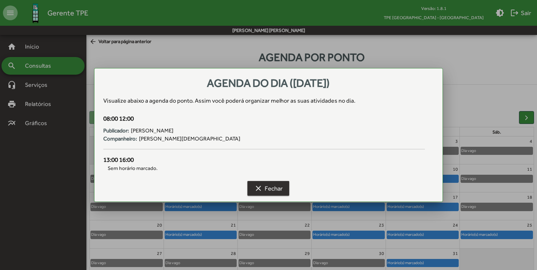
click at [281, 187] on span "clear Fechar" at bounding box center [268, 187] width 29 height 13
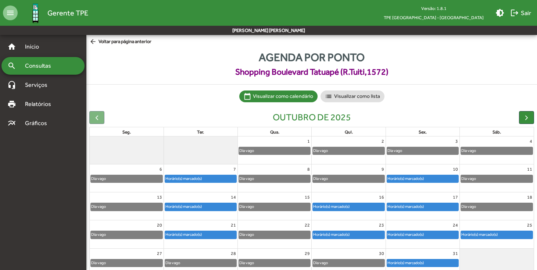
click at [190, 233] on div "Horário(s) marcado(s)" at bounding box center [183, 234] width 37 height 7
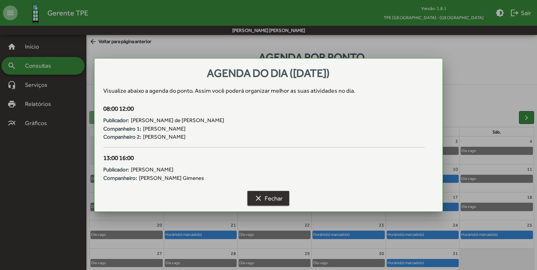
click at [267, 196] on span "clear Fechar" at bounding box center [268, 197] width 29 height 13
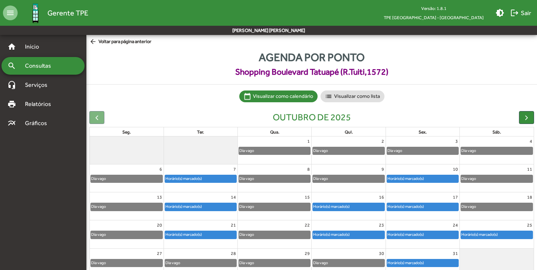
click at [208, 205] on div "Horário(s) marcado(s)" at bounding box center [200, 206] width 71 height 7
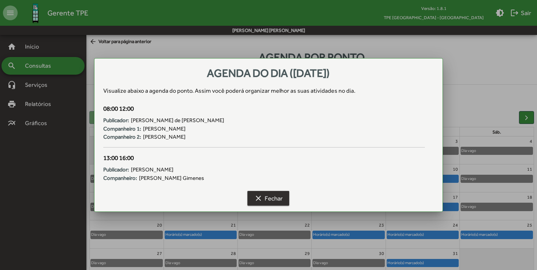
click at [270, 203] on span "clear Fechar" at bounding box center [268, 197] width 29 height 13
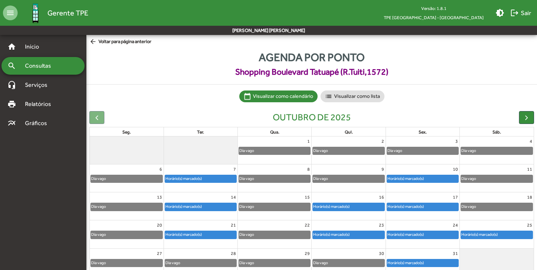
click at [201, 233] on div "Horário(s) marcado(s)" at bounding box center [183, 234] width 37 height 7
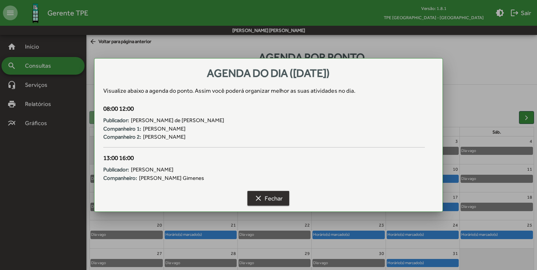
click at [261, 197] on mat-icon "clear" at bounding box center [258, 198] width 9 height 9
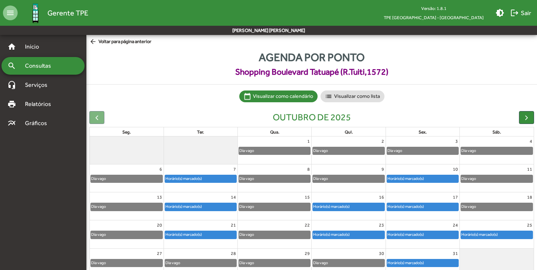
click at [113, 42] on span "arrow_back Voltar para página anterior" at bounding box center [120, 42] width 62 height 8
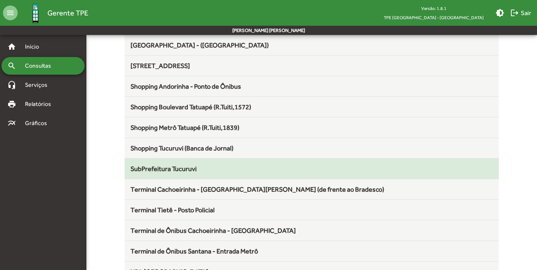
scroll to position [700, 0]
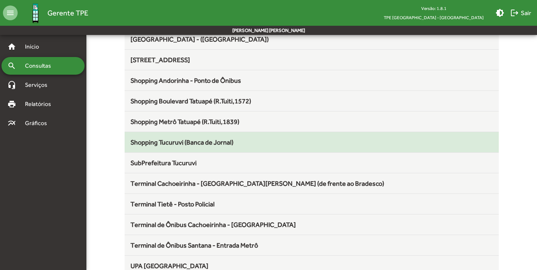
click at [212, 147] on mat-list-item "Shopping Tucuruvi (Banca de Jornal)" at bounding box center [312, 142] width 374 height 21
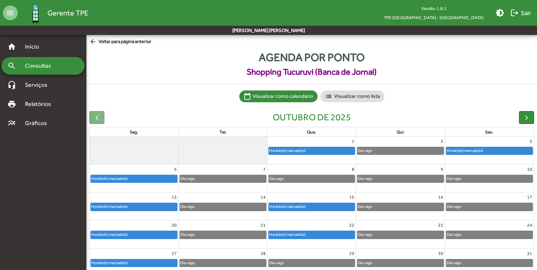
click at [153, 179] on div "Horário(s) marcado(s)" at bounding box center [134, 178] width 86 height 7
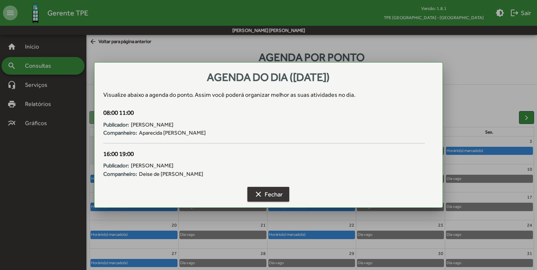
click at [269, 193] on span "clear Fechar" at bounding box center [268, 193] width 29 height 13
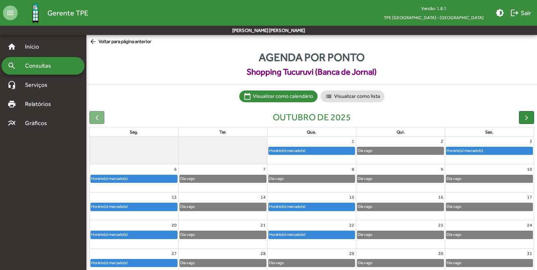
click at [149, 235] on div "Horário(s) marcado(s)" at bounding box center [134, 234] width 86 height 7
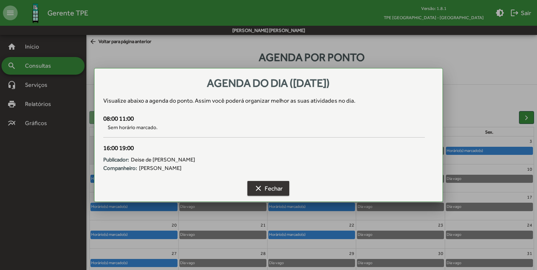
click at [254, 186] on mat-icon "clear" at bounding box center [258, 188] width 9 height 9
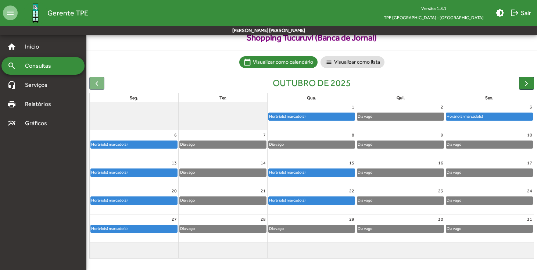
scroll to position [19, 0]
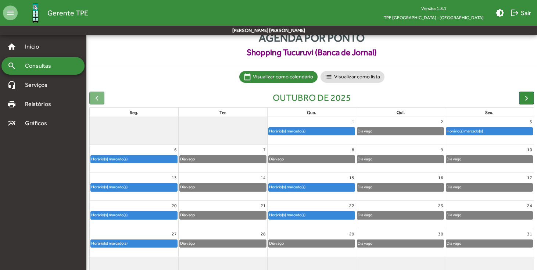
click at [308, 135] on link "Horário(s) marcado(s)" at bounding box center [311, 131] width 87 height 8
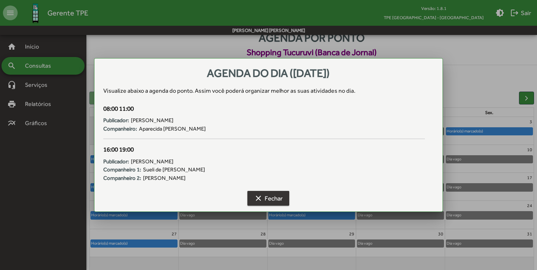
click at [262, 199] on mat-icon "clear" at bounding box center [258, 198] width 9 height 9
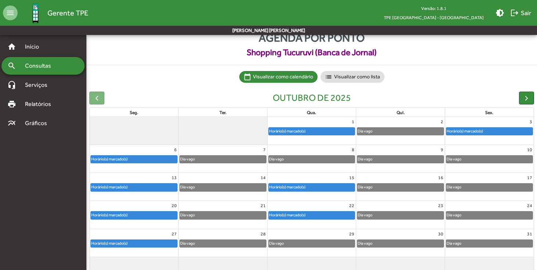
click at [317, 184] on div "Horário(s) marcado(s)" at bounding box center [312, 186] width 86 height 7
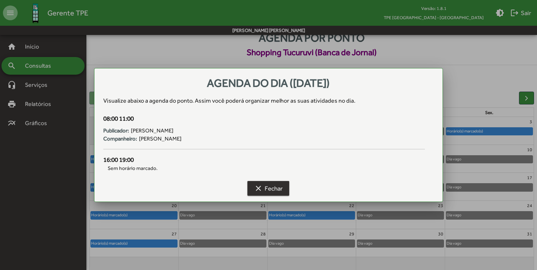
click at [275, 191] on span "clear Fechar" at bounding box center [268, 187] width 29 height 13
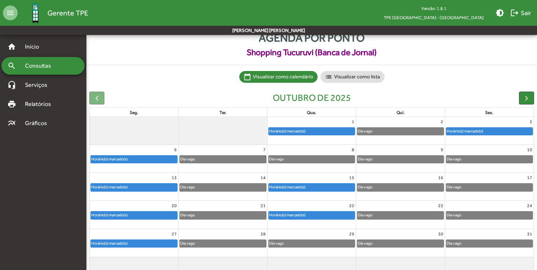
click at [307, 214] on div "Horário(s) marcado(s)" at bounding box center [312, 214] width 86 height 7
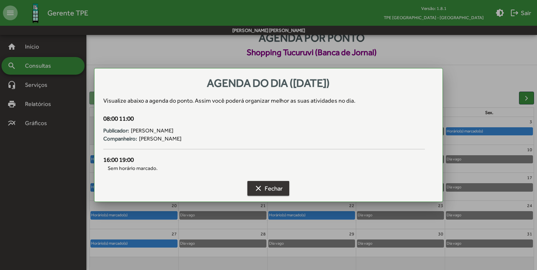
click at [267, 189] on span "clear Fechar" at bounding box center [268, 187] width 29 height 13
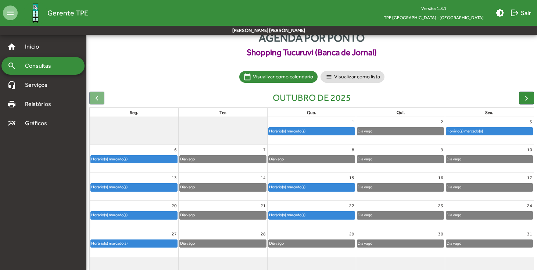
click at [485, 127] on div "Horário(s) marcado(s)" at bounding box center [489, 130] width 86 height 7
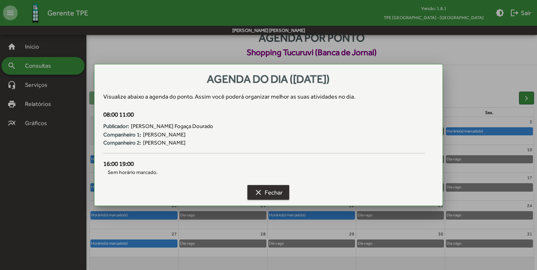
click at [277, 189] on span "clear Fechar" at bounding box center [268, 191] width 29 height 13
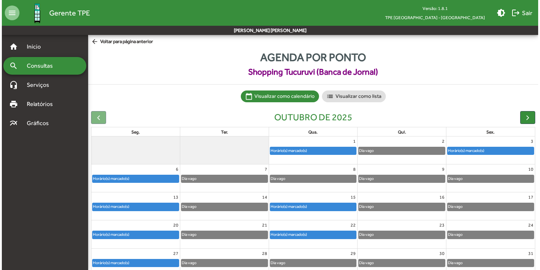
scroll to position [0, 0]
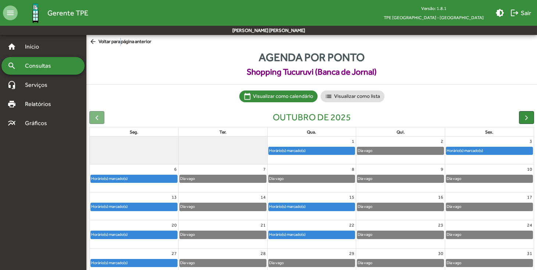
click at [125, 43] on span "arrow_back Voltar para página anterior" at bounding box center [120, 42] width 62 height 8
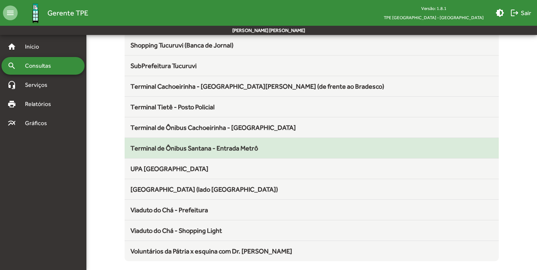
scroll to position [797, 0]
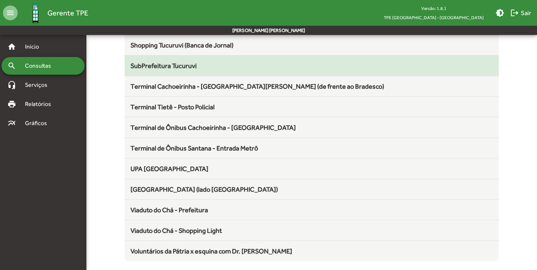
click at [179, 68] on span "SubPrefeitura Tucuruvi" at bounding box center [163, 66] width 66 height 8
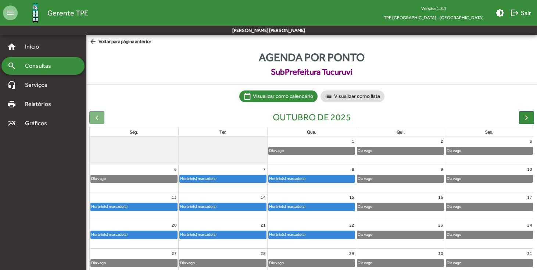
click at [205, 180] on div "Horário(s) marcado(s)" at bounding box center [198, 178] width 37 height 7
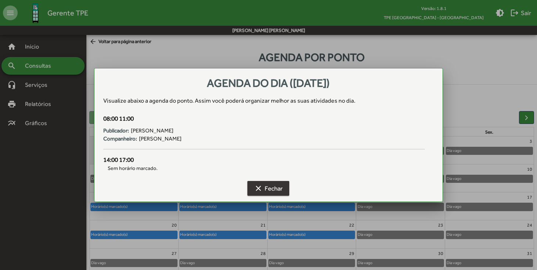
click at [259, 184] on mat-icon "clear" at bounding box center [258, 188] width 9 height 9
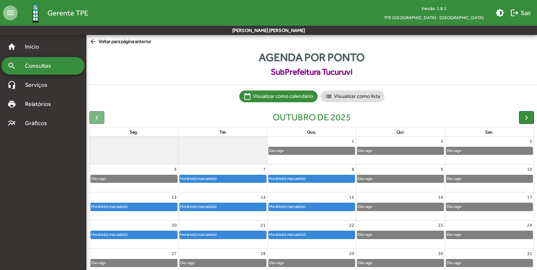
click at [310, 178] on div "Horário(s) marcado(s)" at bounding box center [312, 178] width 86 height 7
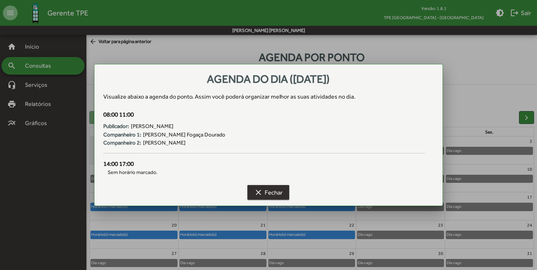
click at [258, 194] on mat-icon "clear" at bounding box center [258, 192] width 9 height 9
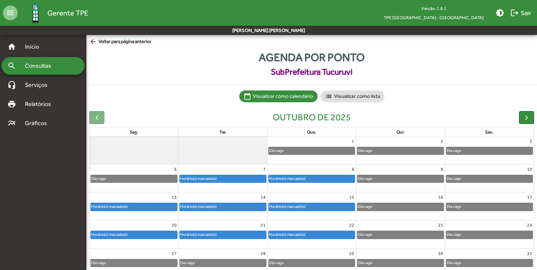
click at [159, 231] on div "Horário(s) marcado(s)" at bounding box center [134, 234] width 86 height 7
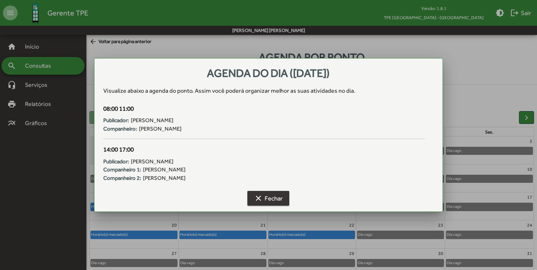
click at [275, 194] on span "clear Fechar" at bounding box center [268, 197] width 29 height 13
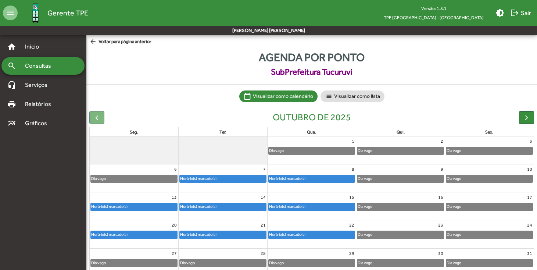
click at [148, 40] on span "arrow_back Voltar para página anterior" at bounding box center [120, 42] width 62 height 8
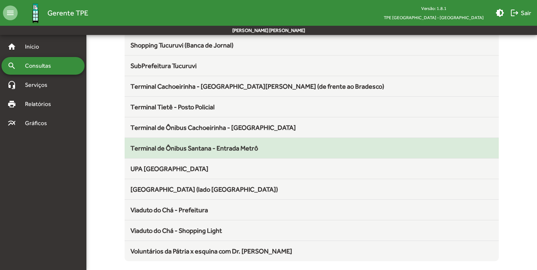
scroll to position [797, 0]
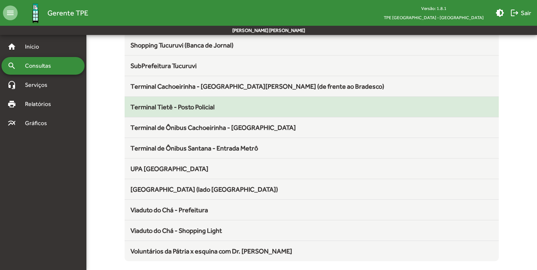
click at [209, 110] on span "Terminal Tietê - Posto Policial" at bounding box center [172, 107] width 84 height 8
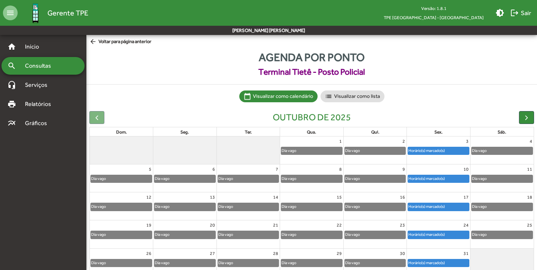
click at [142, 44] on span "arrow_back Voltar para página anterior" at bounding box center [120, 42] width 62 height 8
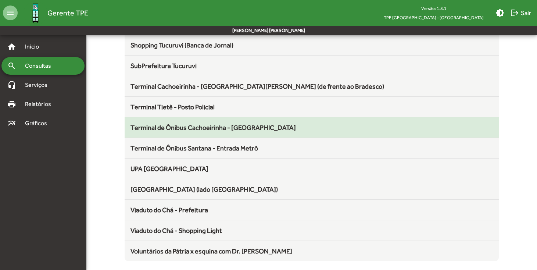
scroll to position [797, 0]
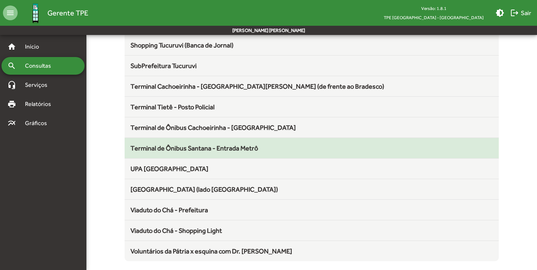
click at [188, 145] on span "Terminal de Ônibus Santana - Entrada Metrô" at bounding box center [193, 148] width 127 height 8
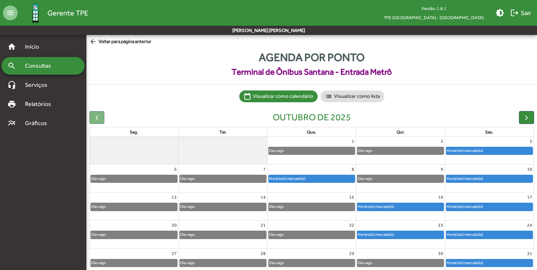
click at [508, 149] on div "Horário(s) marcado(s)" at bounding box center [489, 150] width 86 height 7
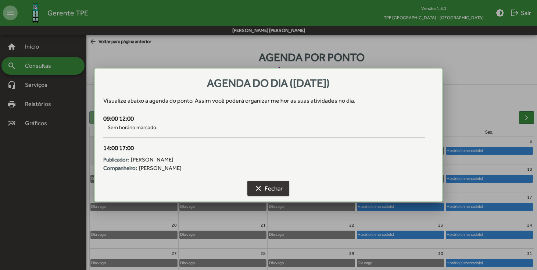
click at [267, 185] on span "clear Fechar" at bounding box center [268, 187] width 29 height 13
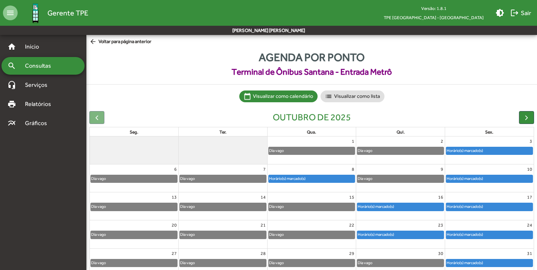
click at [126, 39] on span "arrow_back Voltar para página anterior" at bounding box center [120, 42] width 62 height 8
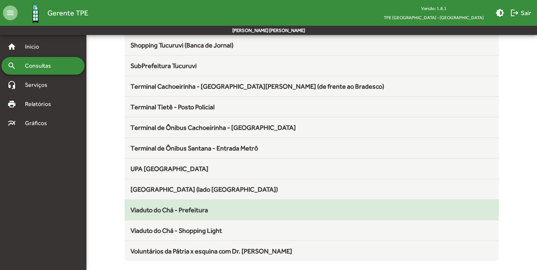
scroll to position [797, 0]
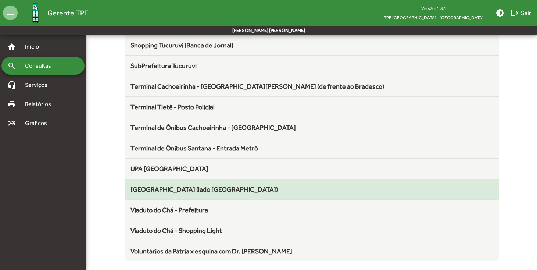
click at [180, 188] on span "Viaduto Santa Efigênia (lado Colégio São Bento)" at bounding box center [203, 189] width 147 height 8
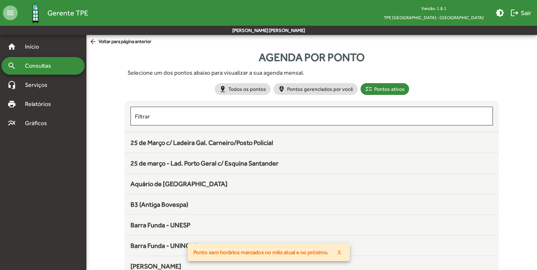
click at [129, 44] on span "arrow_back Voltar para página anterior" at bounding box center [120, 42] width 62 height 8
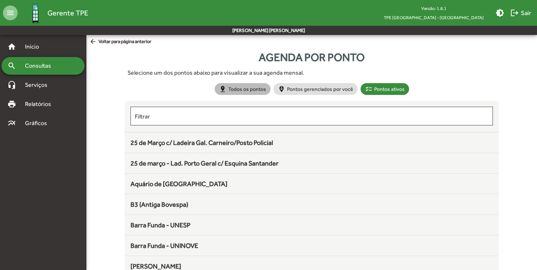
click at [239, 89] on mat-chip "pin_drop Todos os pontos" at bounding box center [243, 89] width 56 height 12
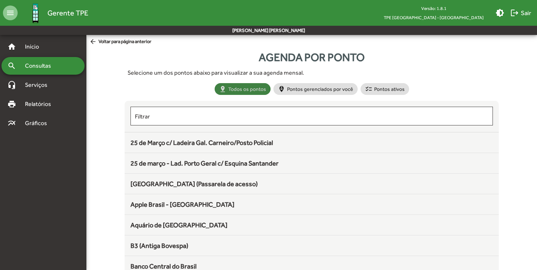
click at [239, 89] on mat-chip "pin_drop Todos os pontos" at bounding box center [243, 89] width 56 height 12
click at [370, 90] on mat-icon "checklist" at bounding box center [368, 88] width 7 height 7
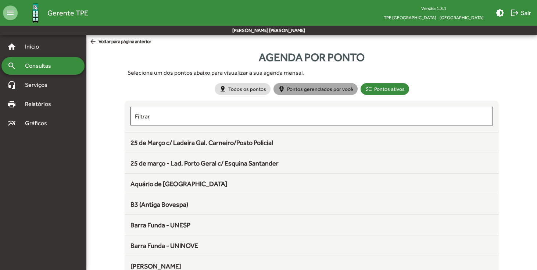
click at [331, 89] on mat-chip "person_pin_circle Pontos gerenciados por você" at bounding box center [315, 89] width 84 height 12
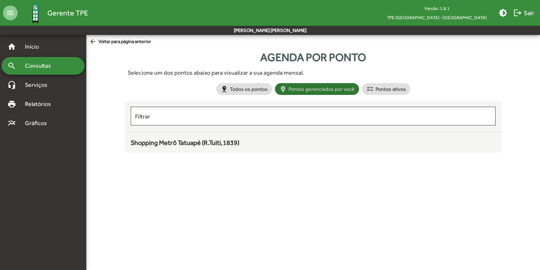
click at [331, 89] on mat-chip "person_pin_circle Pontos gerenciados por você" at bounding box center [317, 89] width 84 height 12
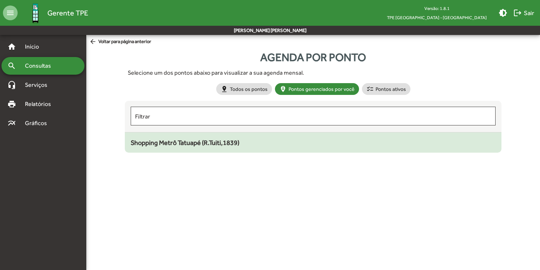
click at [280, 141] on div "Shopping Metrô Tatuapé (R.Tuiti,1839)" at bounding box center [313, 142] width 365 height 10
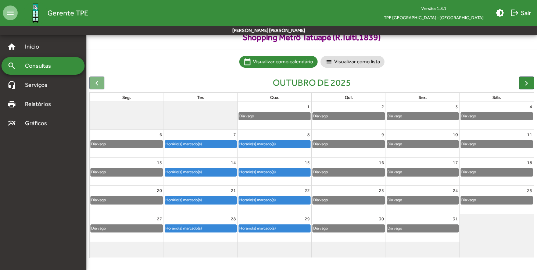
scroll to position [34, 0]
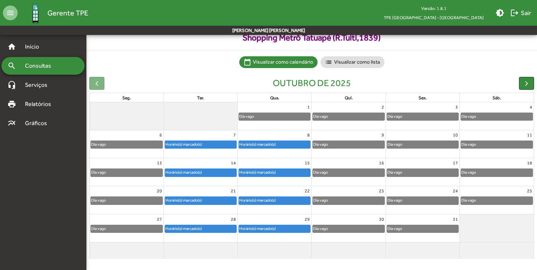
click at [527, 88] on button "button" at bounding box center [526, 83] width 15 height 13
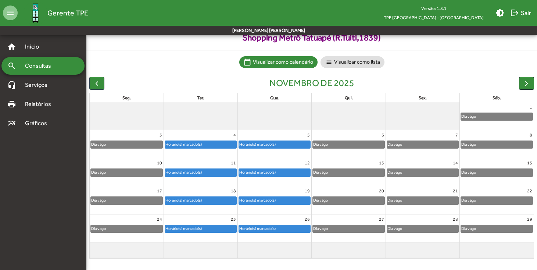
click at [527, 88] on button "button" at bounding box center [526, 83] width 15 height 13
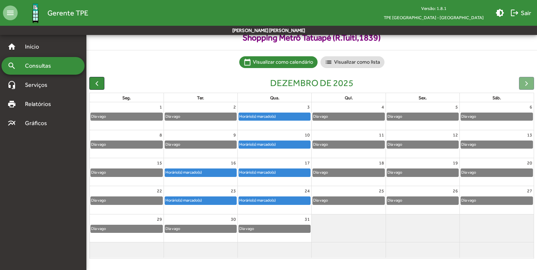
click at [100, 86] on span "button" at bounding box center [97, 83] width 8 height 8
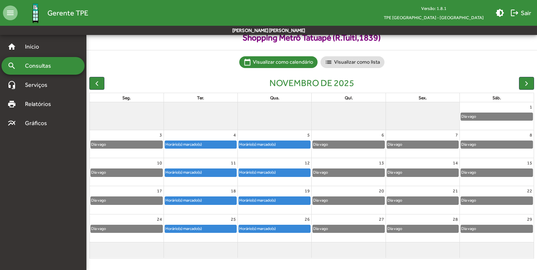
click at [194, 148] on link "Horário(s) marcado(s)" at bounding box center [201, 144] width 72 height 8
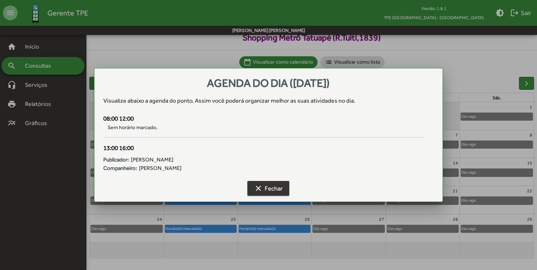
click at [275, 183] on span "clear Fechar" at bounding box center [268, 187] width 29 height 13
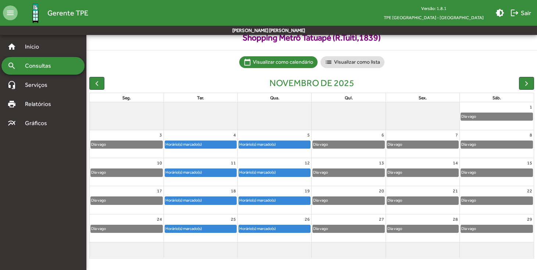
click at [275, 169] on div "Horário(s) marcado(s)" at bounding box center [257, 172] width 37 height 7
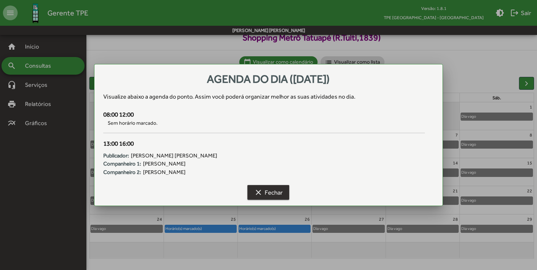
click at [266, 192] on span "clear Fechar" at bounding box center [268, 191] width 29 height 13
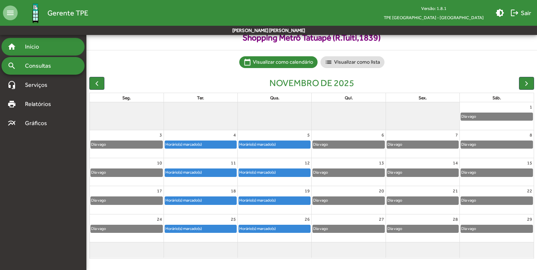
click at [61, 51] on div "home Início" at bounding box center [42, 47] width 83 height 18
